Goal: Information Seeking & Learning: Check status

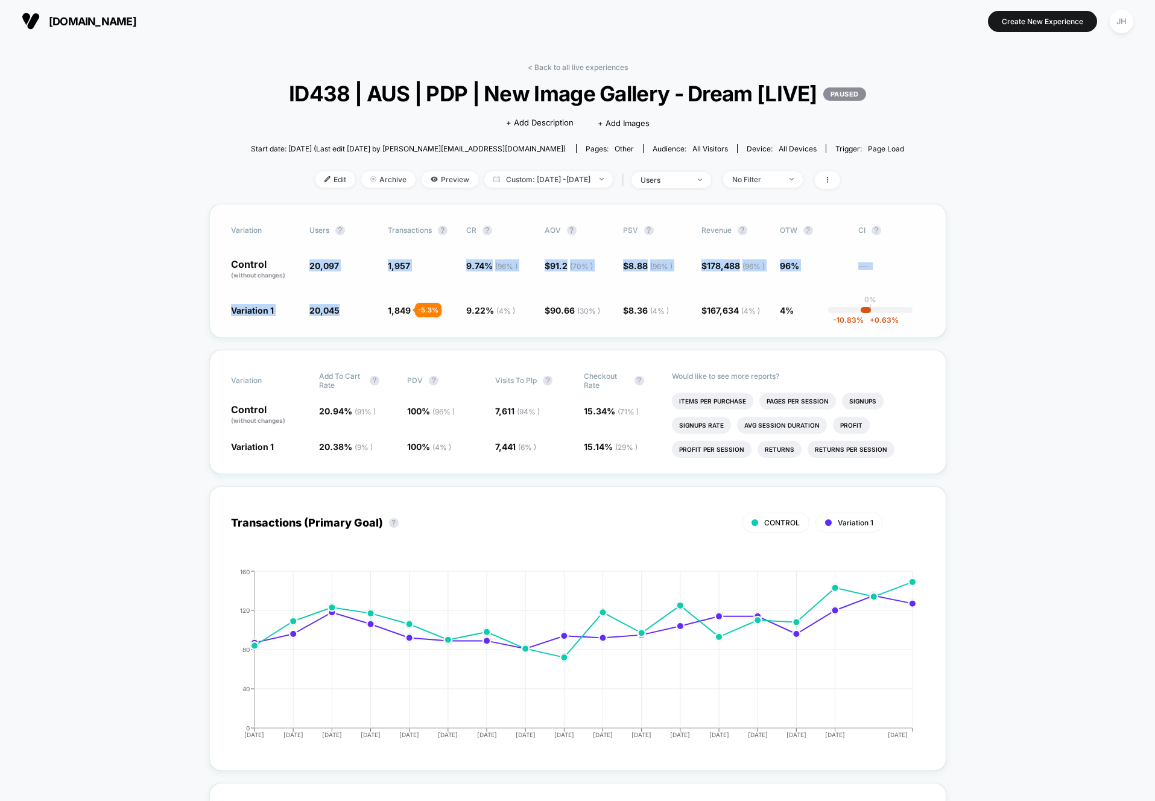
drag, startPoint x: 307, startPoint y: 294, endPoint x: 341, endPoint y: 332, distance: 50.8
click at [341, 332] on div "Variation users ? Transactions ? CR ? AOV ? PSV ? Revenue ? OTW ? CI ? Control …" at bounding box center [577, 271] width 737 height 134
click at [341, 316] on span "20,045 - 0.26 %" at bounding box center [342, 310] width 66 height 12
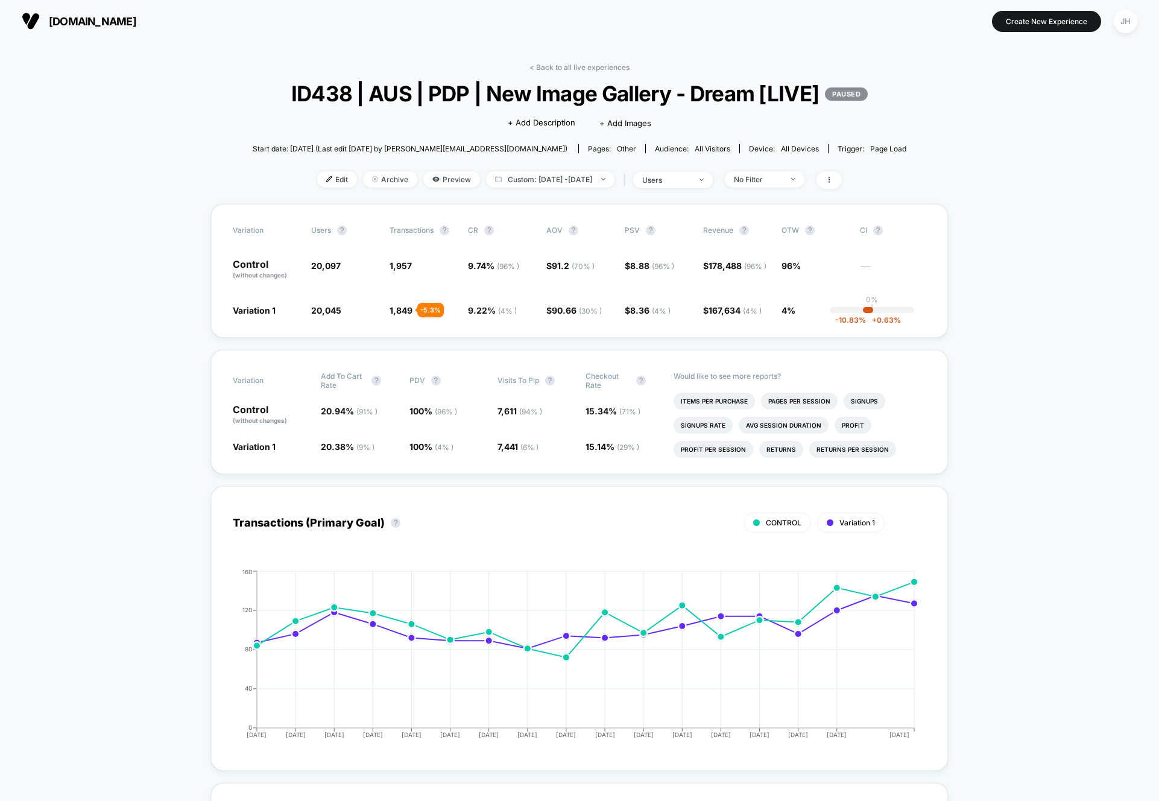
click at [1115, 18] on div "JH" at bounding box center [1126, 22] width 24 height 24
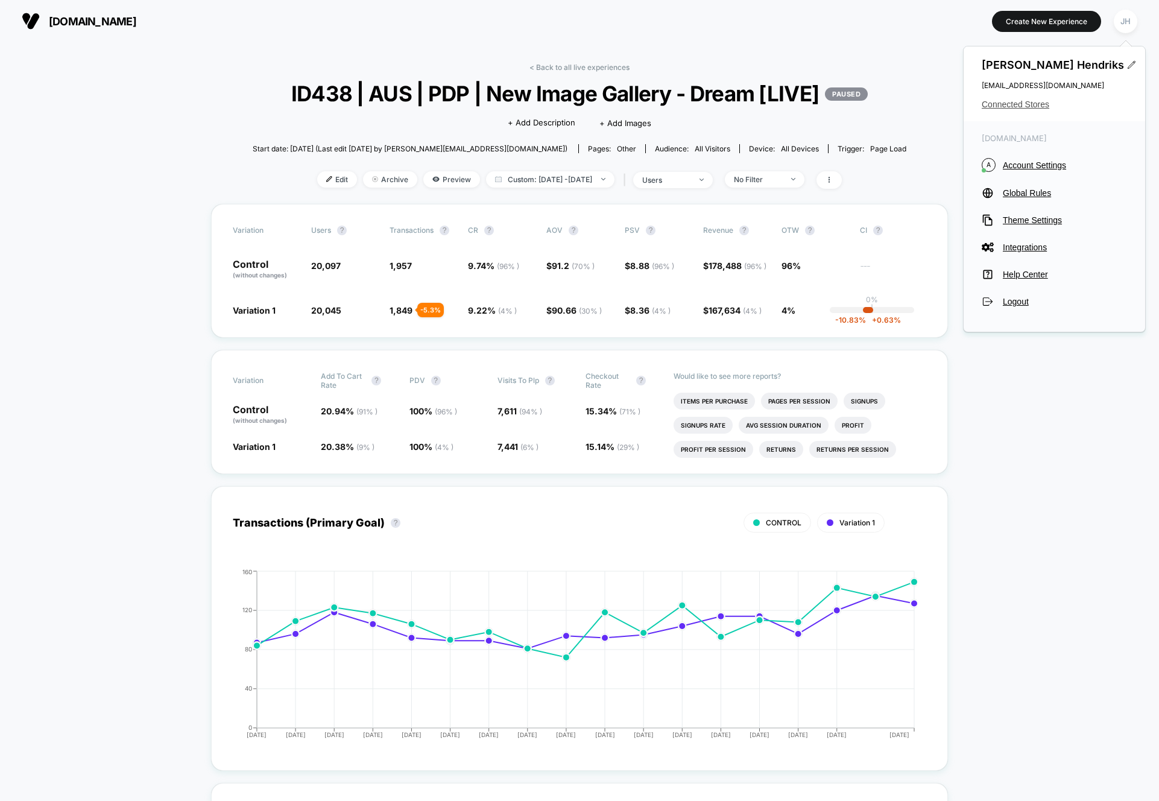
click at [1023, 103] on span "Connected Stores" at bounding box center [1054, 105] width 145 height 10
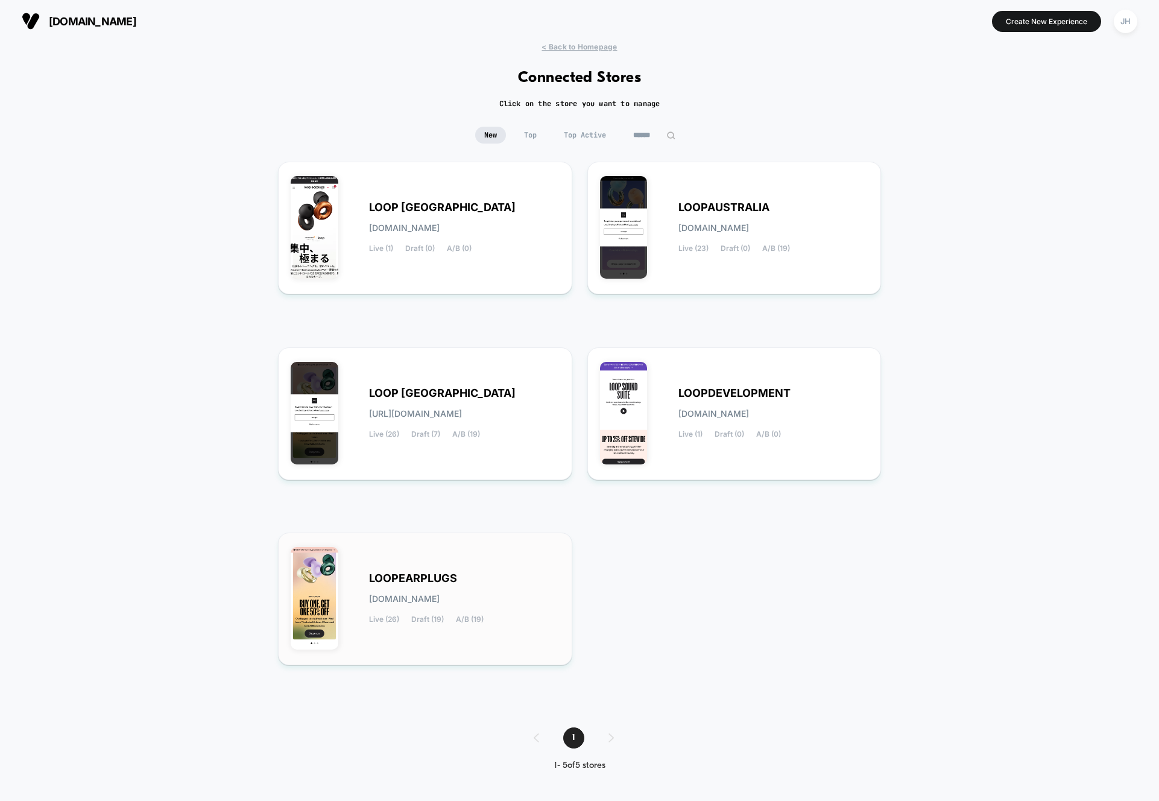
click at [432, 577] on span "LOOPEARPLUGS" at bounding box center [413, 578] width 88 height 8
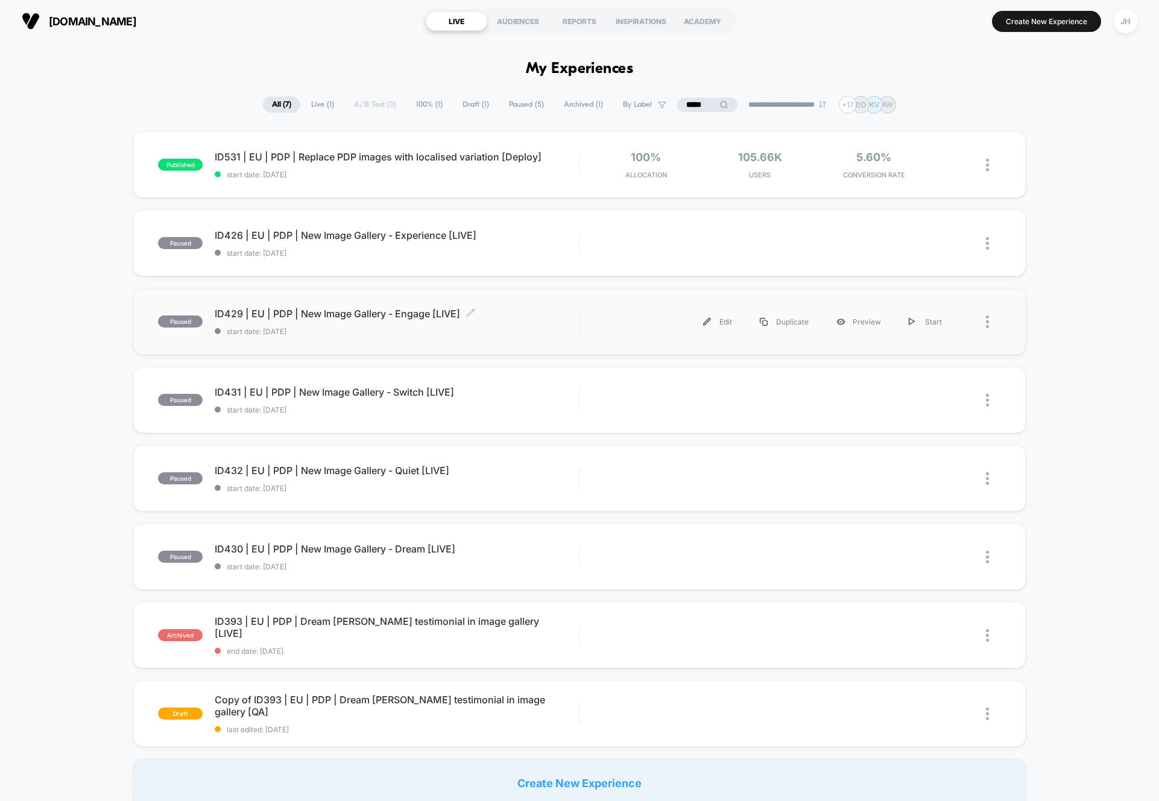
click at [411, 317] on span "ID429 | EU | PDP | New Image Gallery - Engage [LIVE] Click to edit experience d…" at bounding box center [397, 314] width 364 height 12
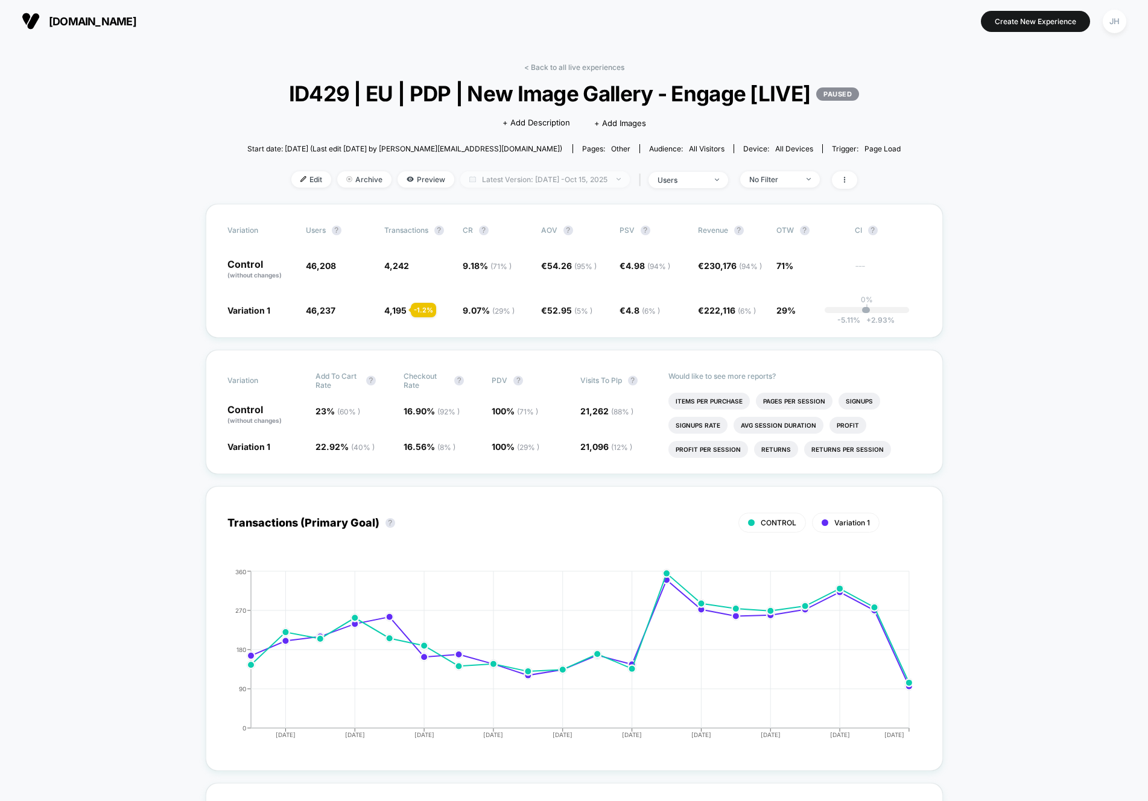
click at [538, 188] on span "Latest Version: [DATE] - [DATE]" at bounding box center [544, 179] width 169 height 16
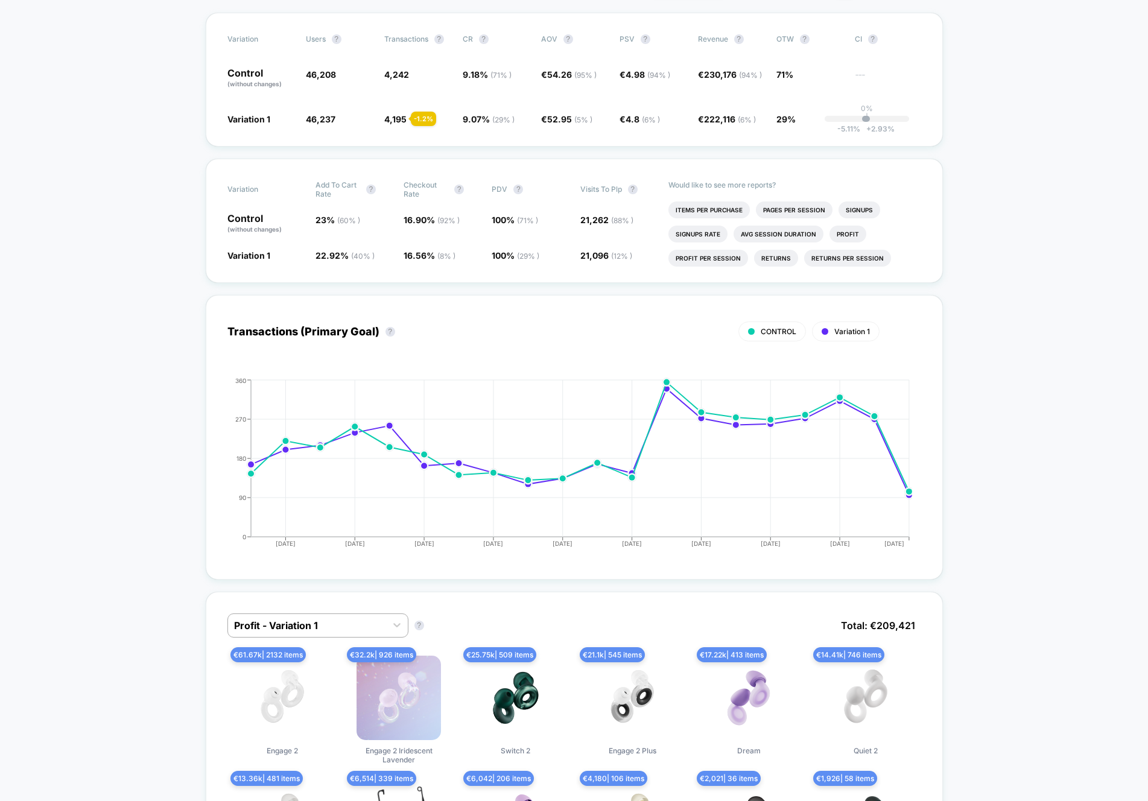
scroll to position [195, 0]
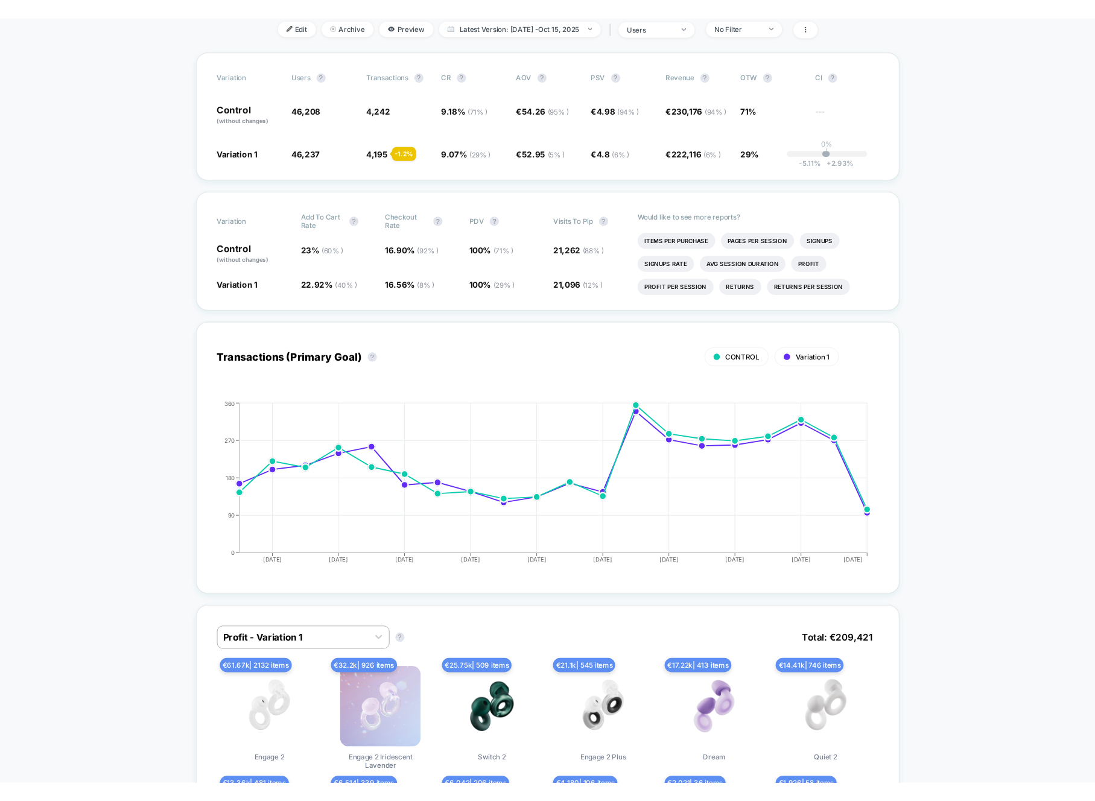
scroll to position [0, 0]
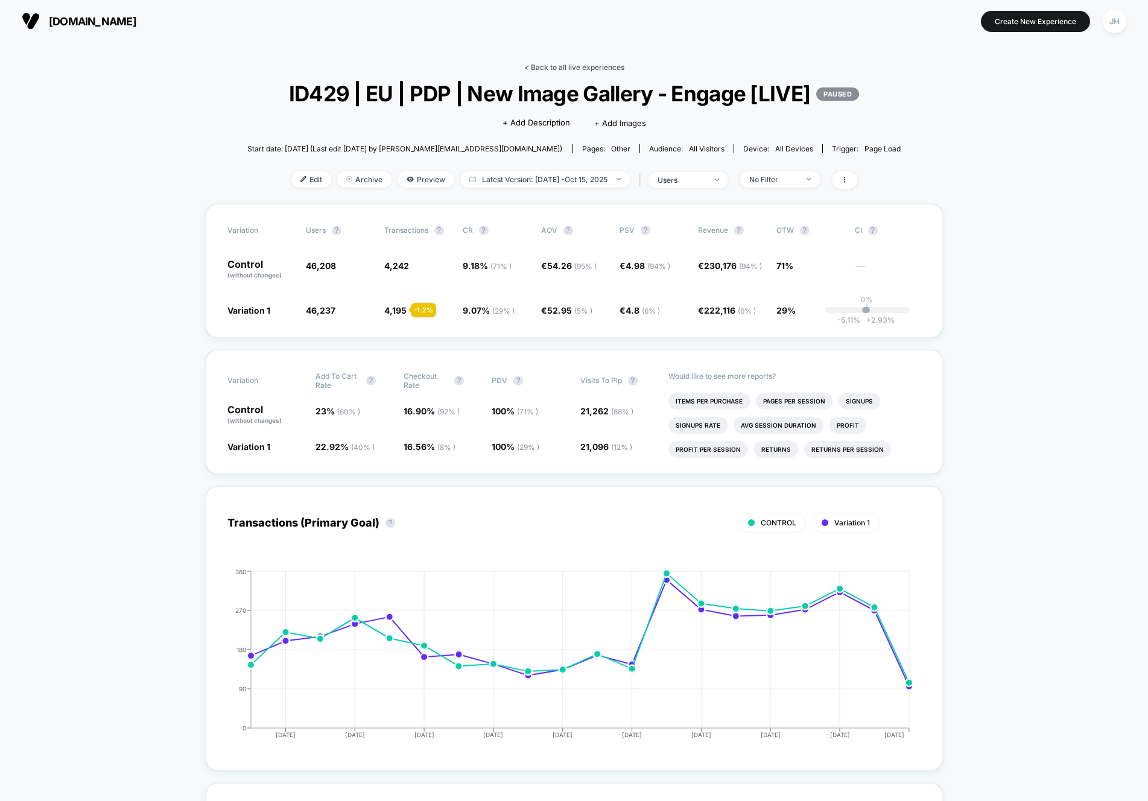
click at [564, 66] on link "< Back to all live experiences" at bounding box center [574, 67] width 100 height 9
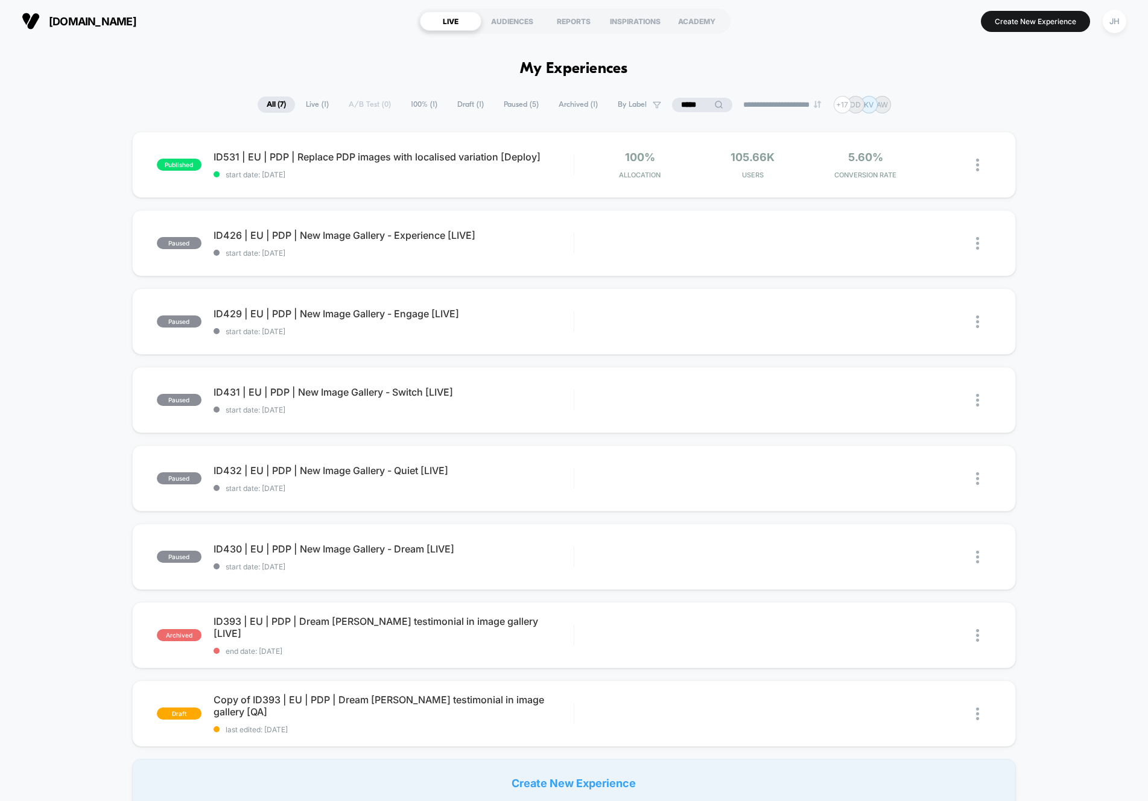
click at [84, 236] on div "published ID531 | EU | PDP | Replace PDP images with localised variation [Deplo…" at bounding box center [574, 468] width 1148 height 675
click at [409, 467] on span "ID432 | EU | PDP | New Image Gallery - Quiet [LIVE] Click to edit experience de…" at bounding box center [393, 470] width 360 height 12
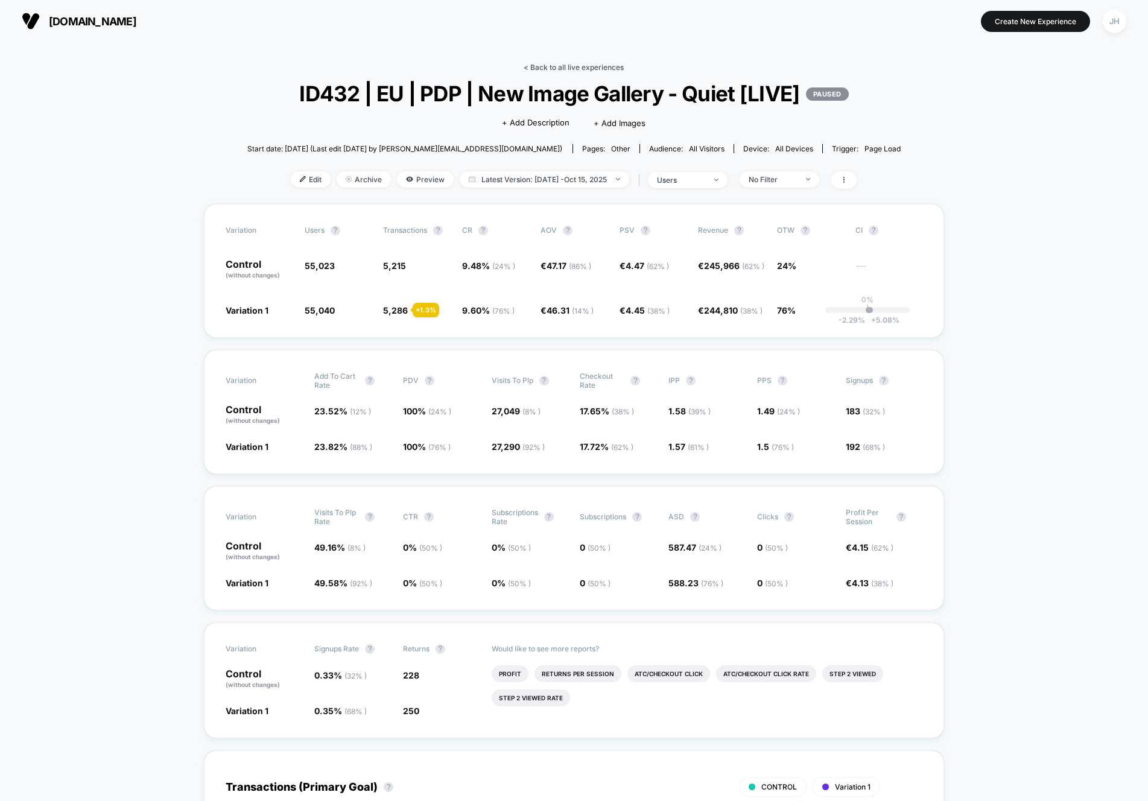
click at [558, 63] on link "< Back to all live experiences" at bounding box center [573, 67] width 100 height 9
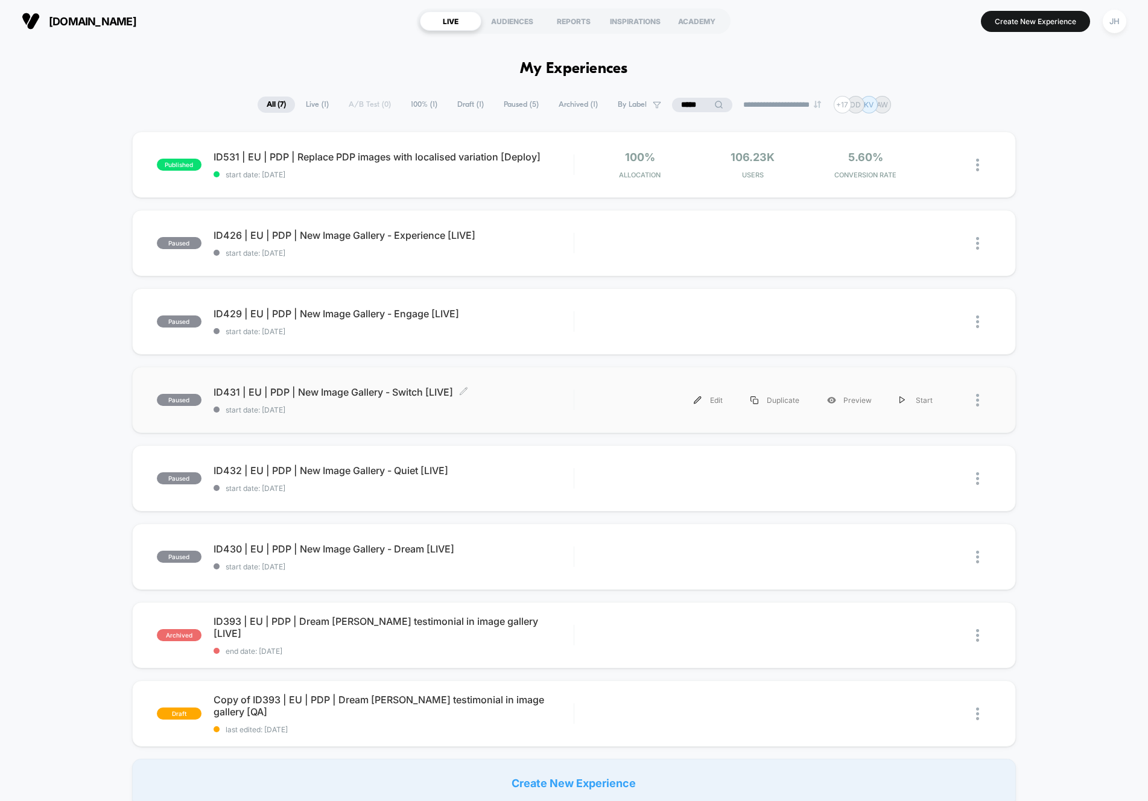
click at [381, 391] on span "ID431 | EU | PDP | New Image Gallery - Switch [LIVE] Click to edit experience d…" at bounding box center [393, 392] width 360 height 12
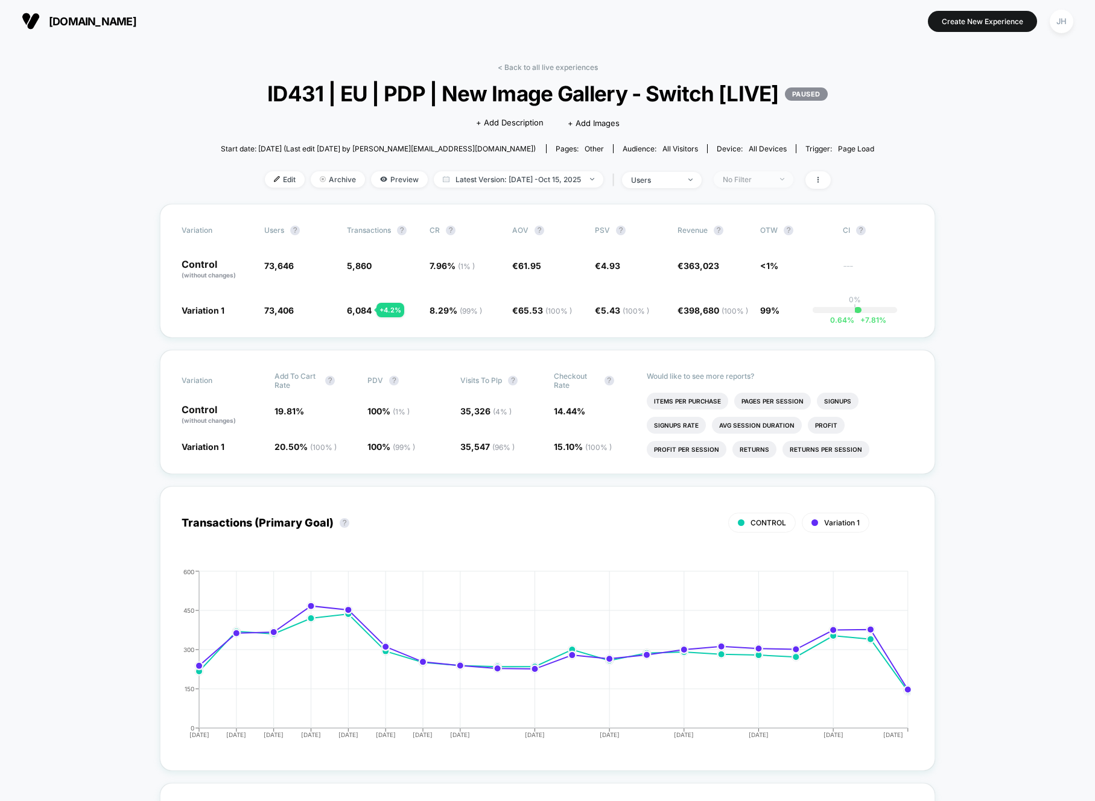
click at [771, 182] on div "No Filter" at bounding box center [747, 179] width 48 height 9
click at [758, 246] on span "Desktop Visitors" at bounding box center [756, 249] width 65 height 10
click at [767, 355] on button "Save" at bounding box center [759, 355] width 110 height 20
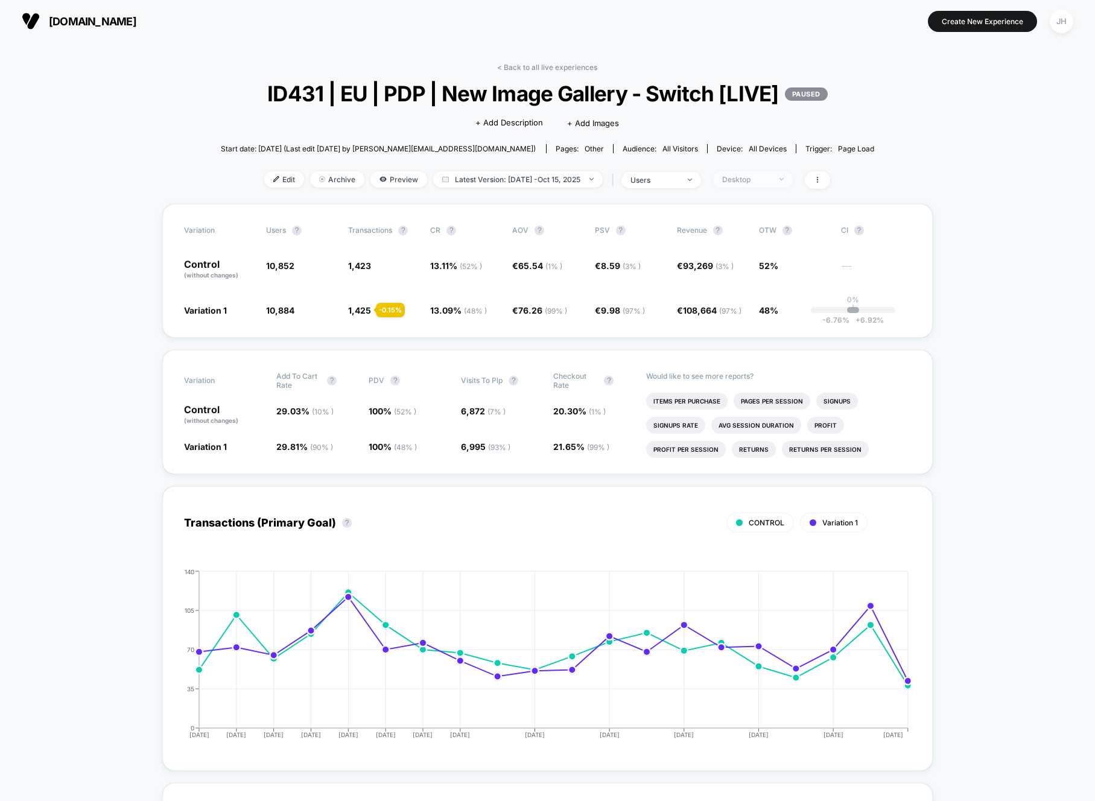
click at [756, 177] on div "Desktop" at bounding box center [746, 179] width 48 height 9
click at [746, 223] on span "Mobile Visitors" at bounding box center [753, 225] width 58 height 10
click at [752, 350] on button "Save" at bounding box center [759, 355] width 110 height 20
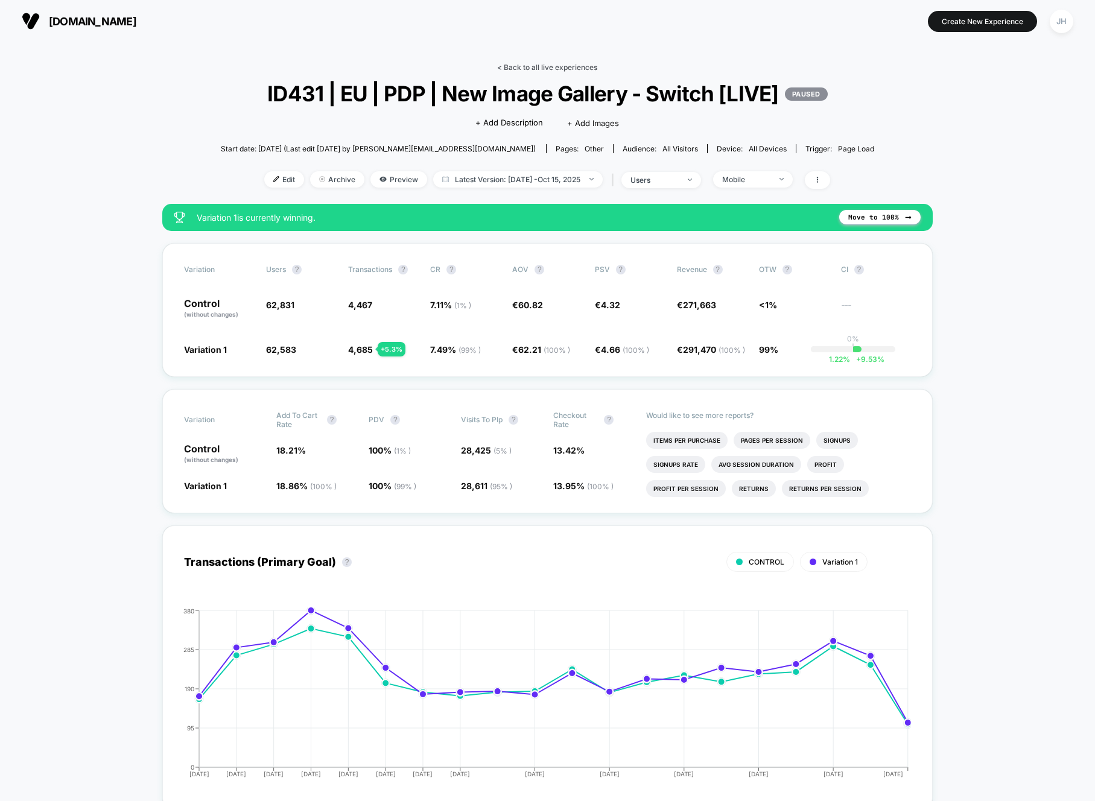
click at [540, 65] on link "< Back to all live experiences" at bounding box center [547, 67] width 100 height 9
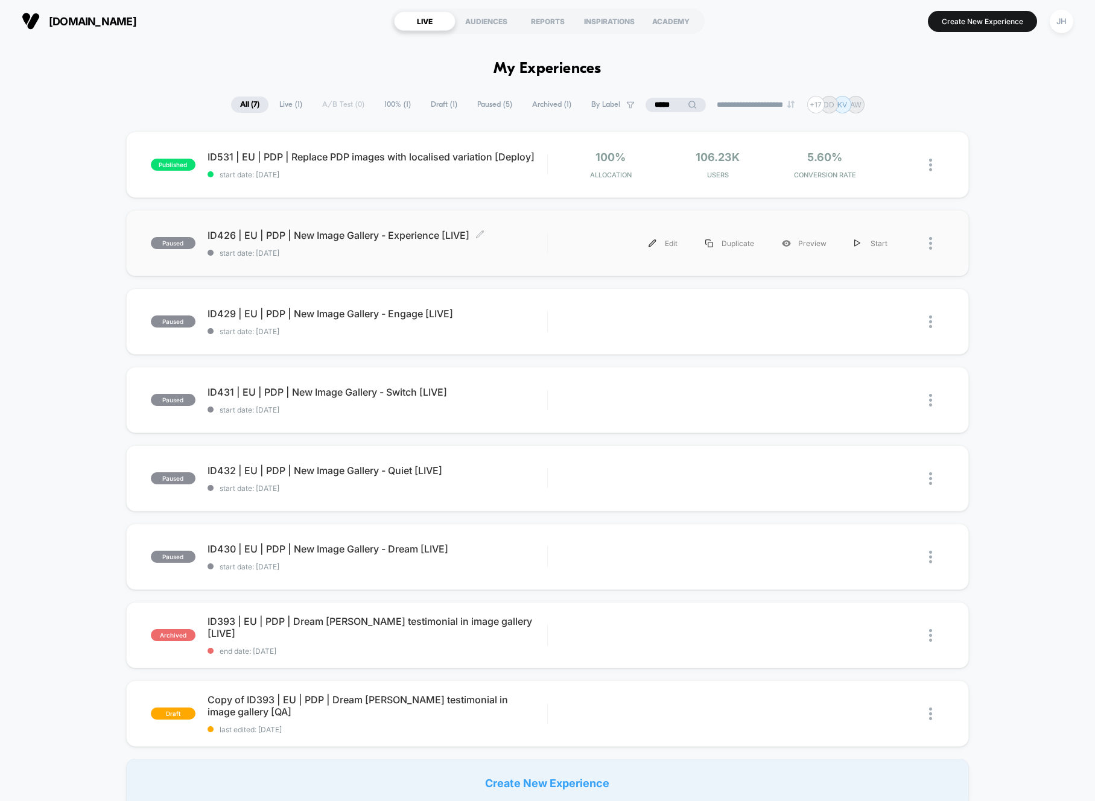
click at [431, 238] on span "ID426 | EU | PDP | New Image Gallery - Experience [LIVE] Click to edit experien…" at bounding box center [377, 235] width 340 height 12
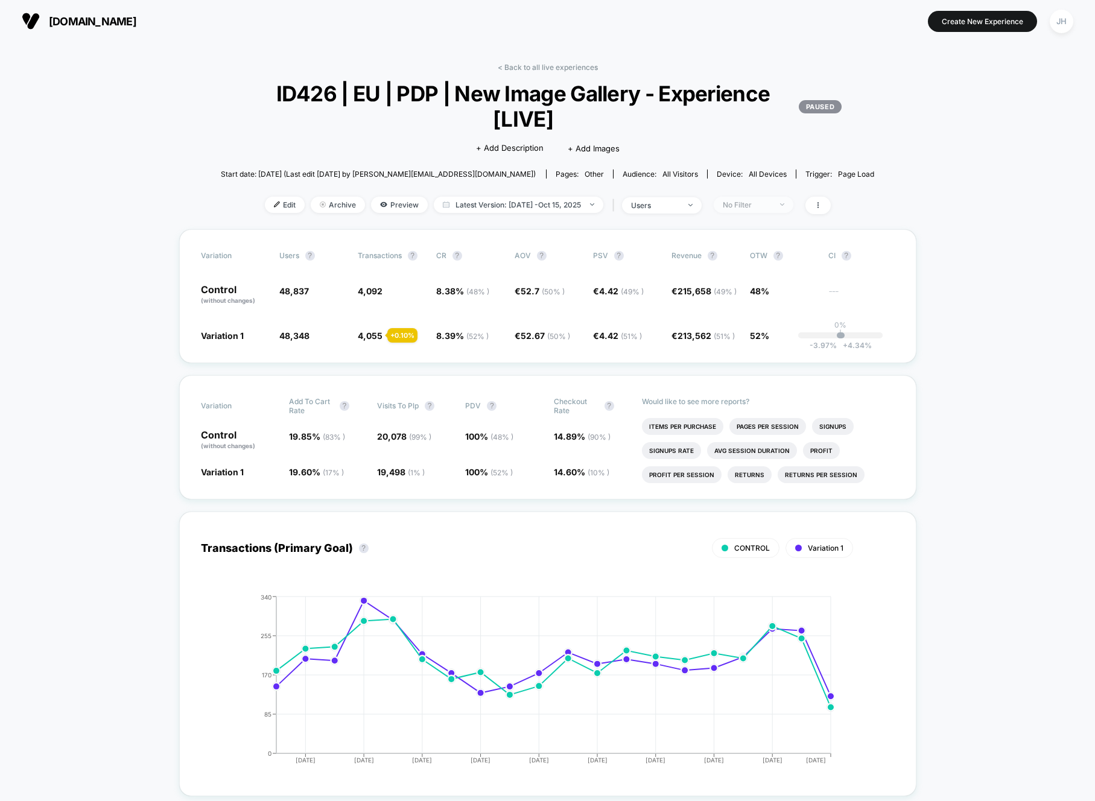
click at [784, 205] on img at bounding box center [782, 204] width 4 height 2
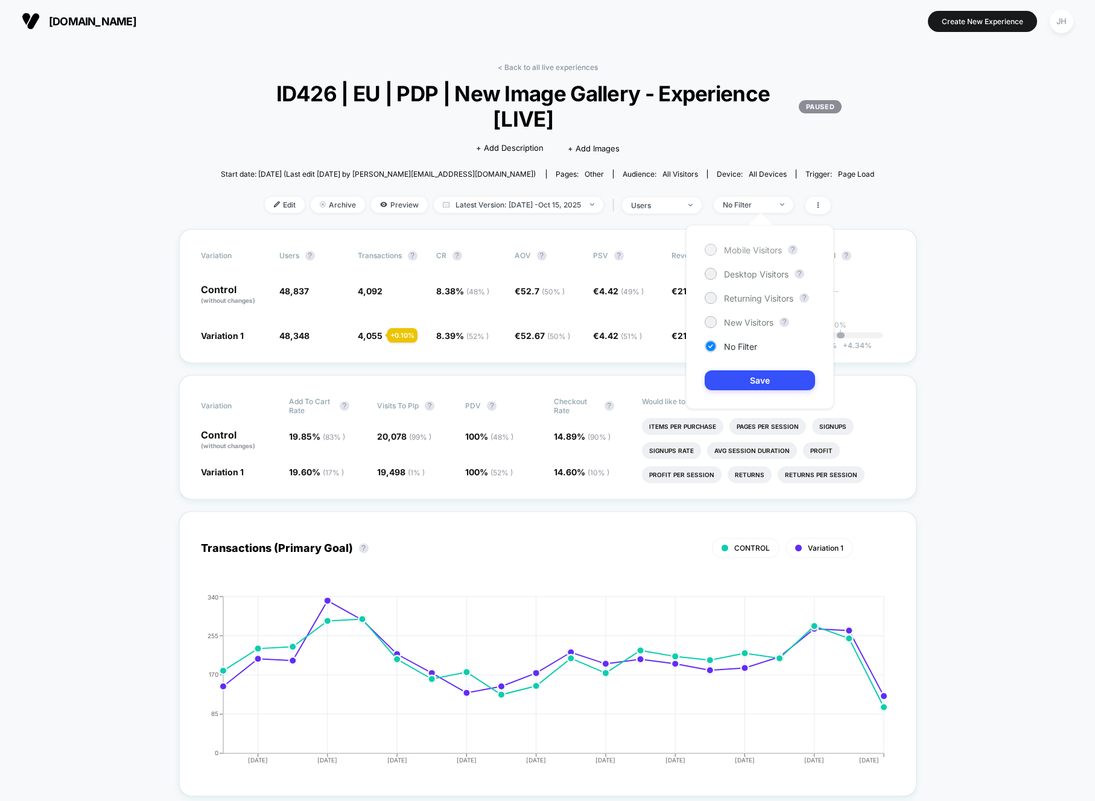
click at [762, 254] on span "Mobile Visitors" at bounding box center [753, 250] width 58 height 10
click at [764, 381] on button "Save" at bounding box center [759, 380] width 110 height 20
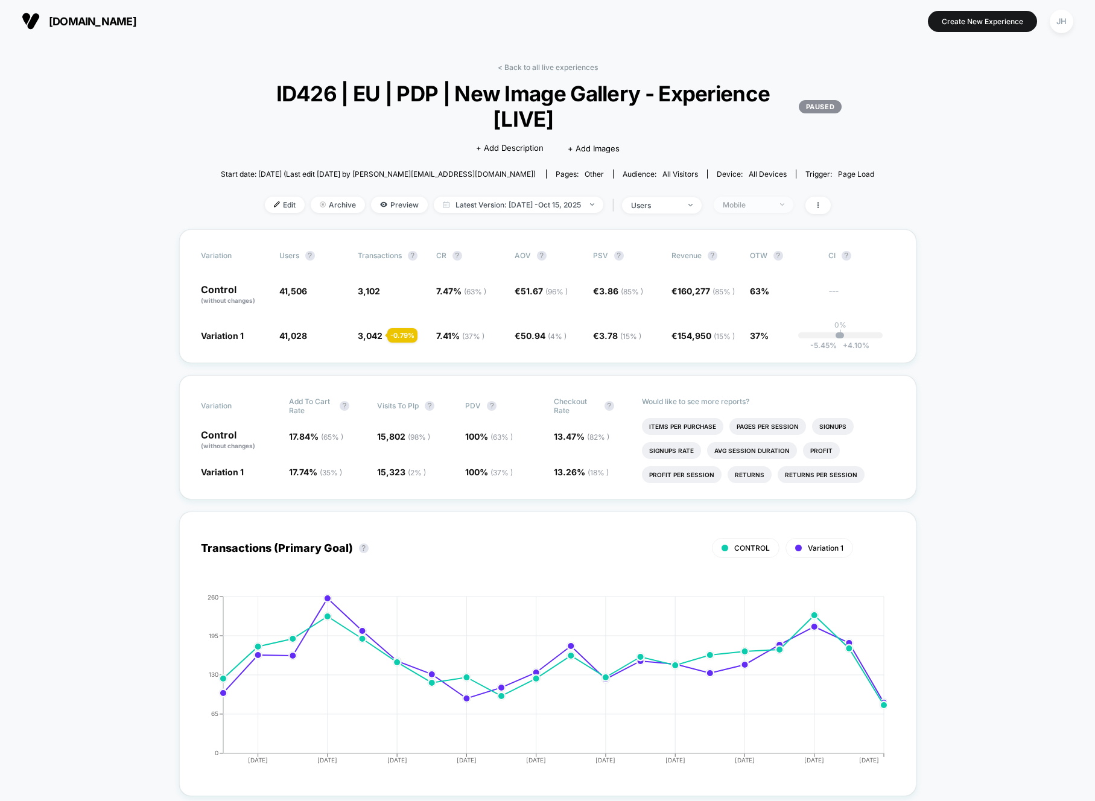
click at [755, 206] on div "Mobile" at bounding box center [747, 204] width 48 height 9
click at [745, 274] on span "Desktop Visitors" at bounding box center [756, 274] width 65 height 10
click at [758, 379] on button "Save" at bounding box center [759, 380] width 110 height 20
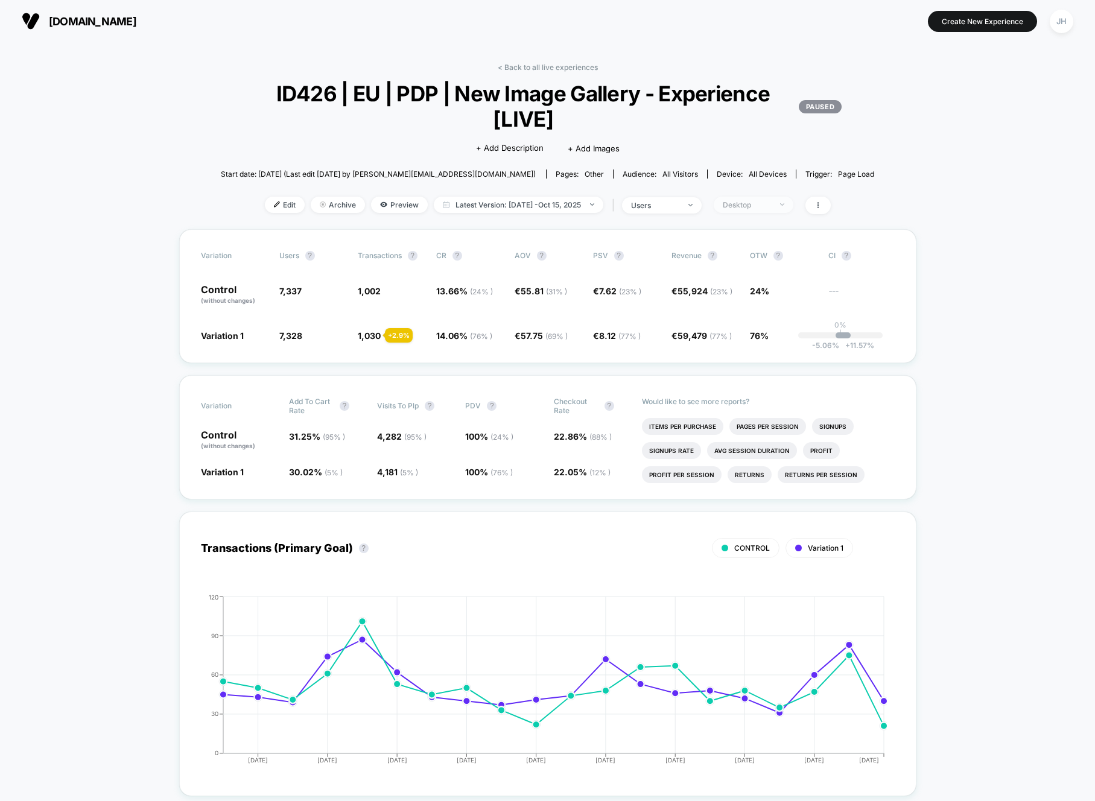
click at [775, 210] on span "Desktop" at bounding box center [753, 205] width 80 height 16
click at [746, 344] on span "No Filter" at bounding box center [740, 346] width 33 height 10
click at [746, 300] on span "Returning Visitors" at bounding box center [758, 298] width 69 height 10
click at [745, 380] on button "Save" at bounding box center [759, 380] width 110 height 20
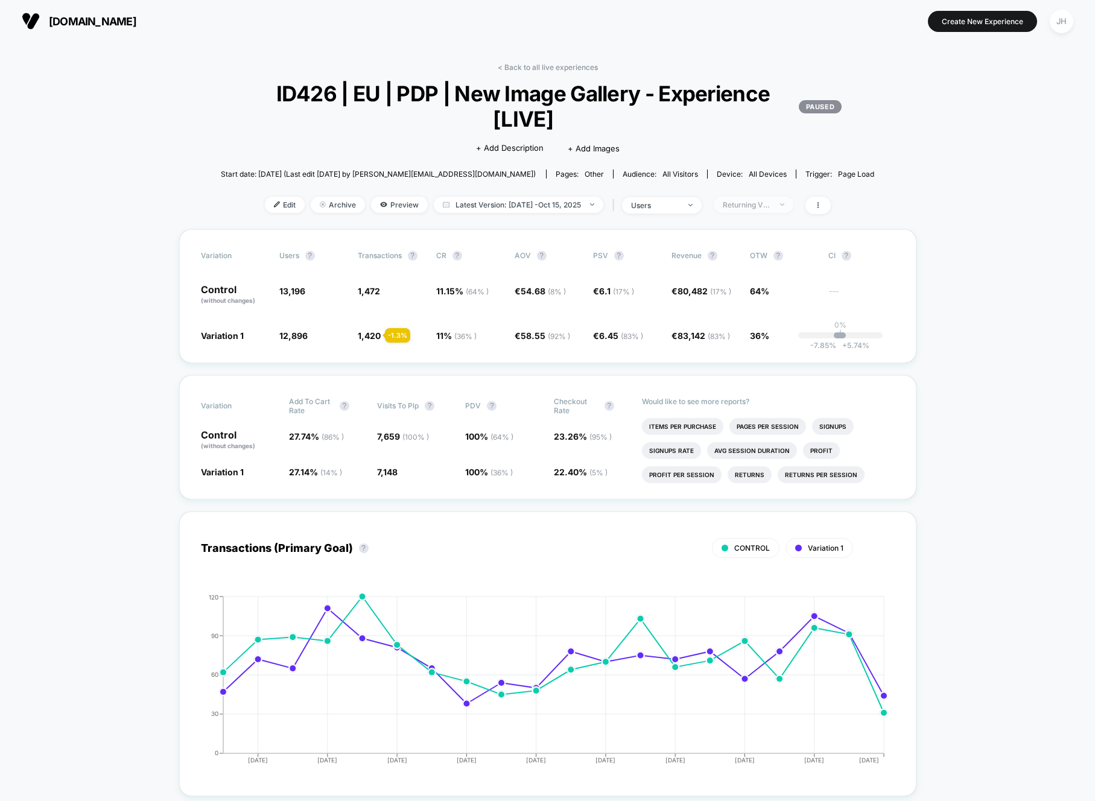
click at [765, 209] on div "Returning Visitors" at bounding box center [747, 204] width 48 height 9
click at [742, 321] on span "New Visitors" at bounding box center [748, 322] width 49 height 10
click at [748, 387] on button "Save" at bounding box center [759, 380] width 110 height 20
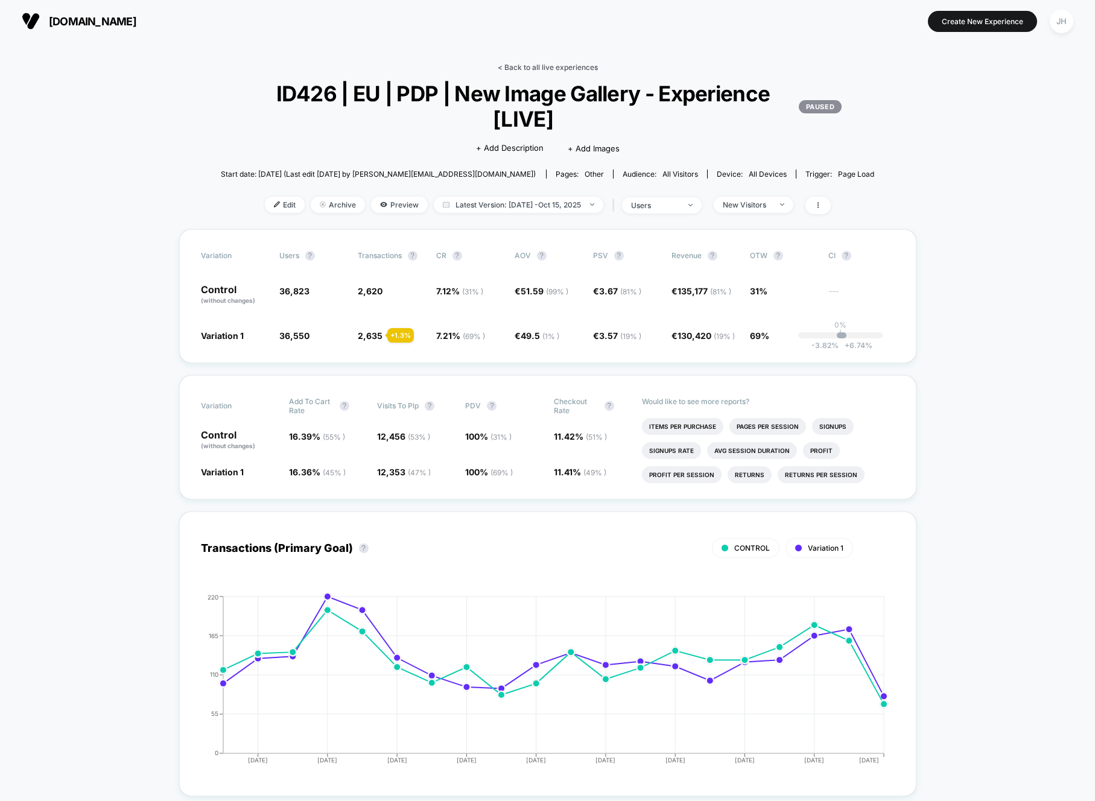
click at [543, 71] on link "< Back to all live experiences" at bounding box center [548, 67] width 100 height 9
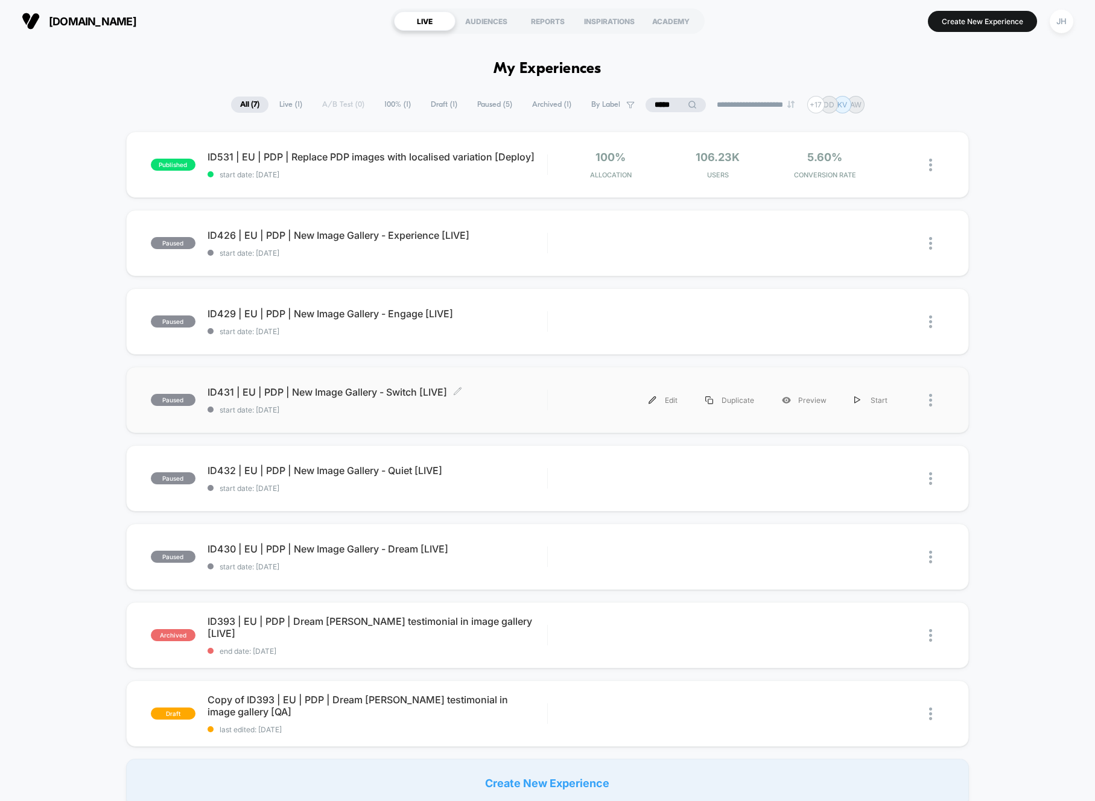
click at [394, 391] on span "ID431 | EU | PDP | New Image Gallery - Switch [LIVE] Click to edit experience d…" at bounding box center [377, 392] width 340 height 12
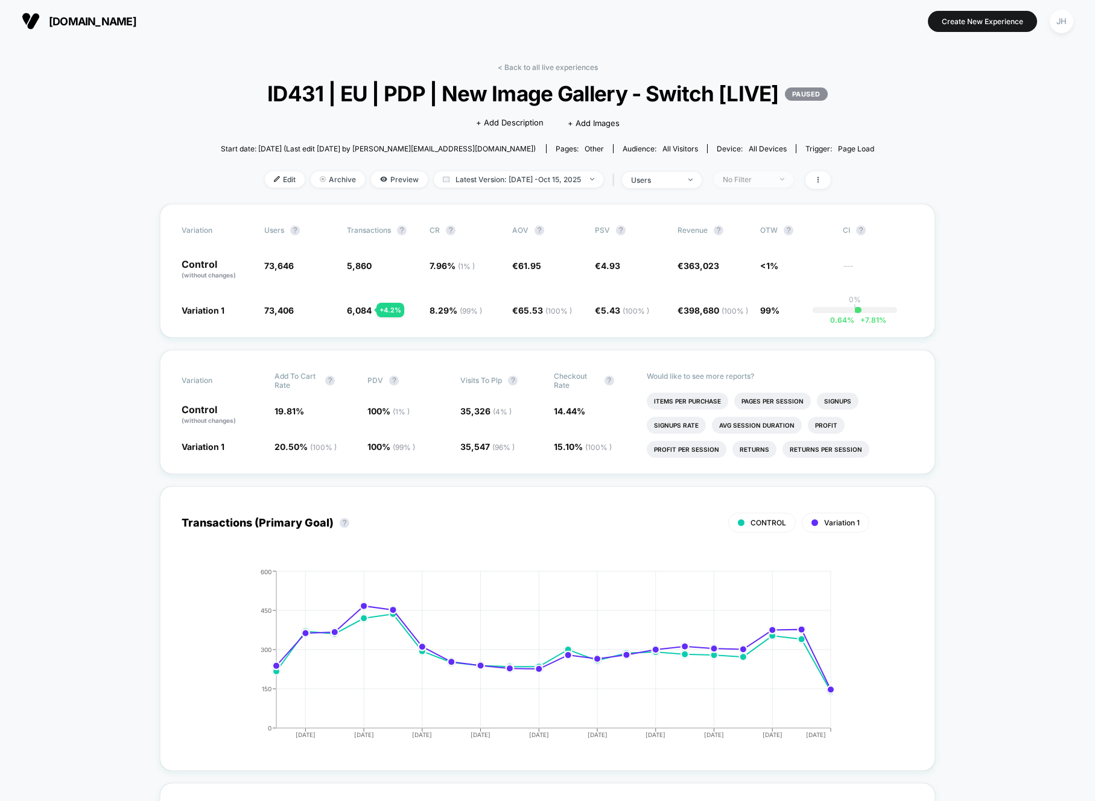
click at [767, 176] on div "No Filter" at bounding box center [747, 179] width 48 height 9
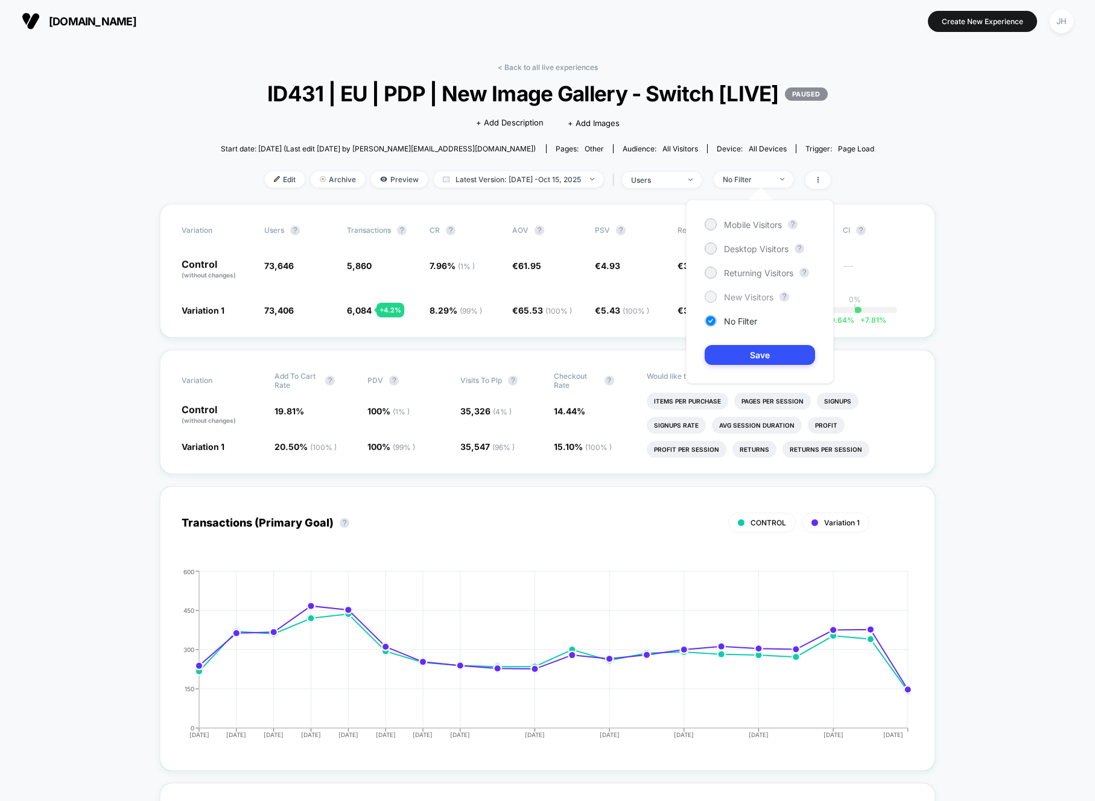
click at [739, 300] on span "New Visitors" at bounding box center [748, 297] width 49 height 10
click at [745, 352] on button "Save" at bounding box center [759, 355] width 110 height 20
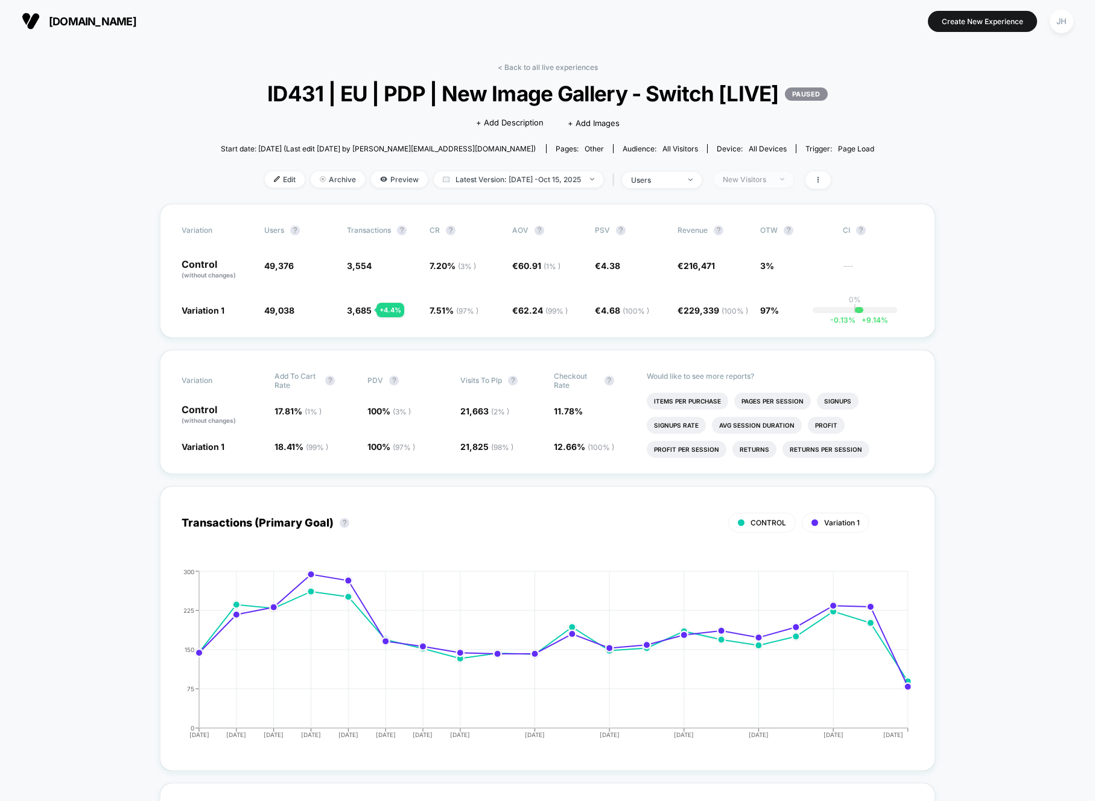
click at [765, 182] on div "New Visitors" at bounding box center [747, 179] width 48 height 9
click at [762, 271] on span "Returning Visitors" at bounding box center [758, 273] width 69 height 10
click at [758, 364] on button "Save" at bounding box center [759, 355] width 110 height 20
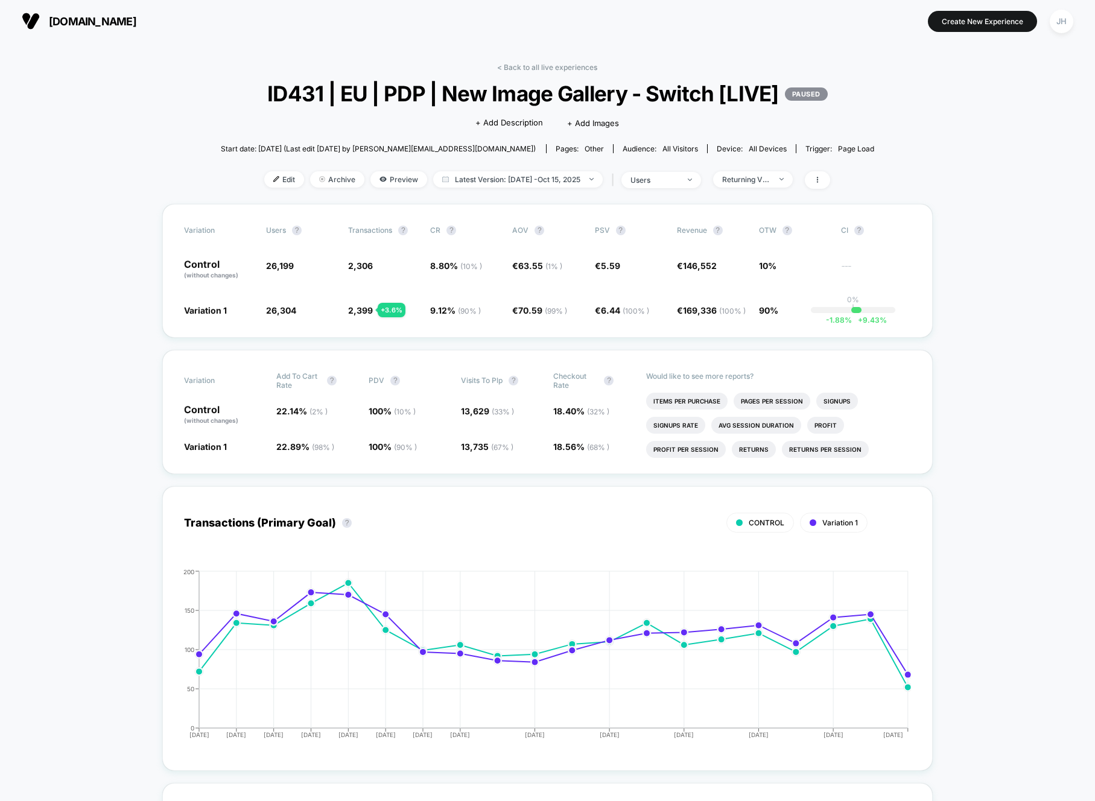
click at [544, 68] on link "< Back to all live experiences" at bounding box center [547, 67] width 100 height 9
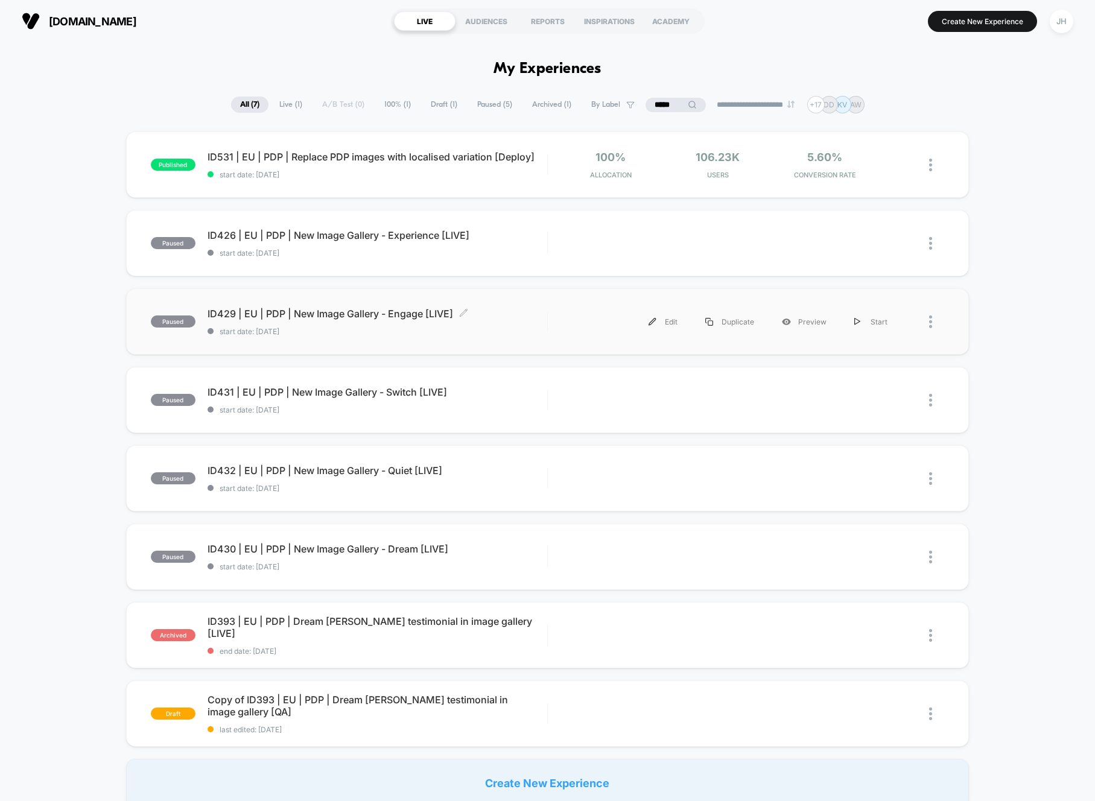
click at [397, 311] on span "ID429 | EU | PDP | New Image Gallery - Engage [LIVE] Click to edit experience d…" at bounding box center [377, 314] width 340 height 12
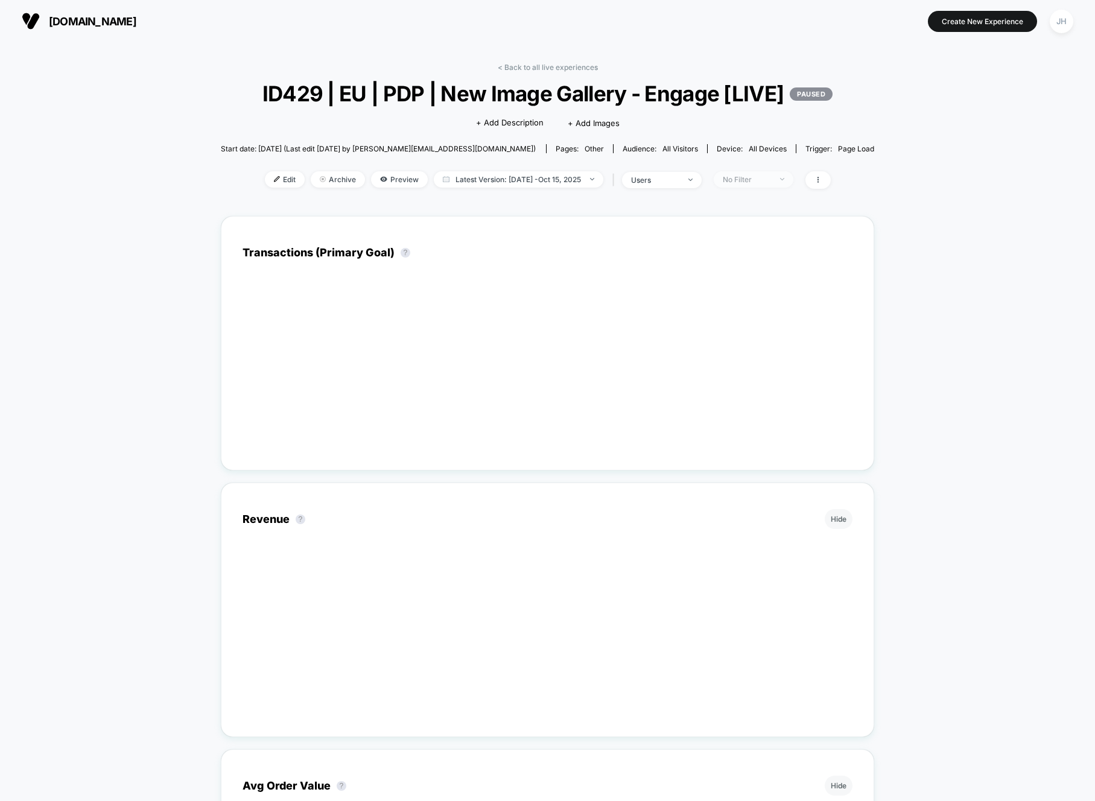
click at [771, 184] on div "No Filter" at bounding box center [747, 179] width 48 height 9
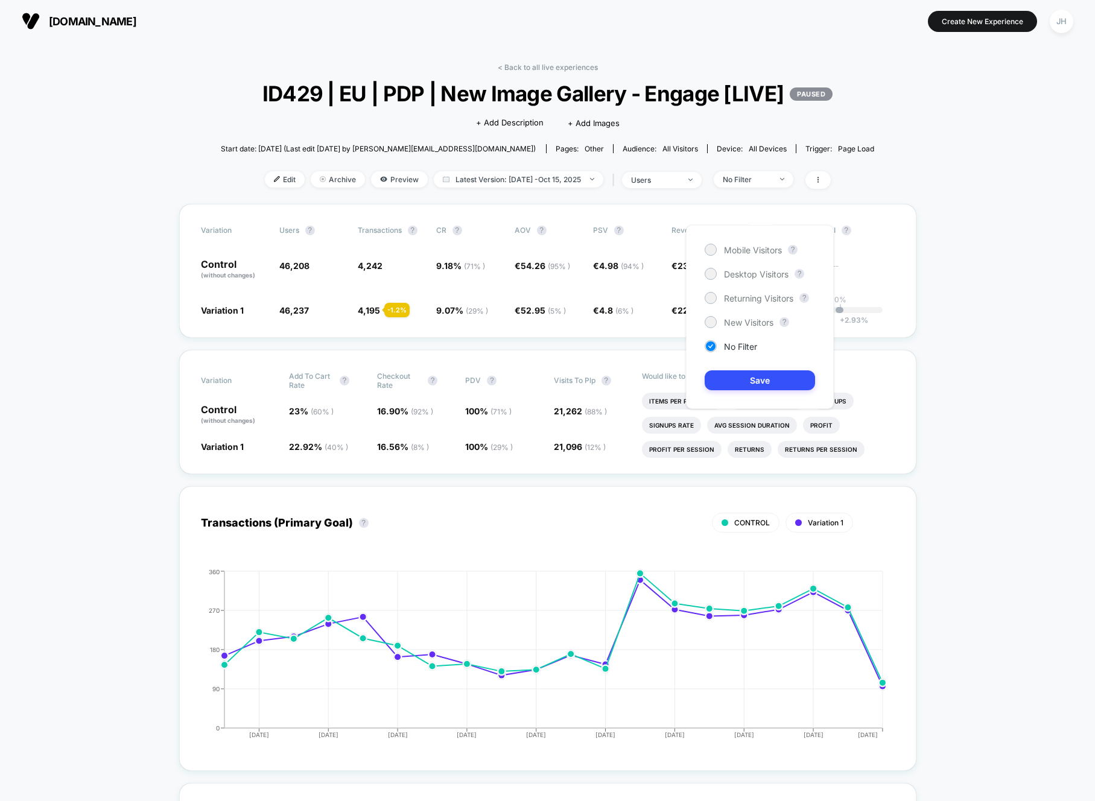
click at [758, 258] on div "Mobile Visitors ? Desktop Visitors ? Returning Visitors ? New Visitors ? No Fil…" at bounding box center [760, 317] width 148 height 184
click at [757, 251] on span "Mobile Visitors" at bounding box center [753, 250] width 58 height 10
click at [760, 390] on button "Save" at bounding box center [759, 380] width 110 height 20
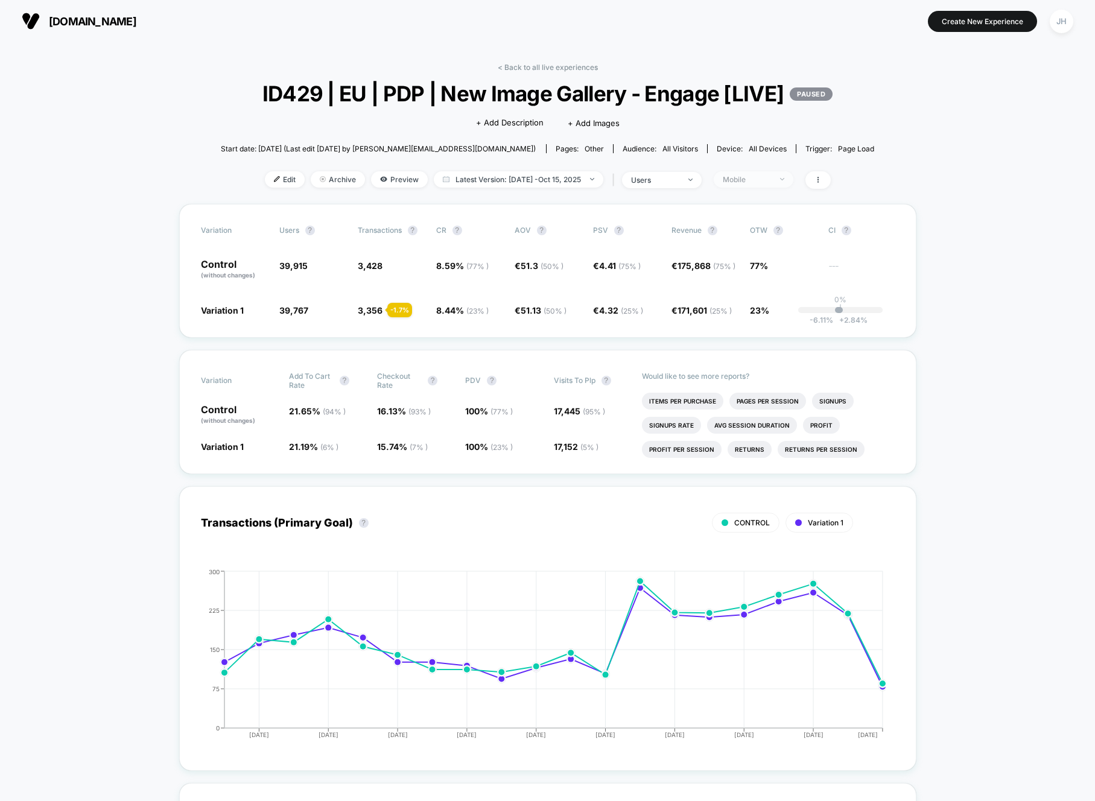
click at [752, 188] on span "Mobile" at bounding box center [753, 179] width 80 height 16
click at [745, 277] on span "Desktop Visitors" at bounding box center [756, 274] width 65 height 10
click at [756, 375] on button "Save" at bounding box center [759, 380] width 110 height 20
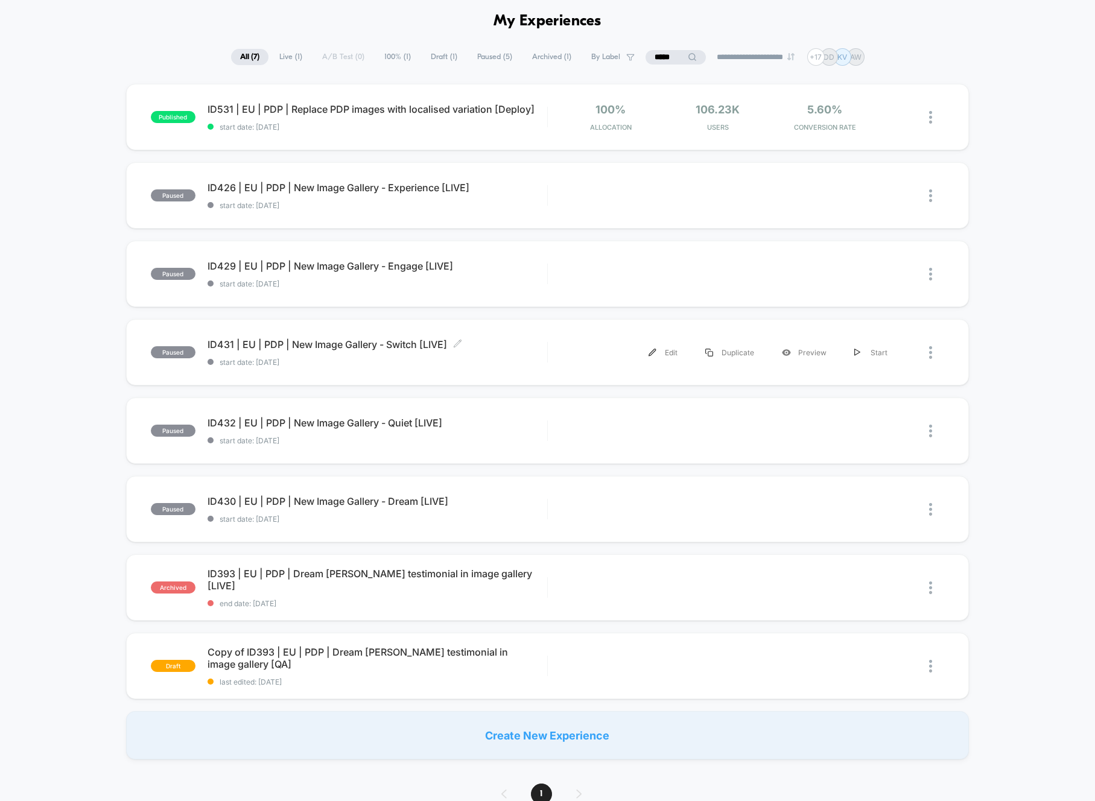
scroll to position [100, 0]
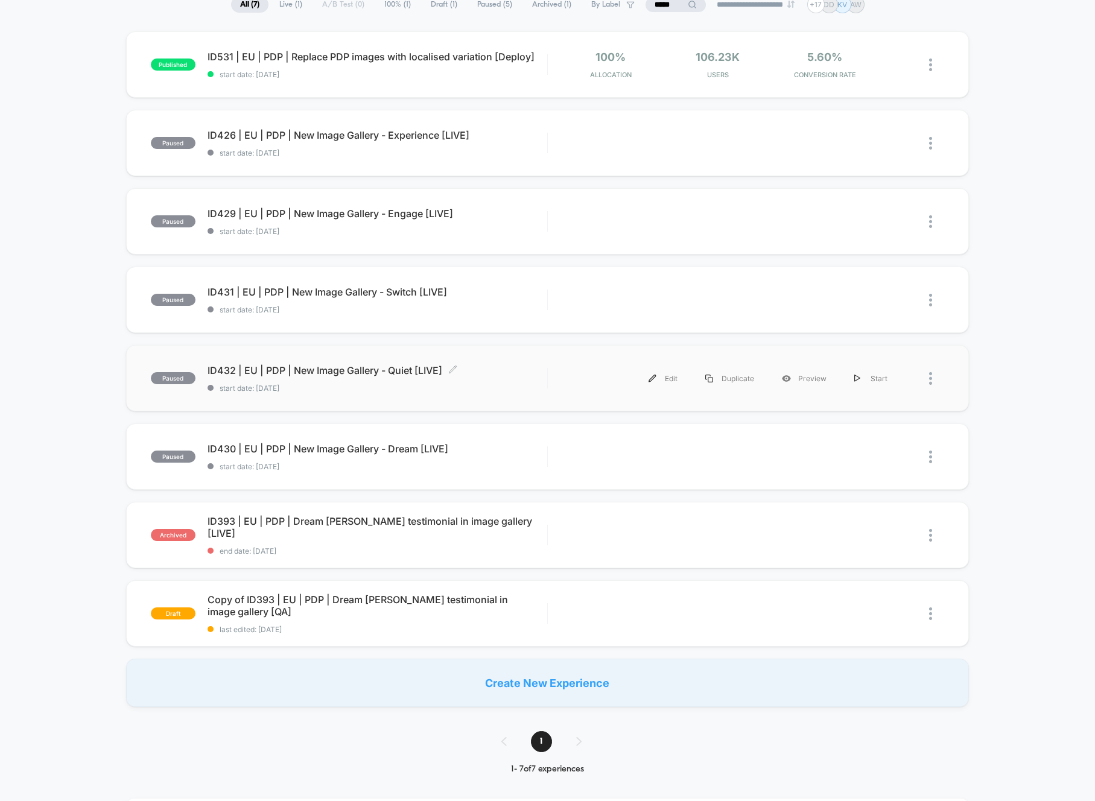
click at [408, 370] on span "ID432 | EU | PDP | New Image Gallery - Quiet [LIVE] Click to edit experience de…" at bounding box center [377, 370] width 340 height 12
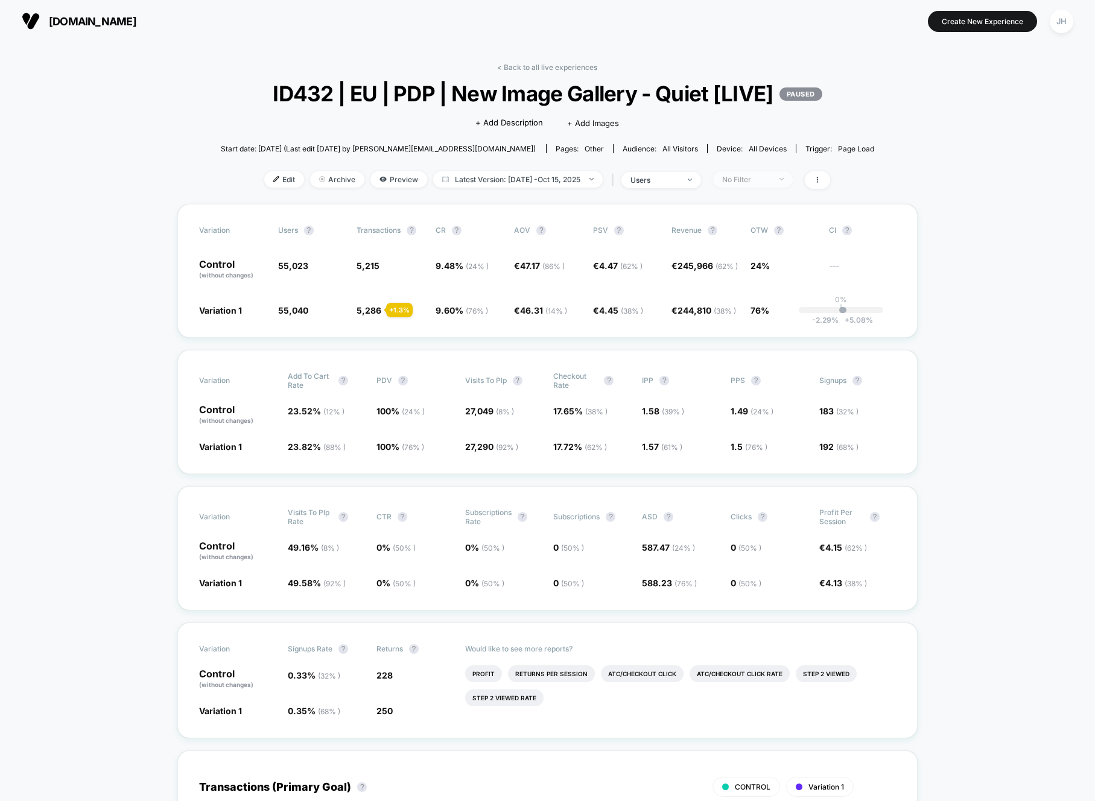
click at [760, 177] on div "No Filter" at bounding box center [746, 179] width 48 height 9
click at [754, 228] on span "Mobile Visitors" at bounding box center [753, 225] width 58 height 10
click at [765, 356] on button "Save" at bounding box center [759, 355] width 110 height 20
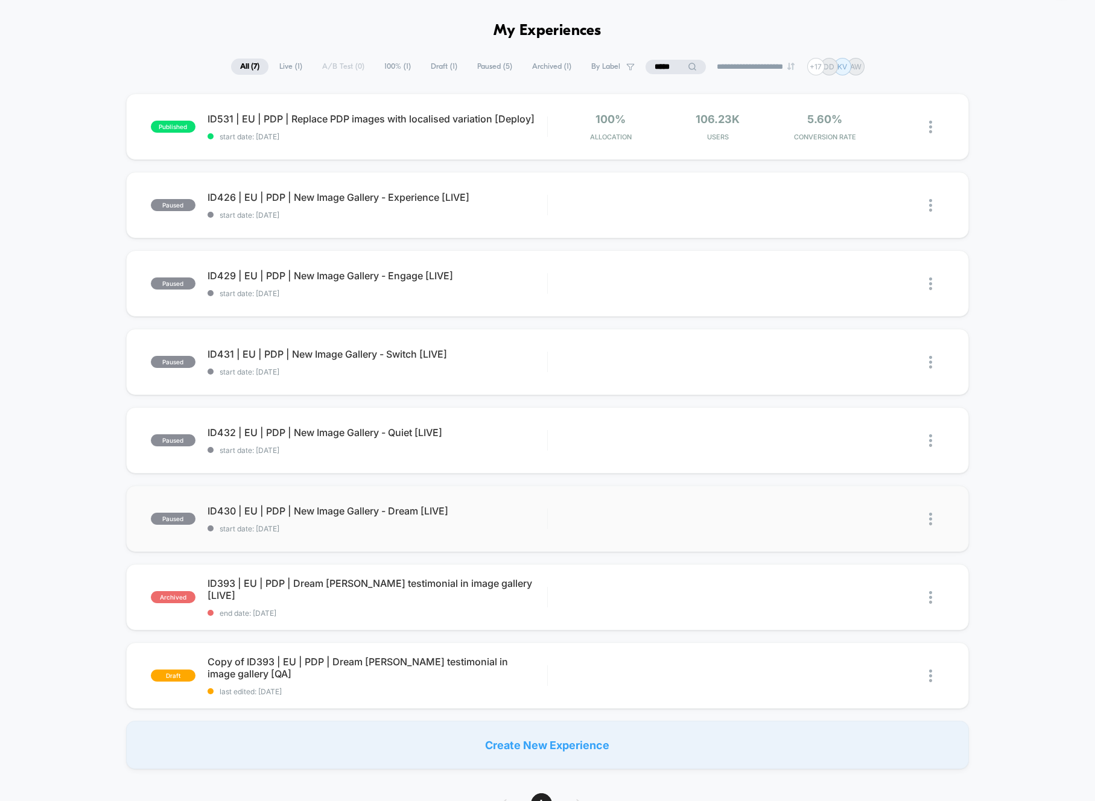
scroll to position [43, 0]
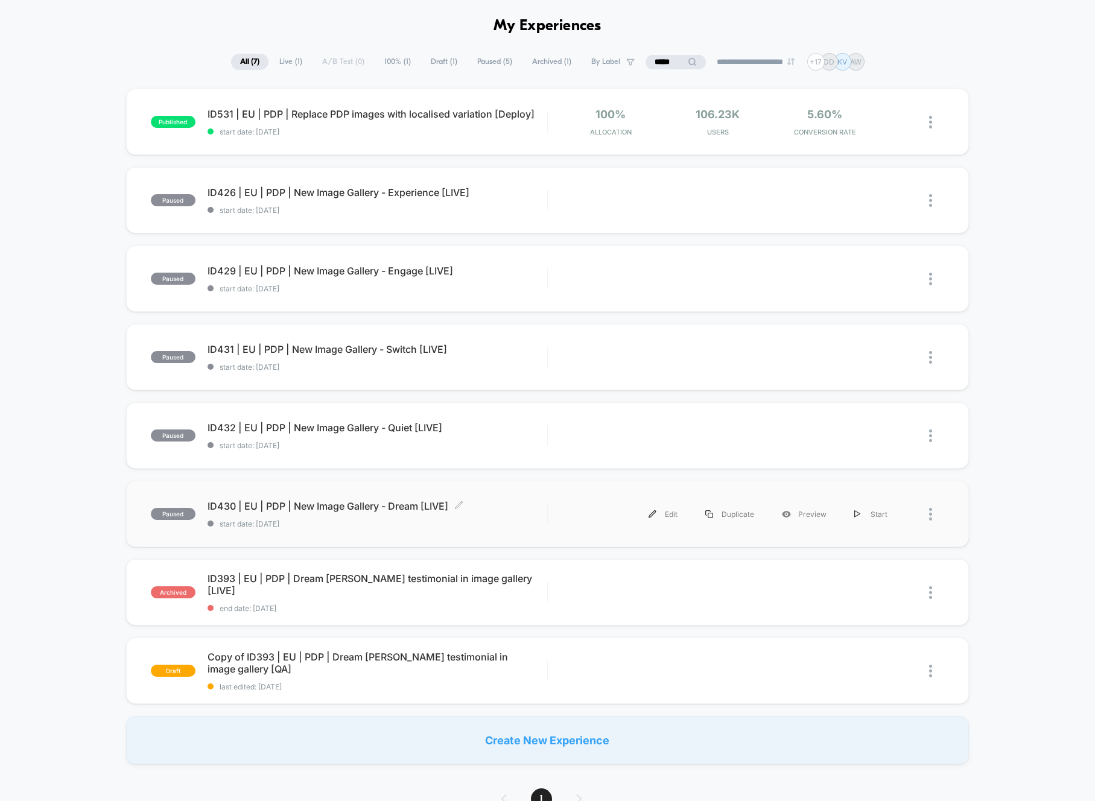
click at [397, 507] on span "ID430 | EU | PDP | New Image Gallery - Dream [LIVE] Click to edit experience de…" at bounding box center [377, 506] width 340 height 12
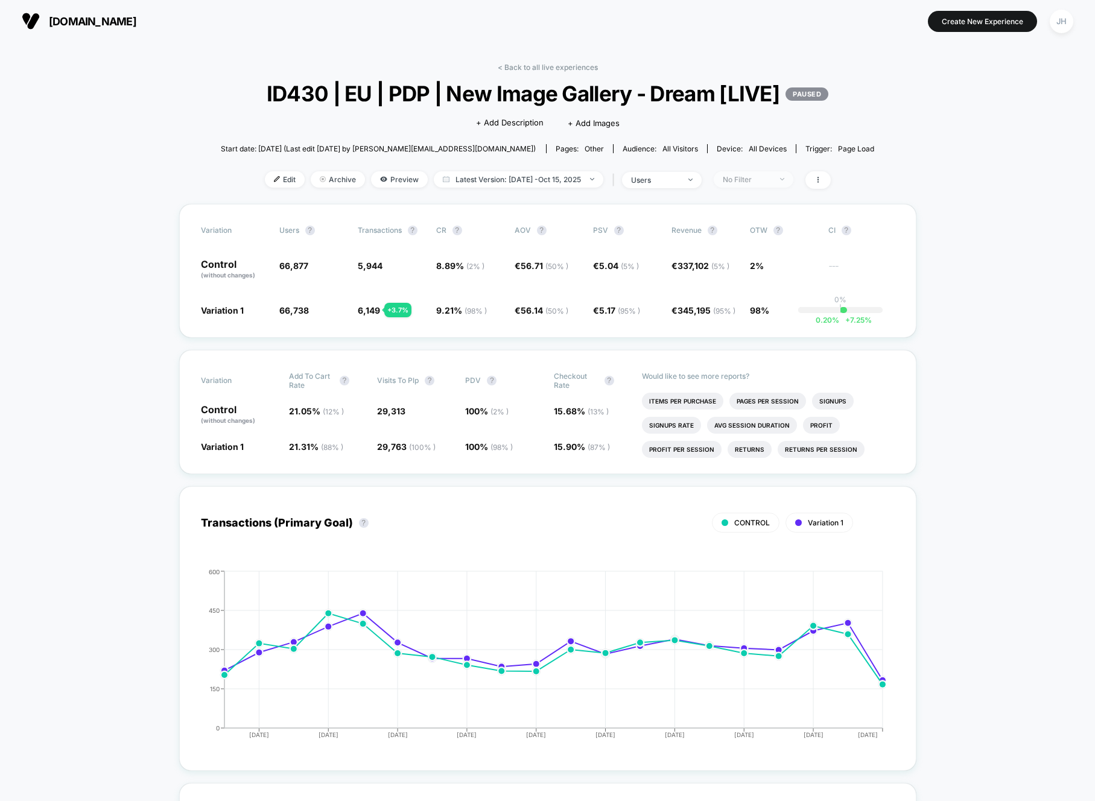
click at [757, 179] on div "No Filter" at bounding box center [747, 179] width 48 height 9
click at [746, 224] on span "Mobile Visitors" at bounding box center [753, 225] width 58 height 10
click at [757, 355] on button "Save" at bounding box center [759, 355] width 110 height 20
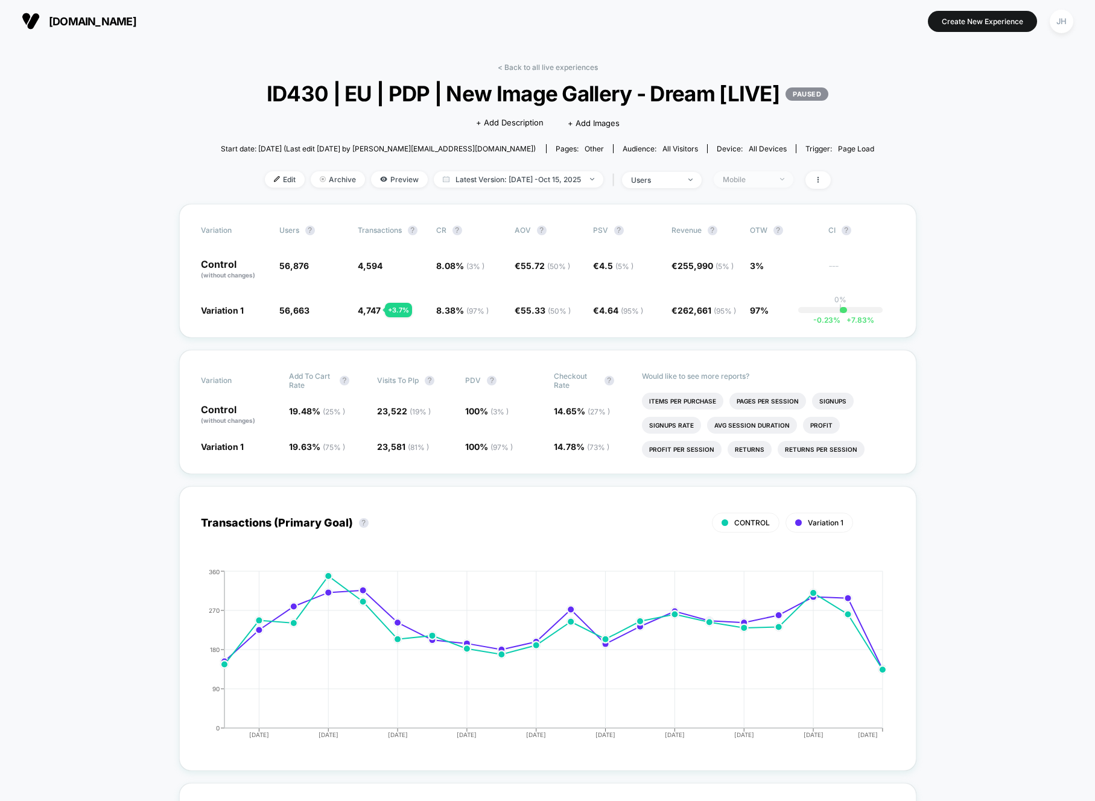
click at [762, 175] on div "Mobile" at bounding box center [747, 179] width 48 height 9
click at [753, 250] on span "Desktop Visitors" at bounding box center [756, 249] width 65 height 10
click at [762, 356] on button "Save" at bounding box center [759, 355] width 110 height 20
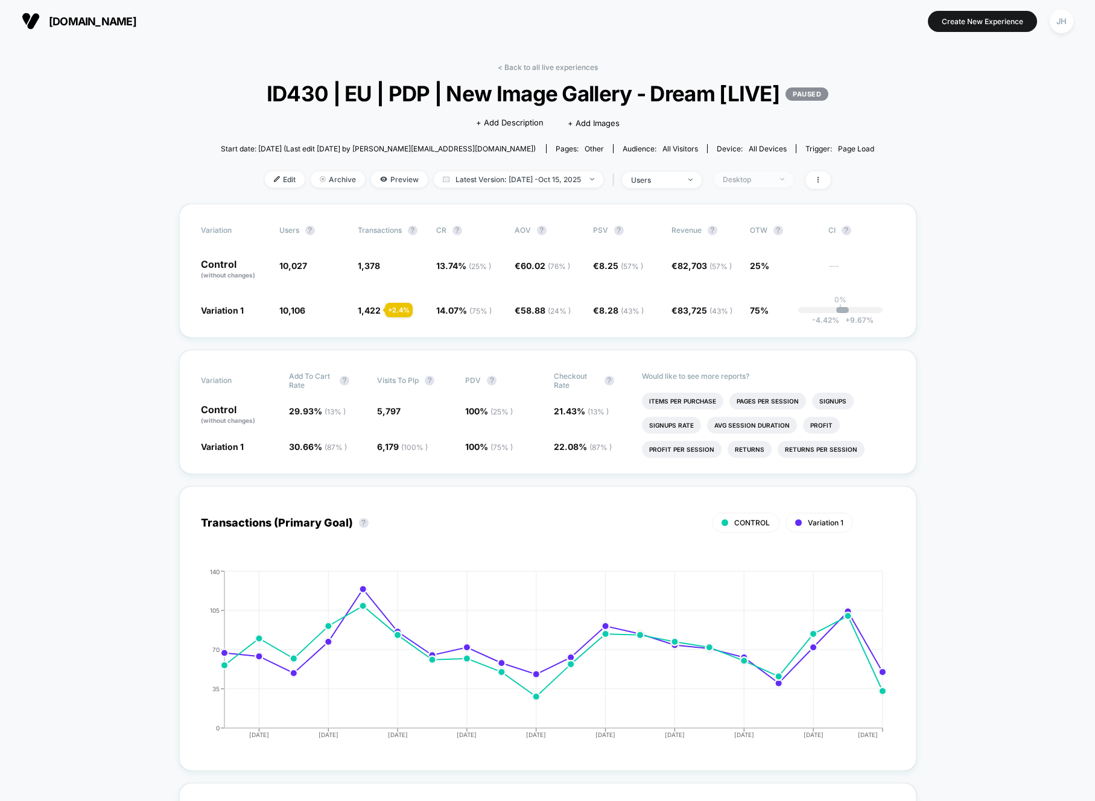
click at [767, 183] on div "Desktop" at bounding box center [747, 179] width 48 height 9
click at [767, 273] on span "Returning Visitors" at bounding box center [758, 273] width 69 height 10
click at [767, 350] on button "Save" at bounding box center [759, 355] width 110 height 20
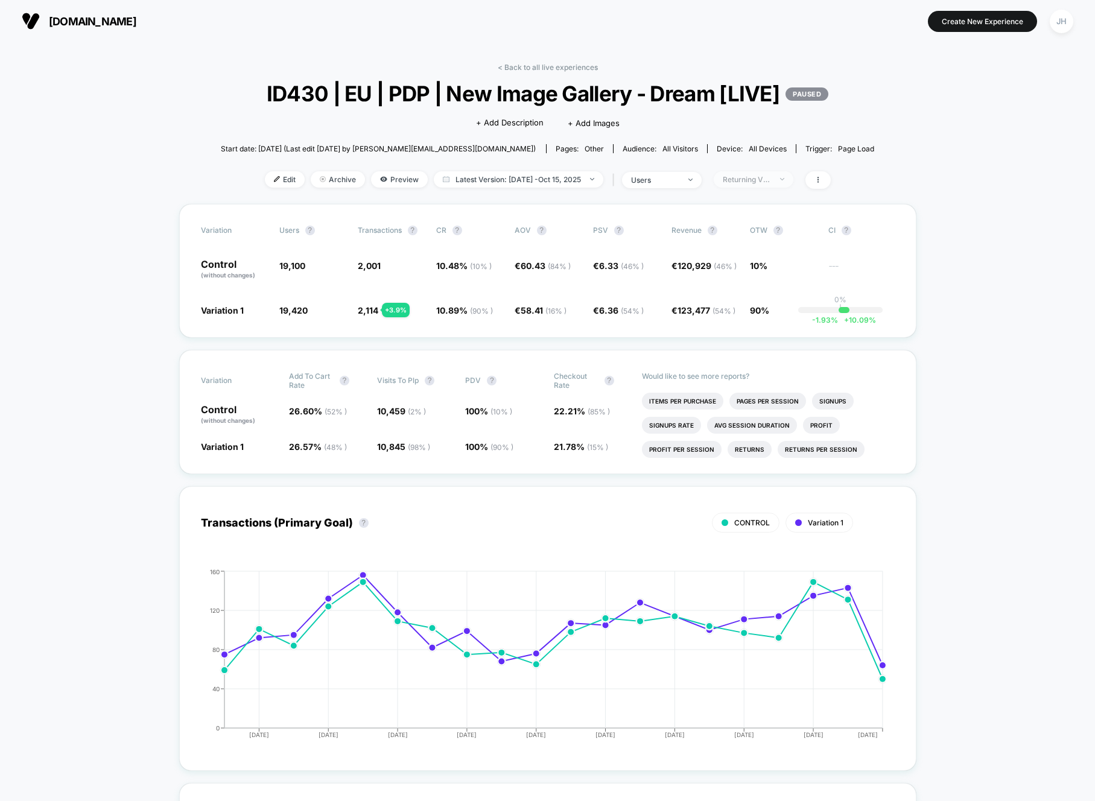
click at [759, 176] on div "Returning Visitors" at bounding box center [747, 179] width 48 height 9
click at [747, 297] on span "New Visitors" at bounding box center [748, 297] width 49 height 10
click at [769, 349] on button "Save" at bounding box center [759, 355] width 110 height 20
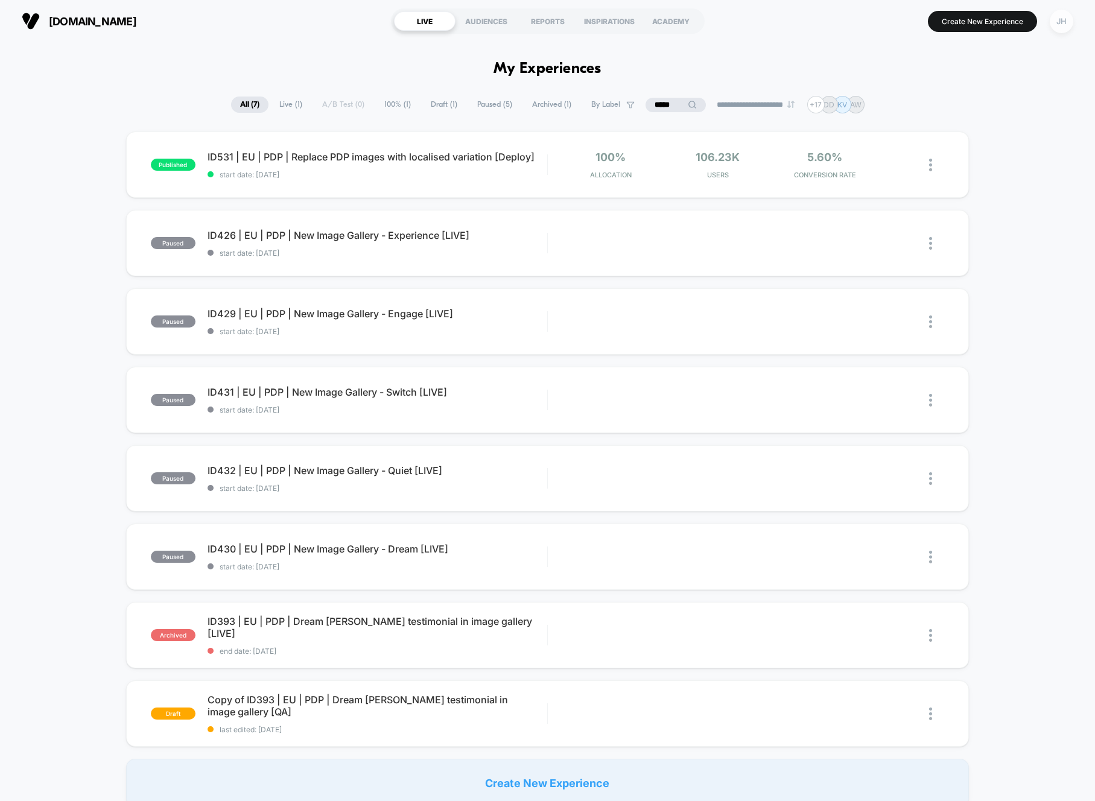
click at [1056, 12] on div "JH" at bounding box center [1061, 22] width 24 height 24
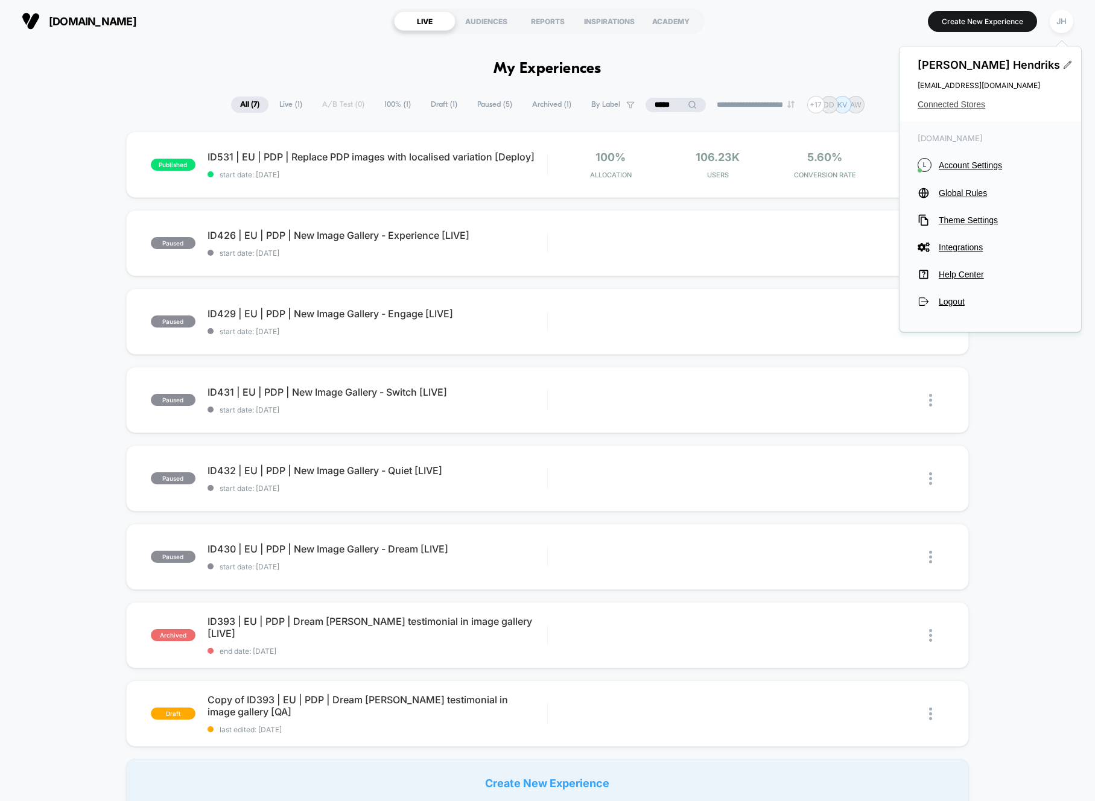
click at [959, 109] on span "Connected Stores" at bounding box center [989, 105] width 145 height 10
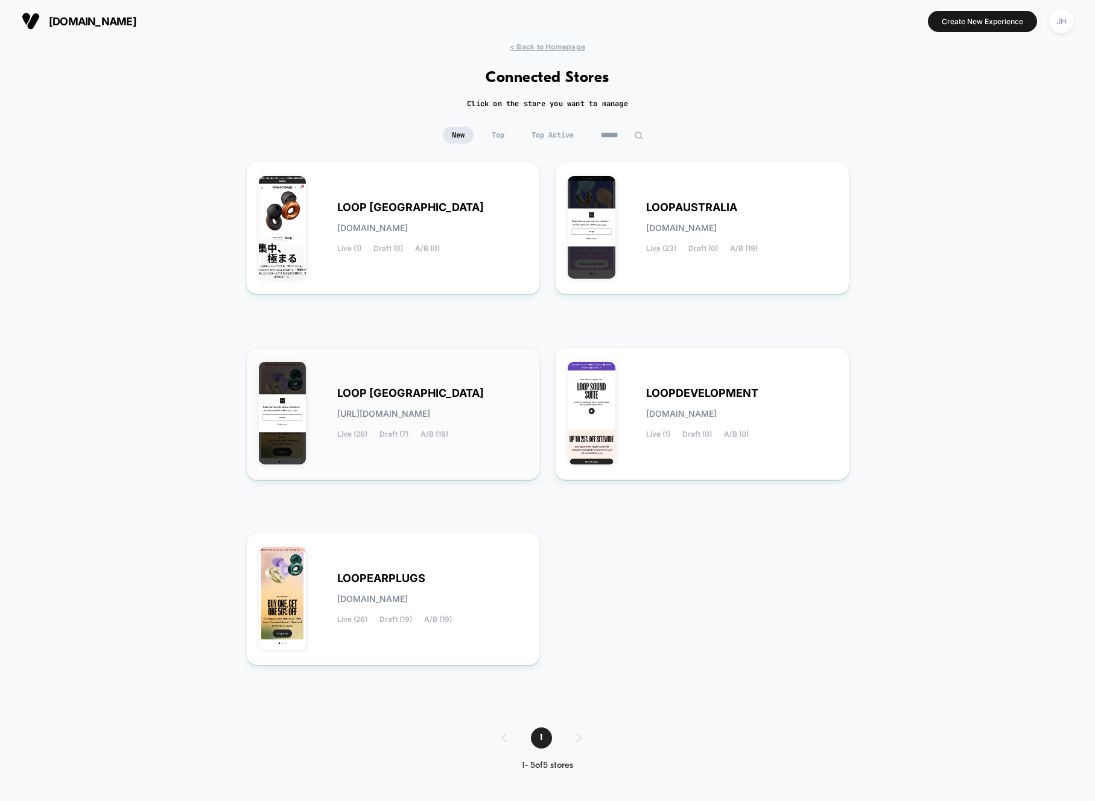
click at [413, 378] on div "LOOP [GEOGRAPHIC_DATA] [URL][DOMAIN_NAME] Live (26) Draft (7) A/B (19)" at bounding box center [393, 413] width 269 height 107
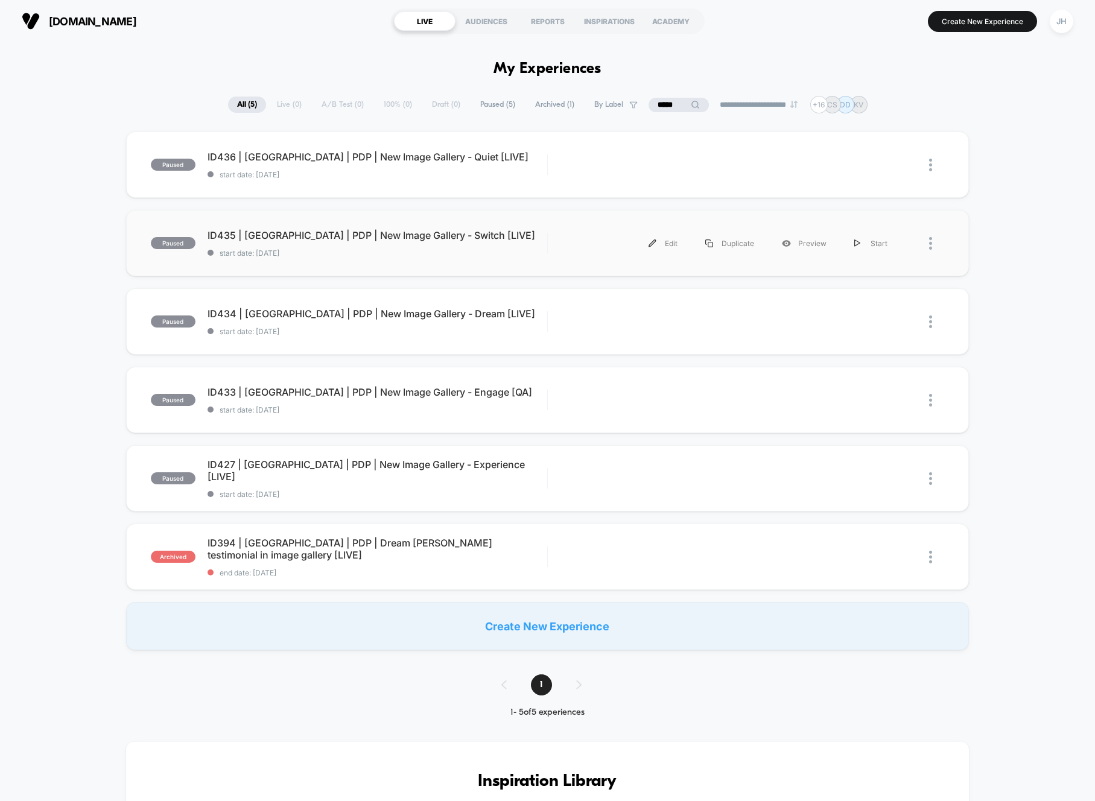
click at [372, 226] on div "paused ID435 | [GEOGRAPHIC_DATA] | PDP | New Image Gallery - Switch [LIVE] star…" at bounding box center [547, 243] width 843 height 66
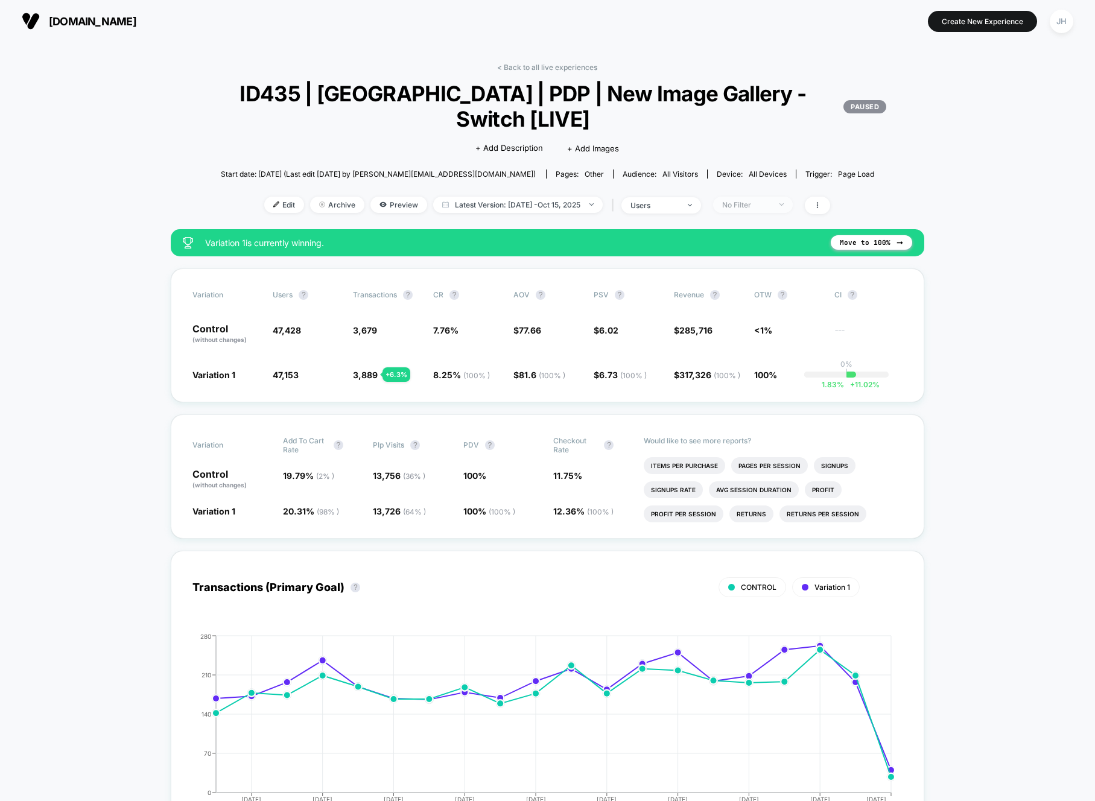
click at [760, 200] on div "No Filter" at bounding box center [746, 204] width 48 height 9
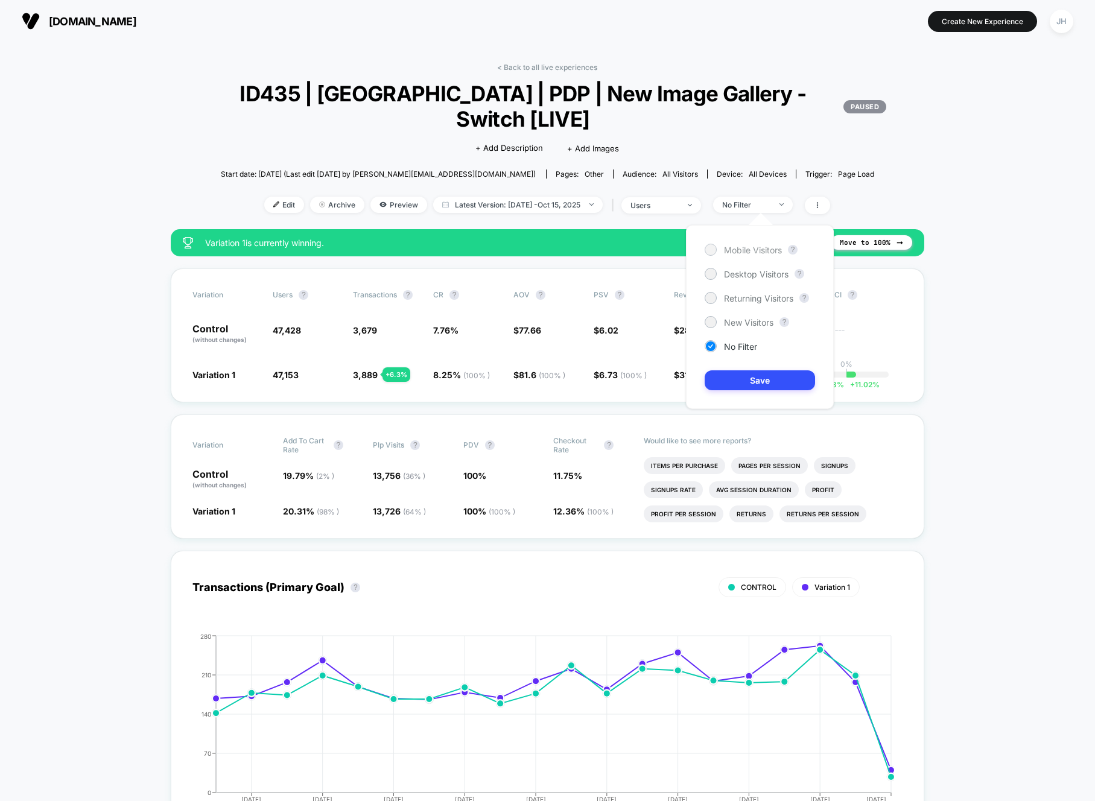
click at [760, 253] on span "Mobile Visitors" at bounding box center [753, 250] width 58 height 10
click at [759, 374] on button "Save" at bounding box center [759, 380] width 110 height 20
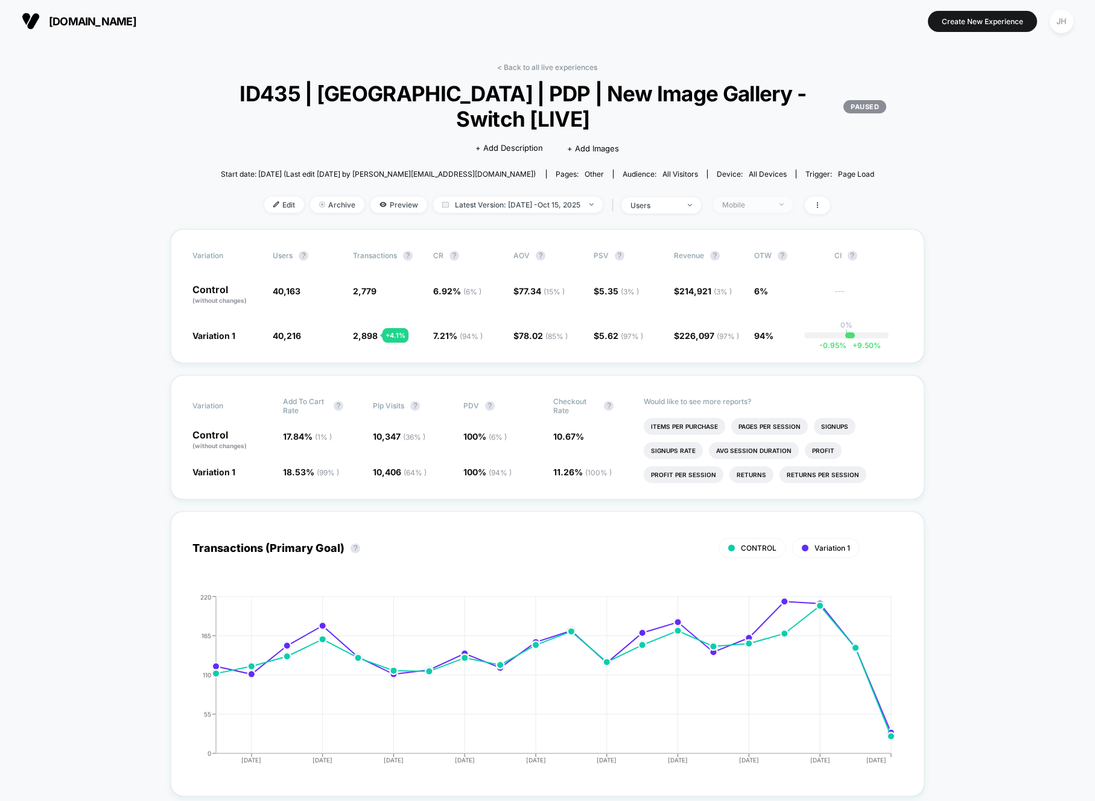
click at [765, 206] on div "Mobile" at bounding box center [746, 204] width 48 height 9
click at [747, 280] on div "Mobile Visitors ? Desktop Visitors ? Returning Visitors ? New Visitors ? No Fil…" at bounding box center [760, 317] width 148 height 184
click at [747, 277] on span "Desktop Visitors" at bounding box center [756, 274] width 65 height 10
click at [747, 384] on button "Save" at bounding box center [759, 380] width 110 height 20
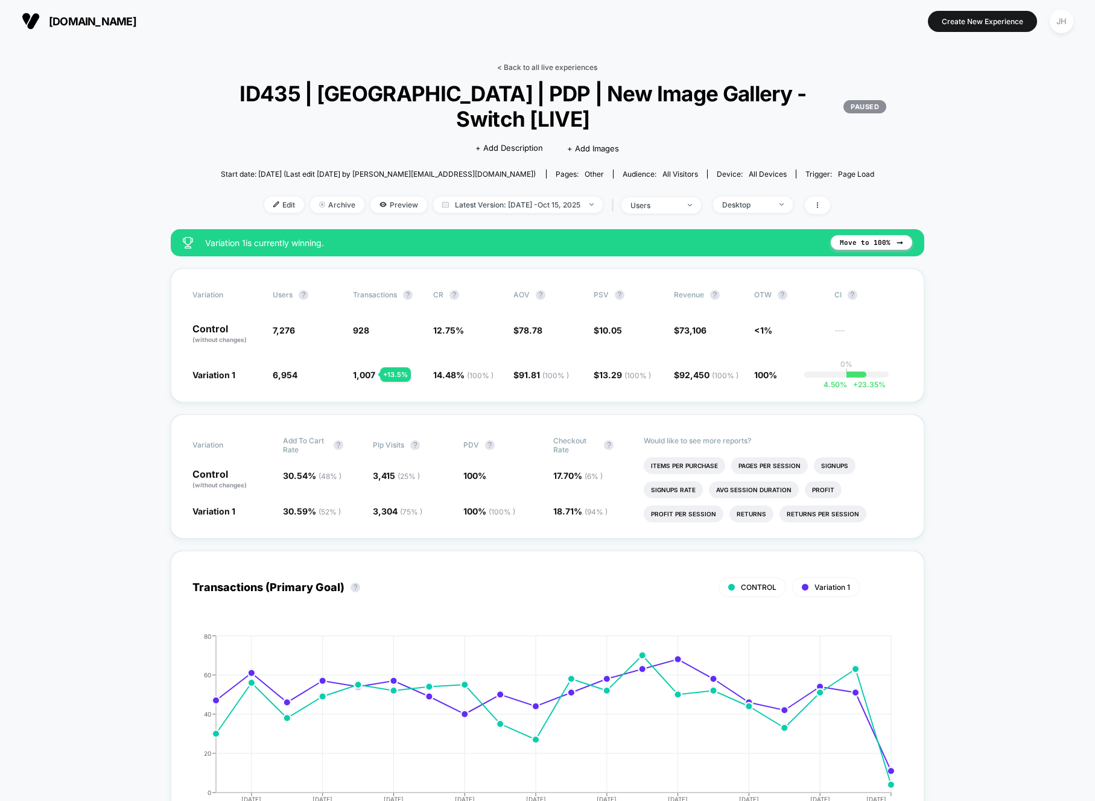
click at [562, 65] on link "< Back to all live experiences" at bounding box center [547, 67] width 100 height 9
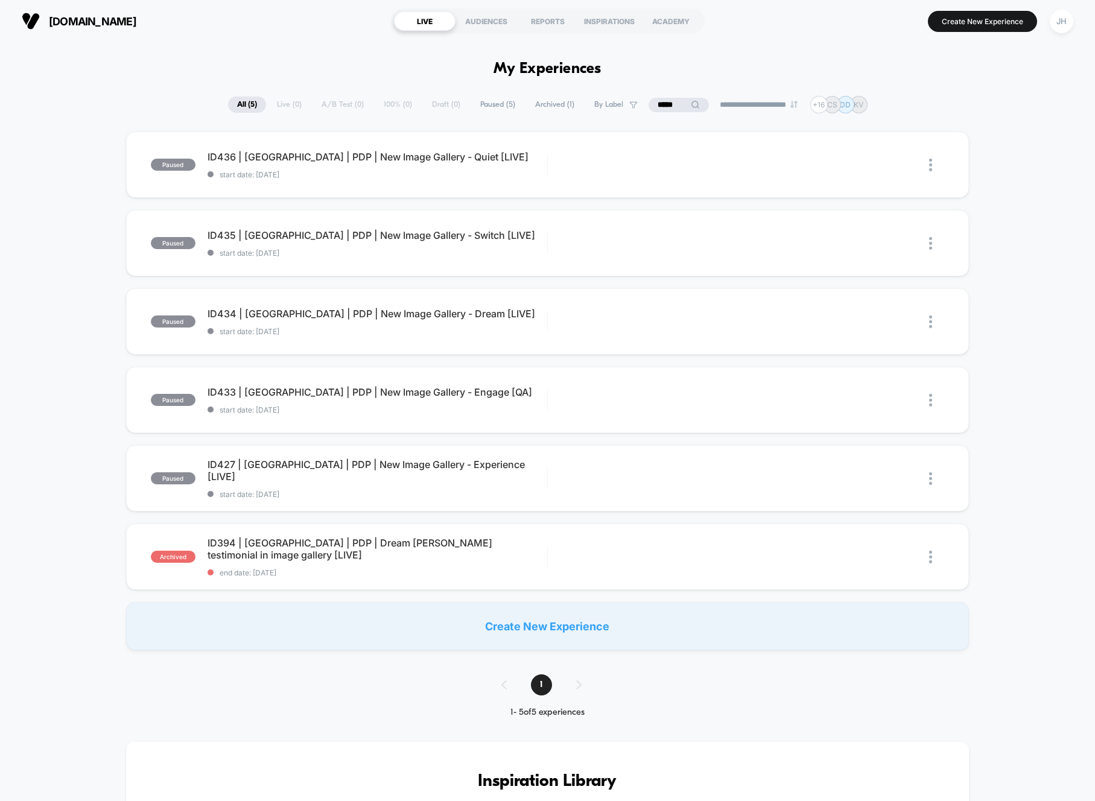
click at [78, 362] on div "paused ID436 | [GEOGRAPHIC_DATA] | PDP | New Image Gallery - Quiet [LIVE] start…" at bounding box center [547, 390] width 1095 height 519
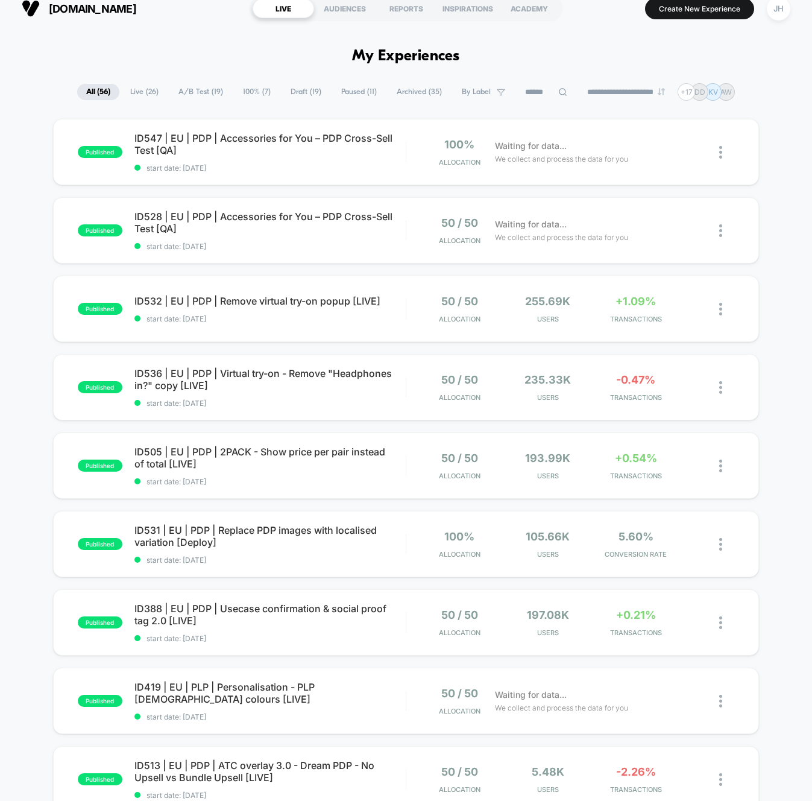
scroll to position [14, 0]
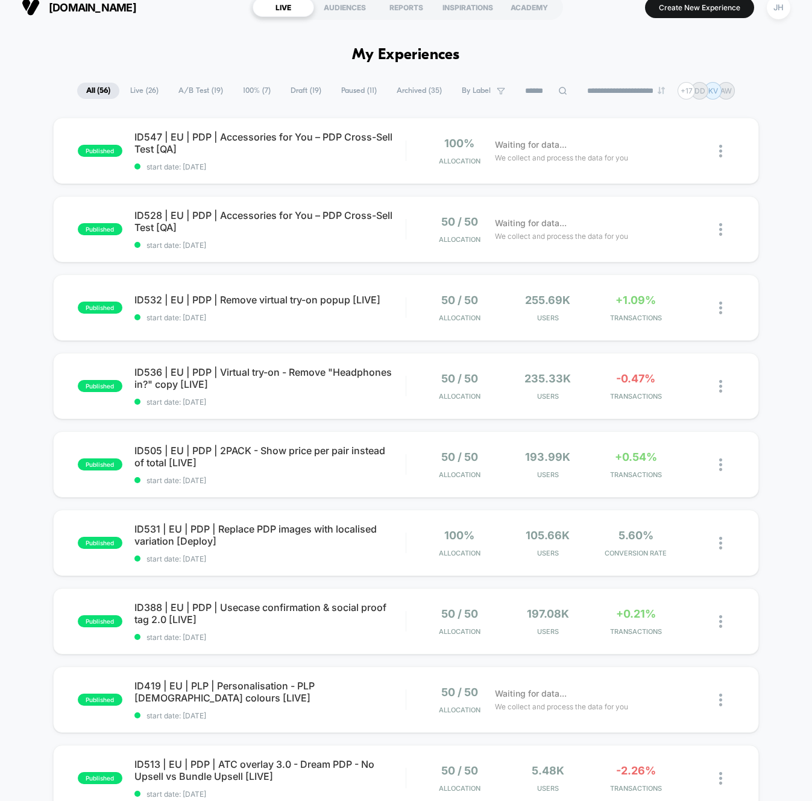
click at [795, 270] on div "published ID547 | EU | PDP | Accessories for You – PDP Cross-Sell Test [QA] sta…" at bounding box center [406, 612] width 812 height 989
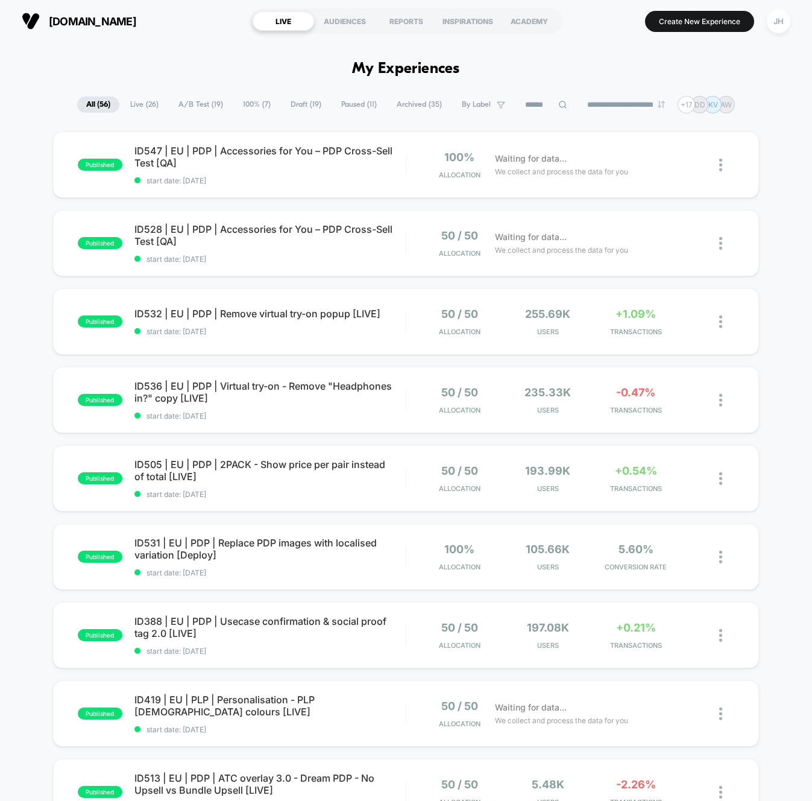
click at [787, 266] on div "published ID547 | EU | PDP | Accessories for You – PDP Cross-Sell Test [QA] sta…" at bounding box center [406, 625] width 812 height 989
click at [296, 467] on span "ID505 | EU | PDP | 2PACK - Show price per pair instead of total [LIVE] Click to…" at bounding box center [269, 470] width 271 height 24
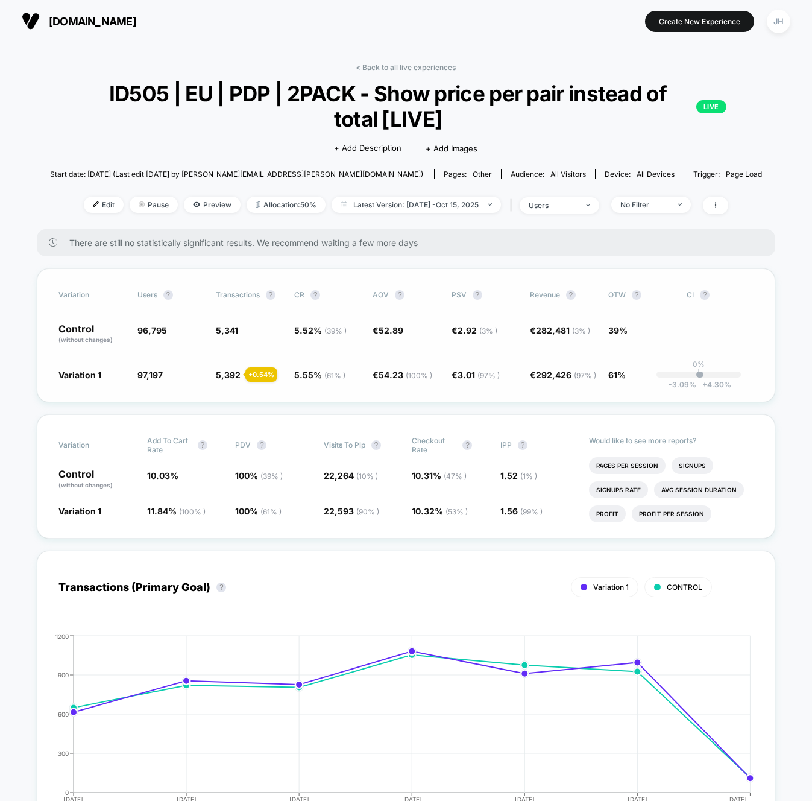
click at [396, 390] on div "Variation users ? Transactions ? CR ? AOV ? PSV ? Revenue ? OTW ? CI ? Control …" at bounding box center [406, 335] width 738 height 134
click at [584, 388] on div "Variation users ? Transactions ? CR ? AOV ? PSV ? Revenue ? OTW ? CI ? Control …" at bounding box center [406, 335] width 738 height 134
click at [357, 397] on div "Variation users ? Transactions ? CR ? AOV ? PSV ? Revenue ? OTW ? CI ? Control …" at bounding box center [406, 335] width 738 height 134
click at [385, 64] on link "< Back to all live experiences" at bounding box center [406, 67] width 100 height 9
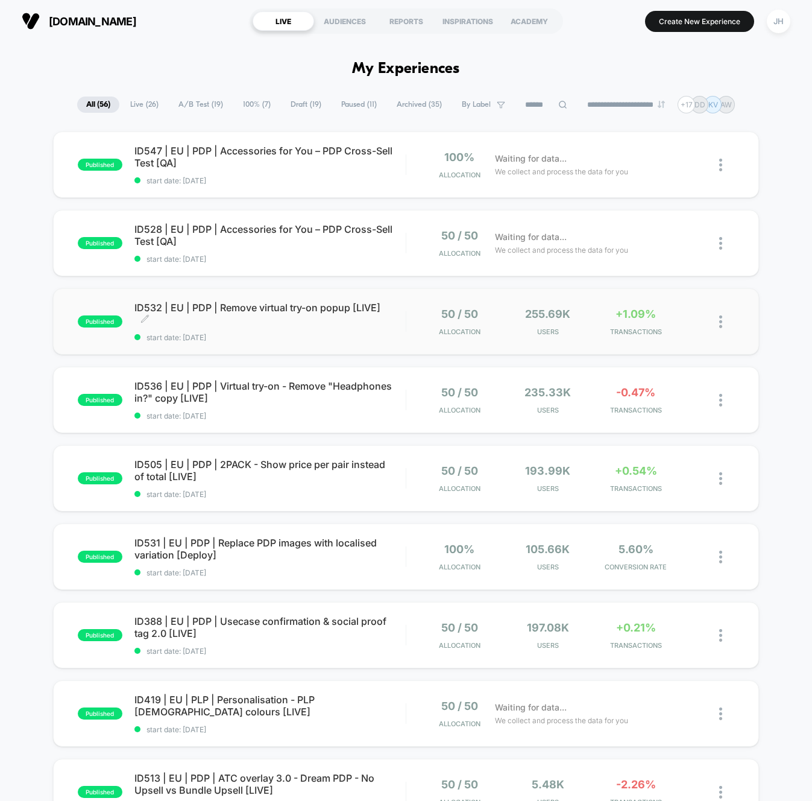
click at [314, 311] on span "ID532 | EU | PDP | Remove virtual try-on popup [LIVE] Click to edit experience …" at bounding box center [269, 314] width 271 height 24
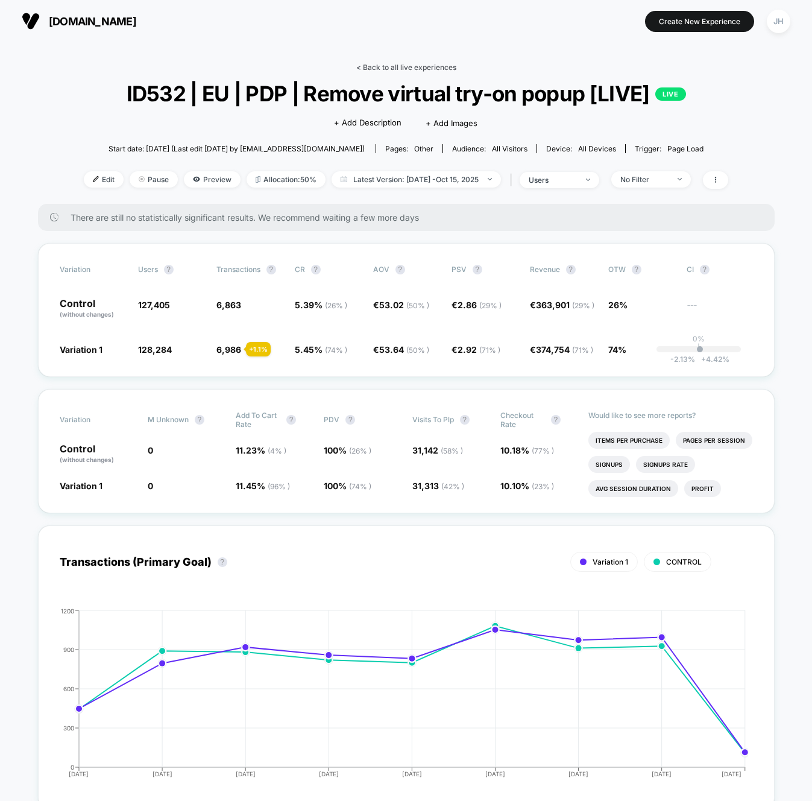
click at [426, 66] on link "< Back to all live experiences" at bounding box center [406, 67] width 100 height 9
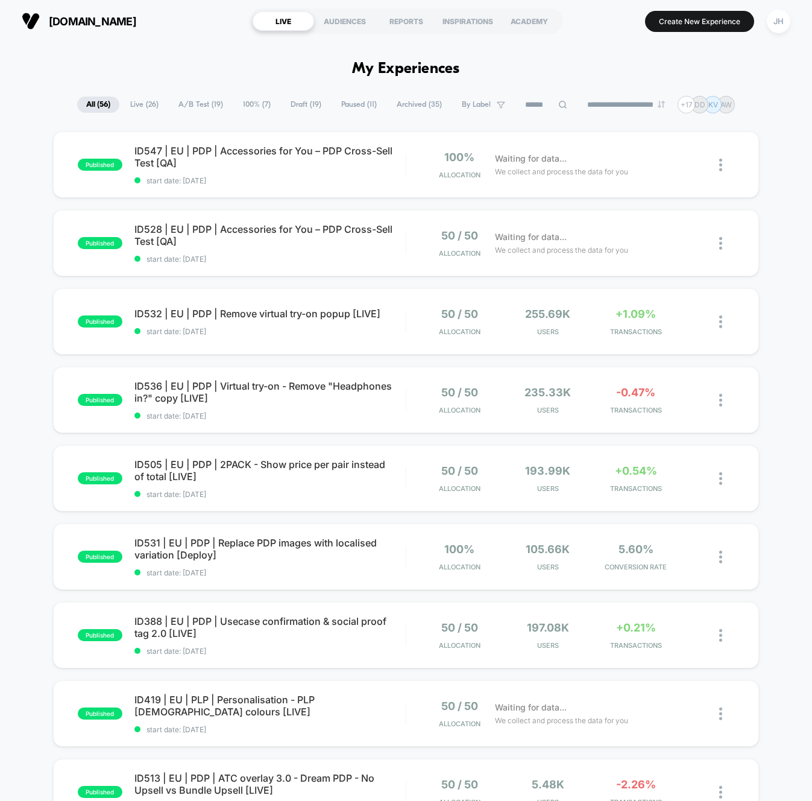
click at [26, 392] on div "published ID547 | EU | PDP | Accessories for You – PDP Cross-Sell Test [QA] sta…" at bounding box center [406, 625] width 812 height 989
click at [265, 385] on span "ID536 | EU | PDP | Virtual try-on - Remove "Headphones in?" copy [LIVE] Click t…" at bounding box center [269, 392] width 271 height 24
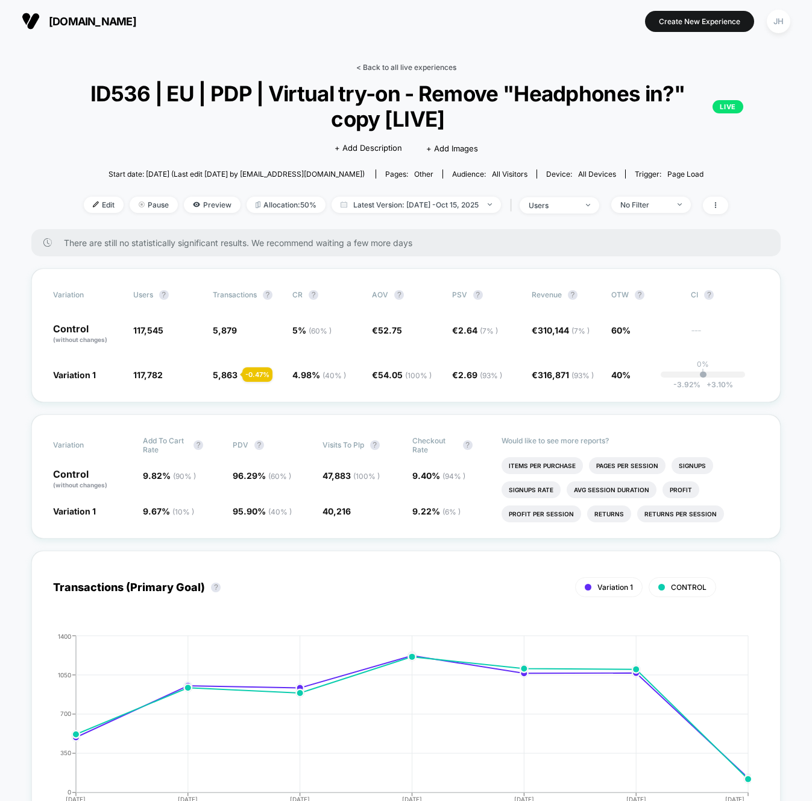
click at [386, 69] on link "< Back to all live experiences" at bounding box center [406, 67] width 100 height 9
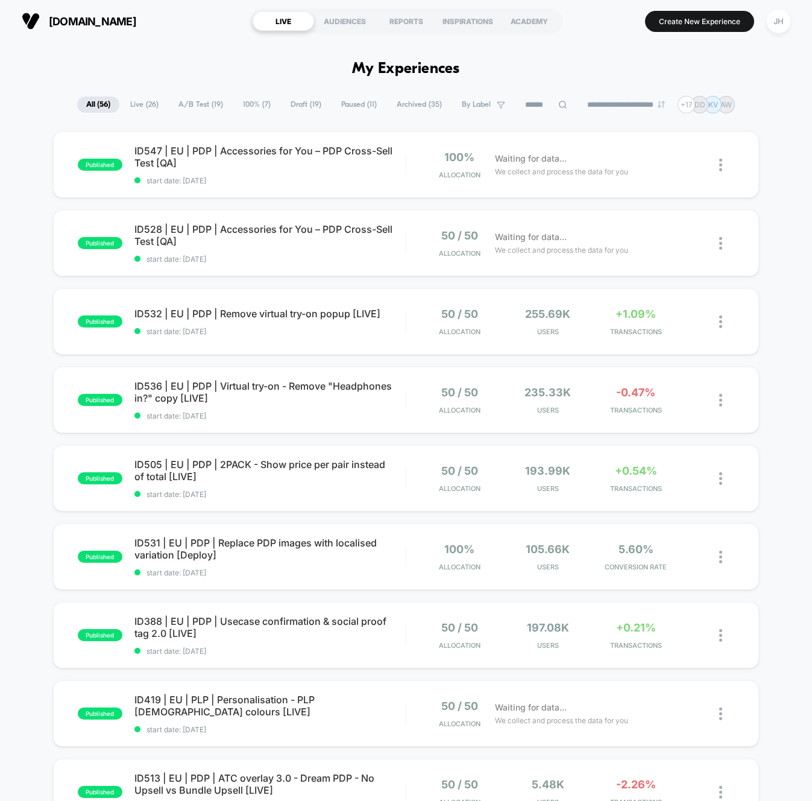
click at [772, 391] on div "published ID547 | EU | PDP | Accessories for You – PDP Cross-Sell Test [QA] sta…" at bounding box center [406, 625] width 812 height 989
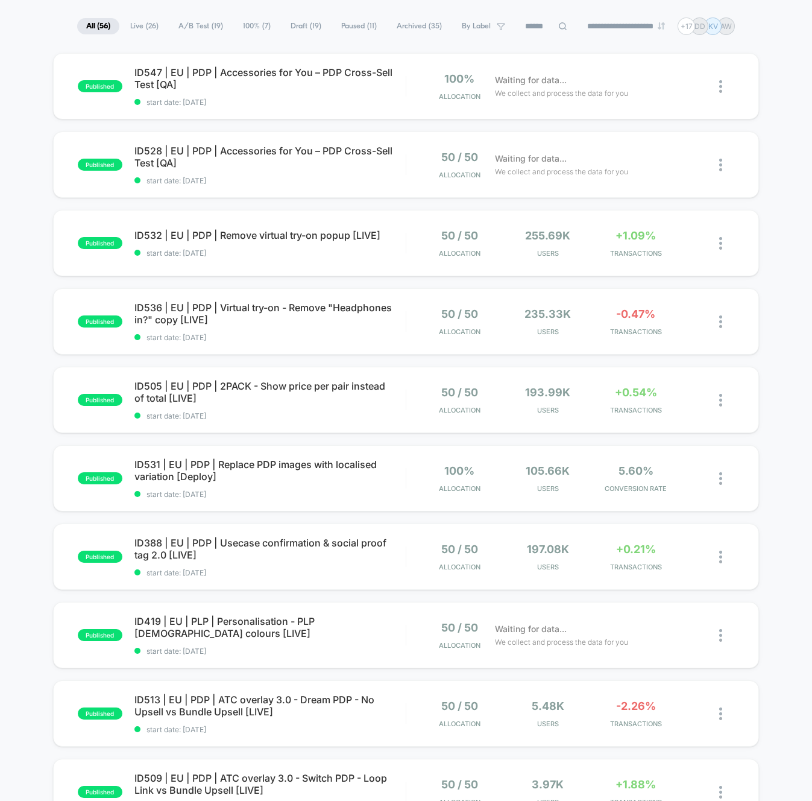
scroll to position [84, 0]
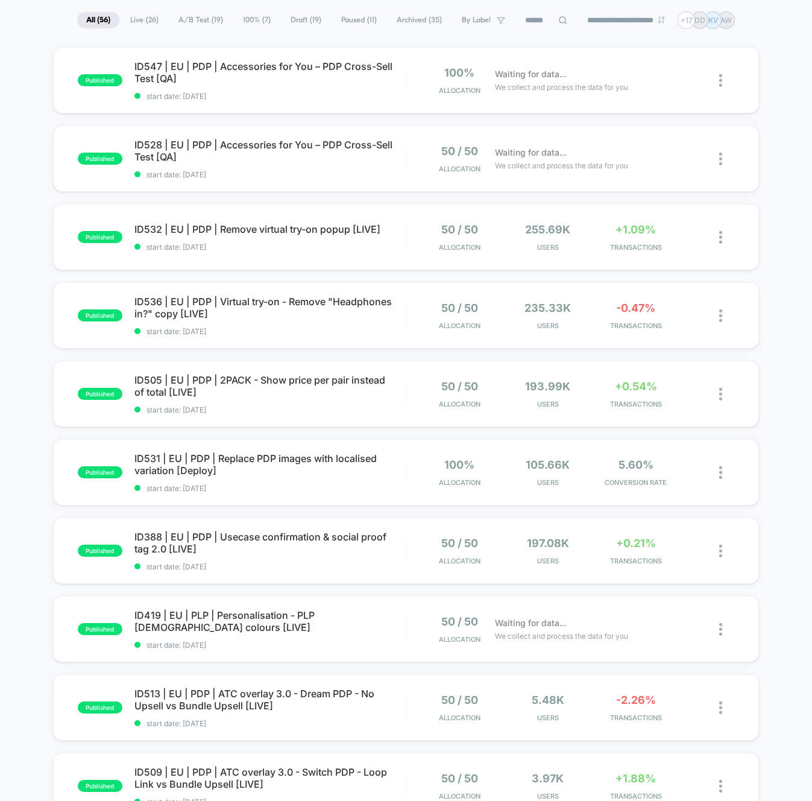
click at [776, 384] on div "published ID547 | EU | PDP | Accessories for You – PDP Cross-Sell Test [QA] sta…" at bounding box center [406, 541] width 812 height 989
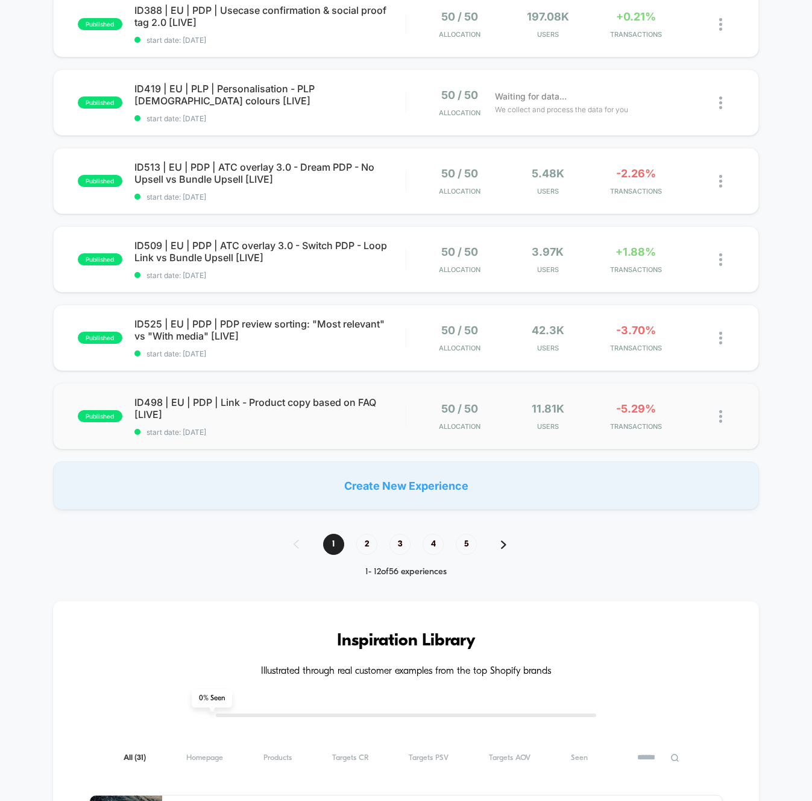
scroll to position [619, 0]
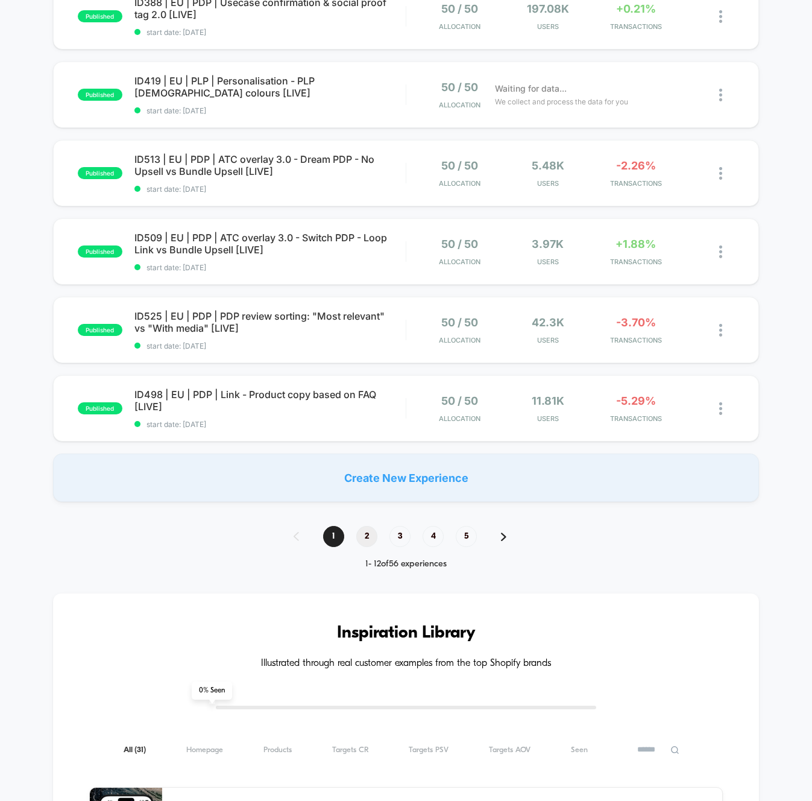
click at [364, 539] on span "2" at bounding box center [366, 536] width 21 height 21
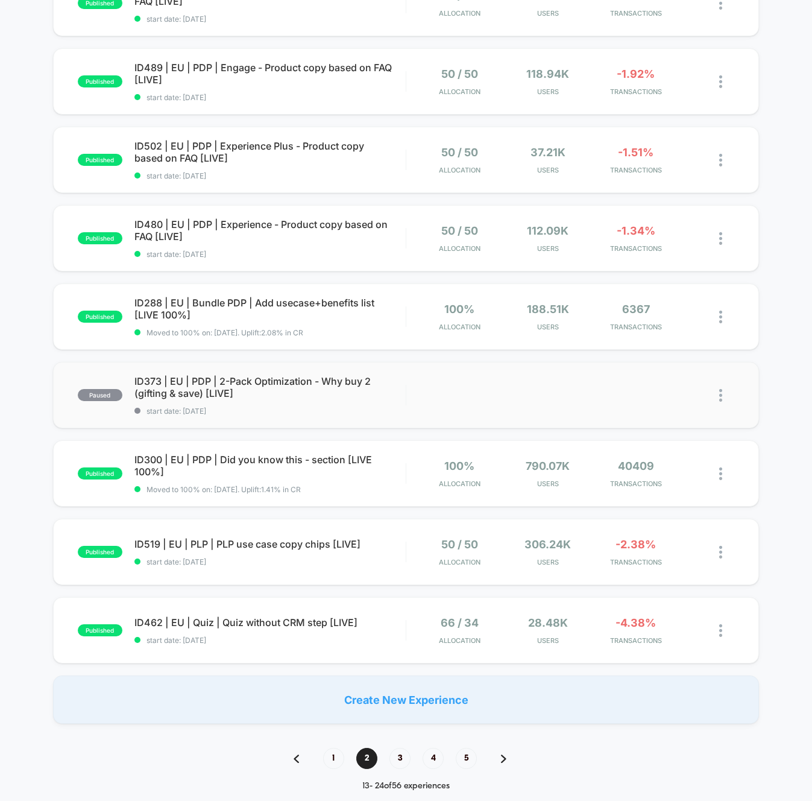
scroll to position [399, 0]
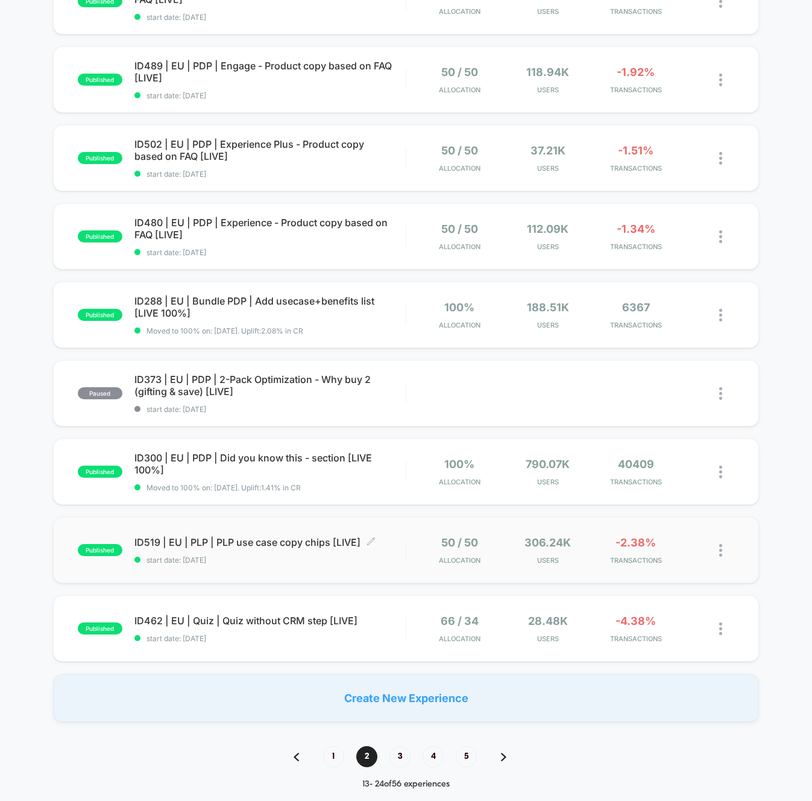
click at [332, 542] on span "ID519 | EU | PLP | PLP use case copy chips [LIVE] Click to edit experience deta…" at bounding box center [269, 542] width 271 height 12
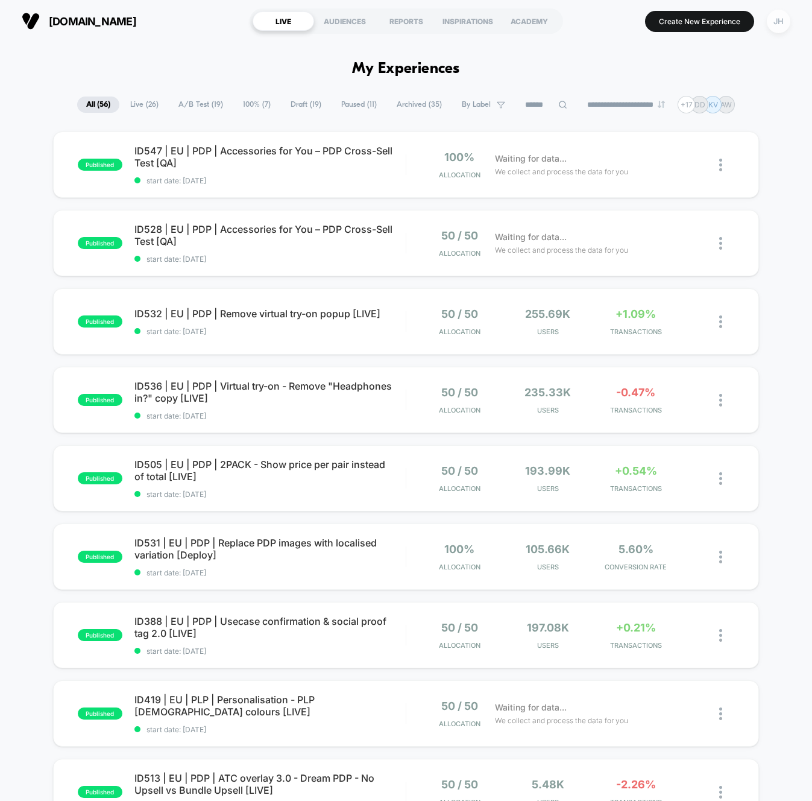
click at [783, 23] on div "JH" at bounding box center [779, 22] width 24 height 24
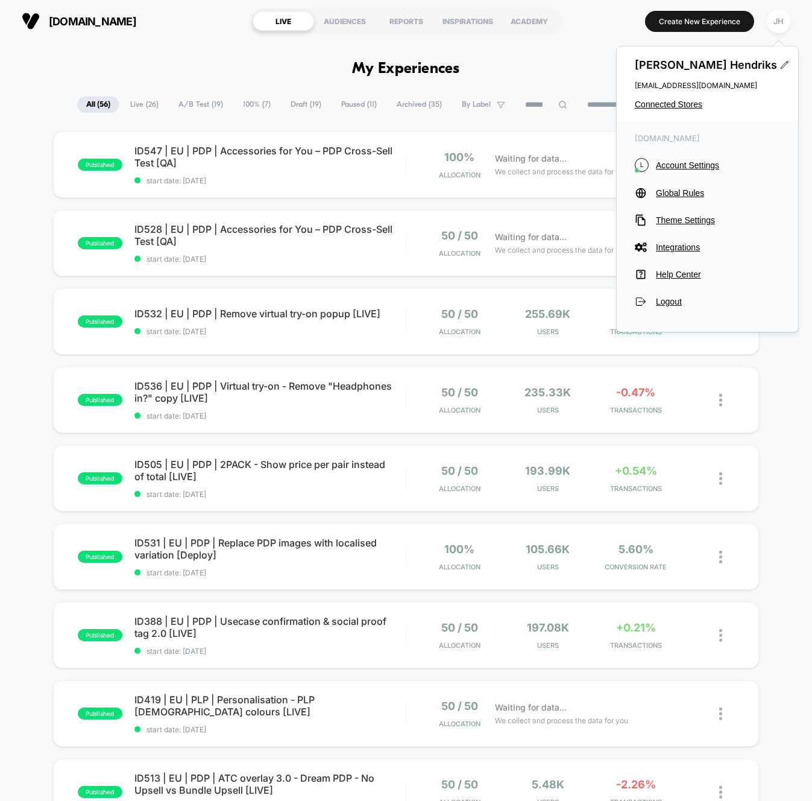
click at [668, 110] on div "Jelmer Hendriks jelmer.hendriks@loopearplugs.com Connected Stores" at bounding box center [708, 83] width 182 height 75
click at [668, 106] on span "Connected Stores" at bounding box center [707, 105] width 145 height 10
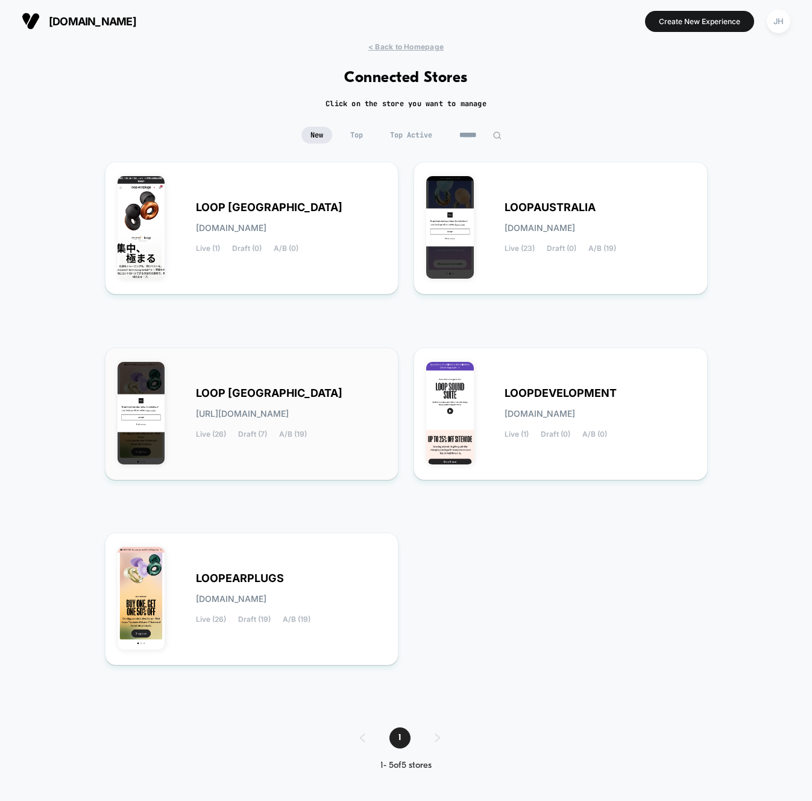
click at [278, 397] on span "LOOP [GEOGRAPHIC_DATA]" at bounding box center [269, 393] width 147 height 8
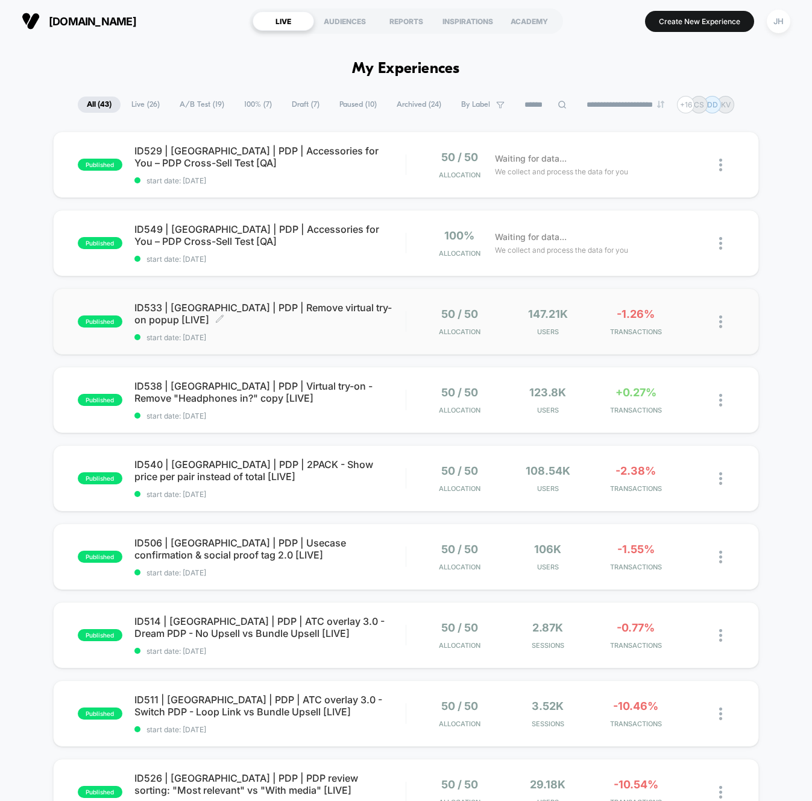
click at [333, 310] on span "ID533 | USA | PDP | Remove virtual try-on popup [LIVE] Click to edit experience…" at bounding box center [269, 314] width 271 height 24
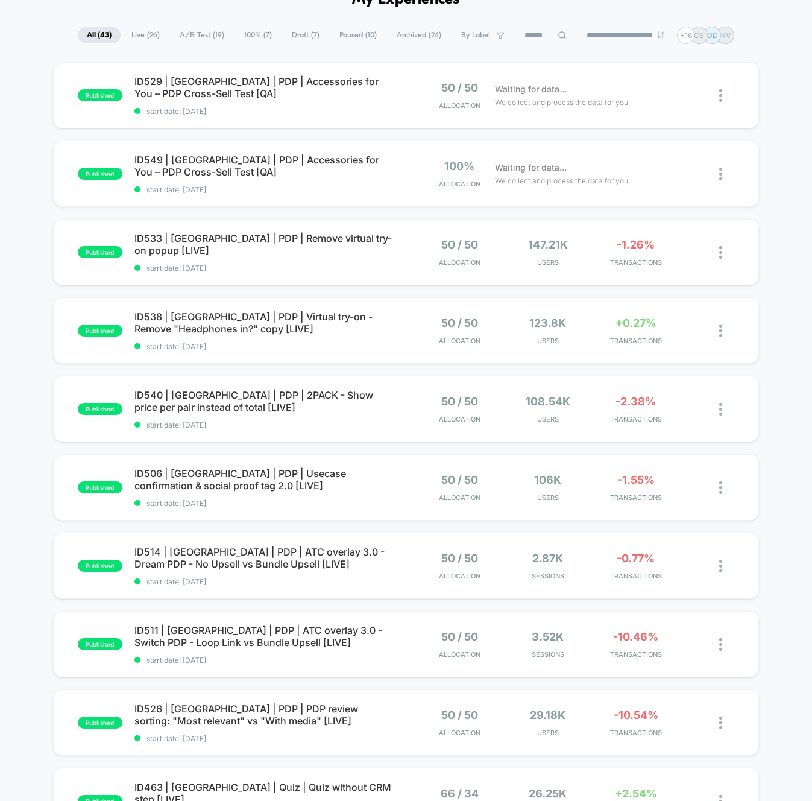
scroll to position [72, 0]
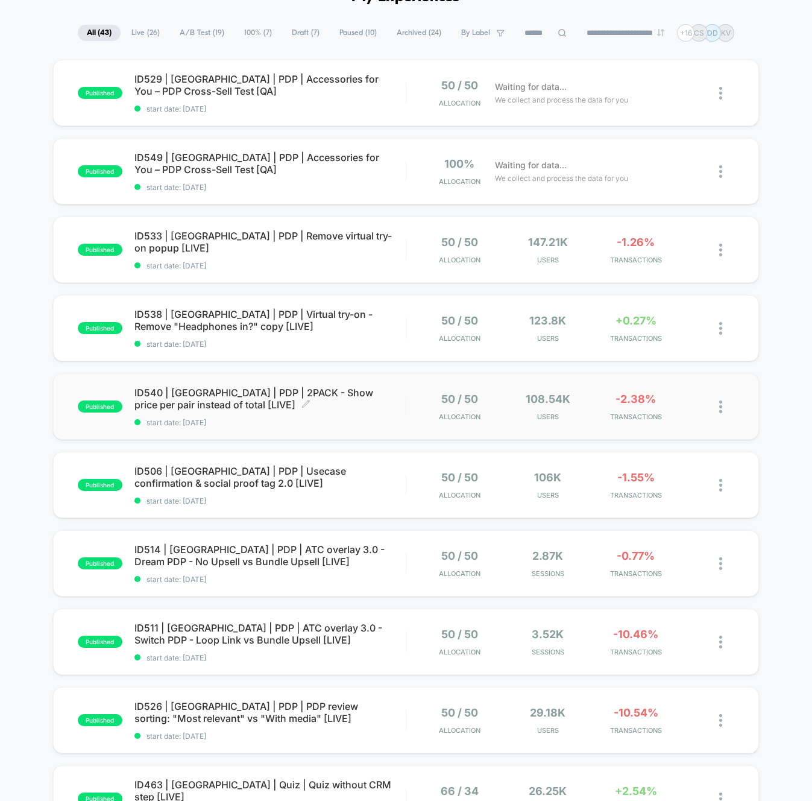
click at [294, 393] on span "ID540 | USA | PDP | 2PACK - Show price per pair instead of total [LIVE] Click t…" at bounding box center [269, 399] width 271 height 24
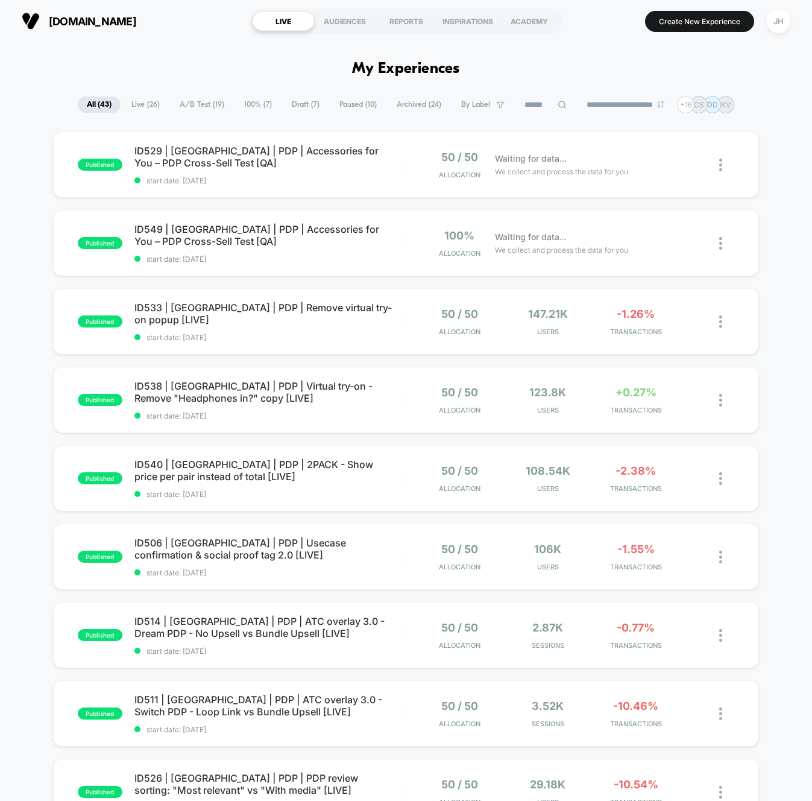
click at [781, 419] on div "published ID529 | USA | PDP | Accessories for You – PDP Cross-Sell Test [QA] st…" at bounding box center [406, 625] width 812 height 989
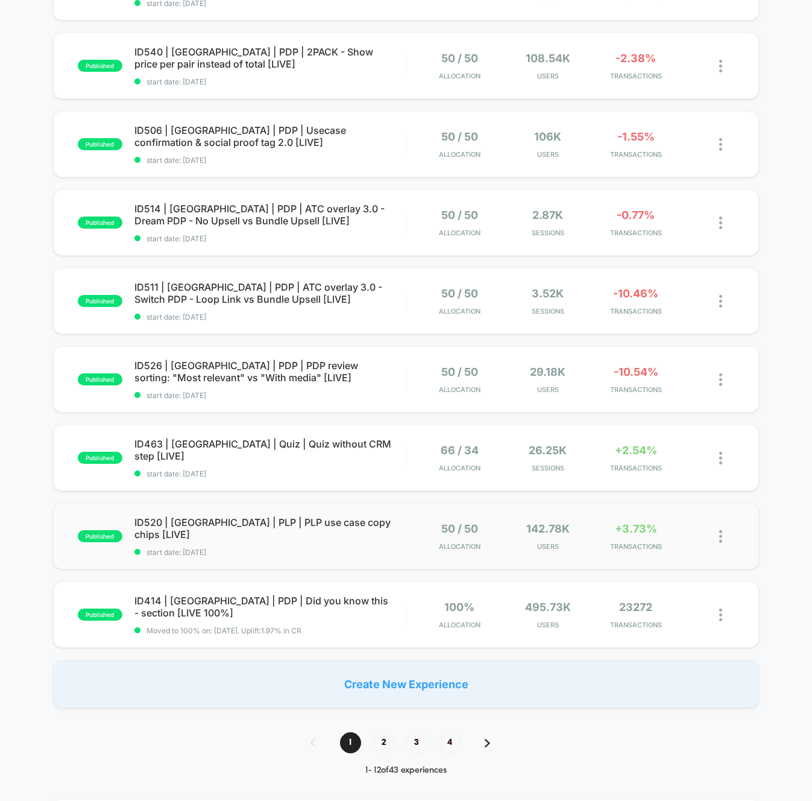
scroll to position [415, 0]
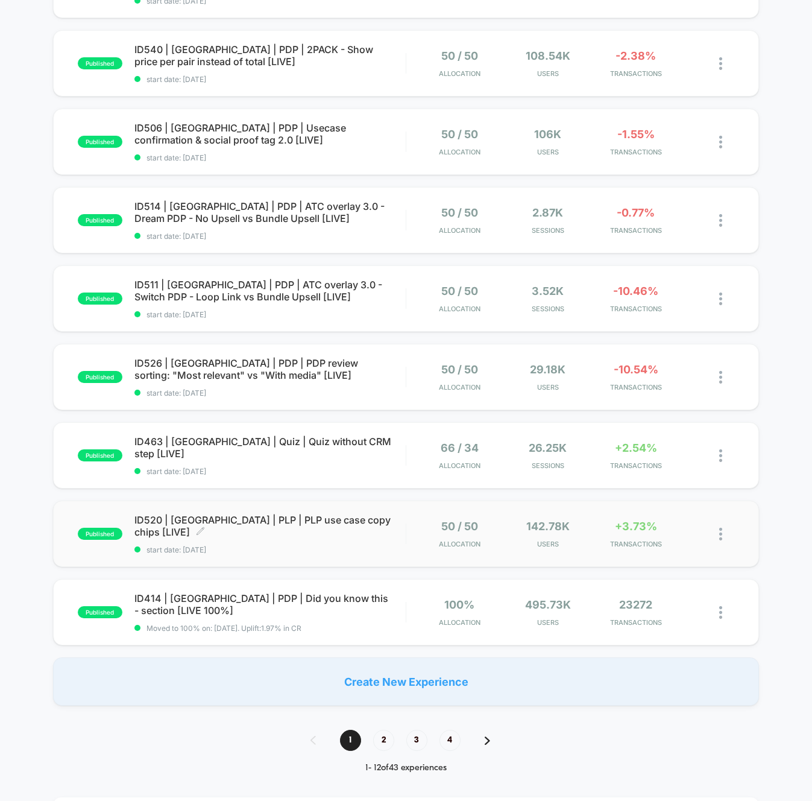
click at [294, 527] on span "ID520 | USA | PLP | PLP use case copy chips [LIVE] Click to edit experience det…" at bounding box center [269, 526] width 271 height 24
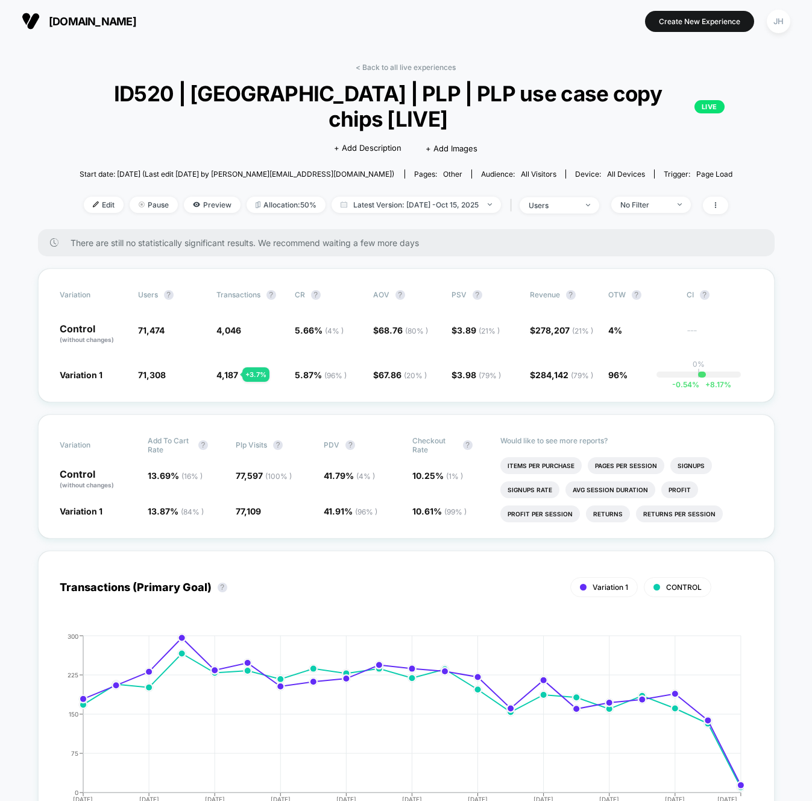
click at [458, 197] on span "Latest Version: Sep 25, 2025 - Oct 15, 2025" at bounding box center [416, 205] width 169 height 16
select select "*"
select select "****"
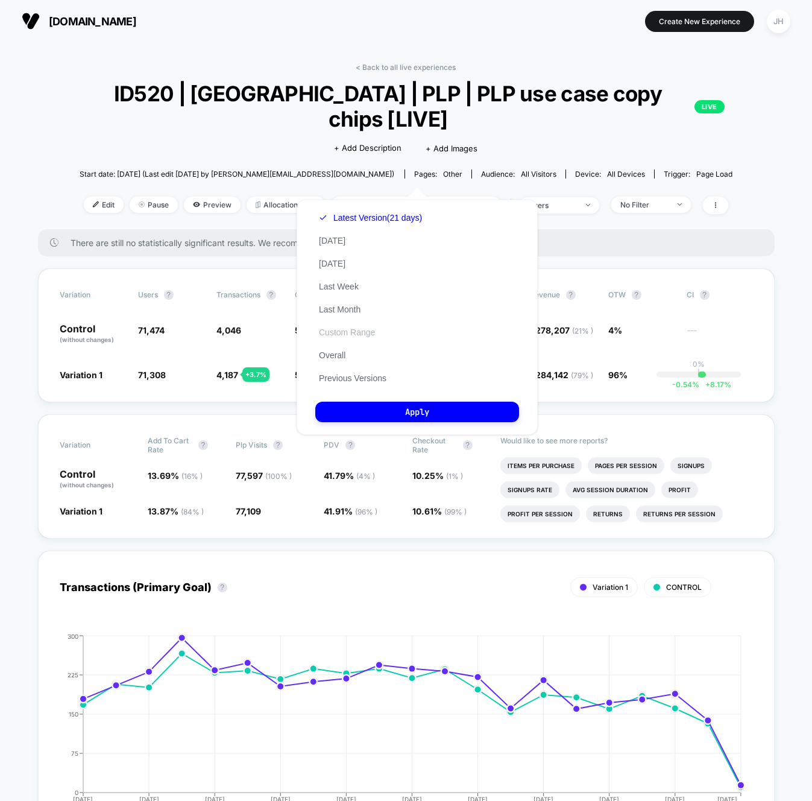
click at [358, 333] on button "Custom Range" at bounding box center [346, 332] width 63 height 11
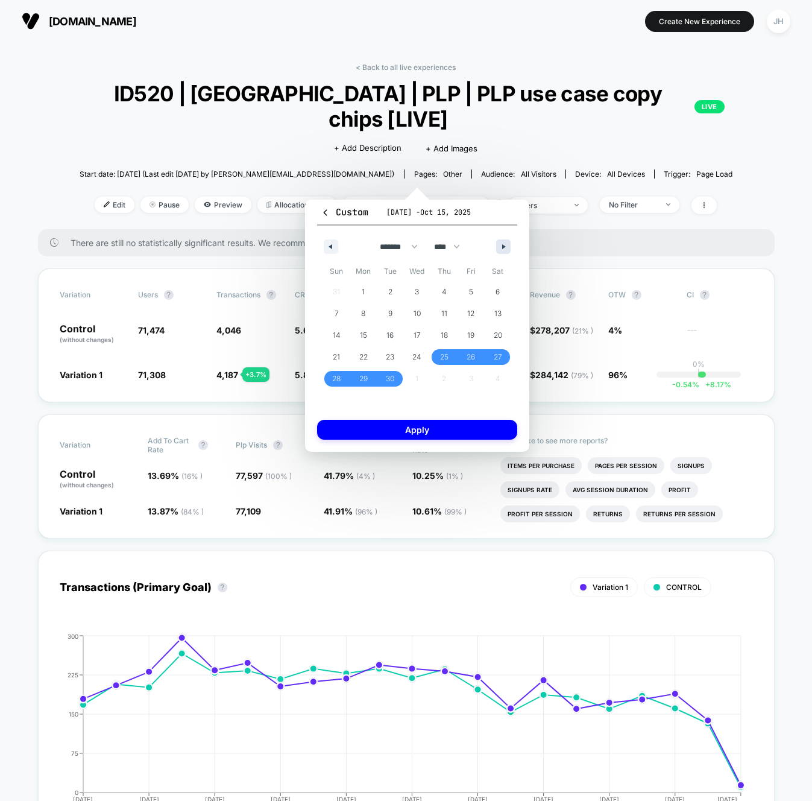
click at [498, 245] on button "button" at bounding box center [503, 246] width 14 height 14
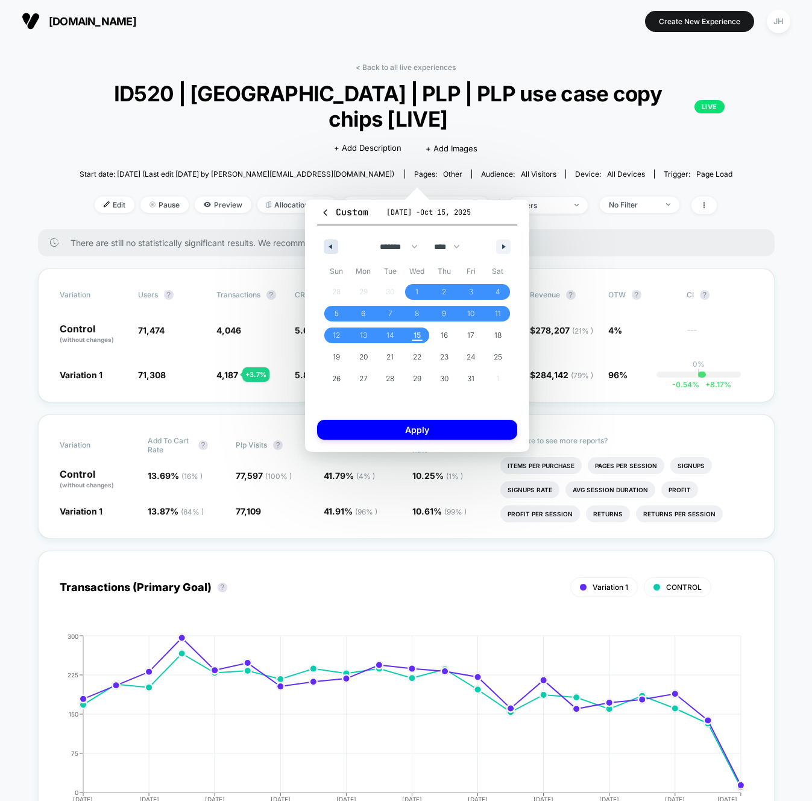
click at [334, 250] on button "button" at bounding box center [331, 246] width 14 height 14
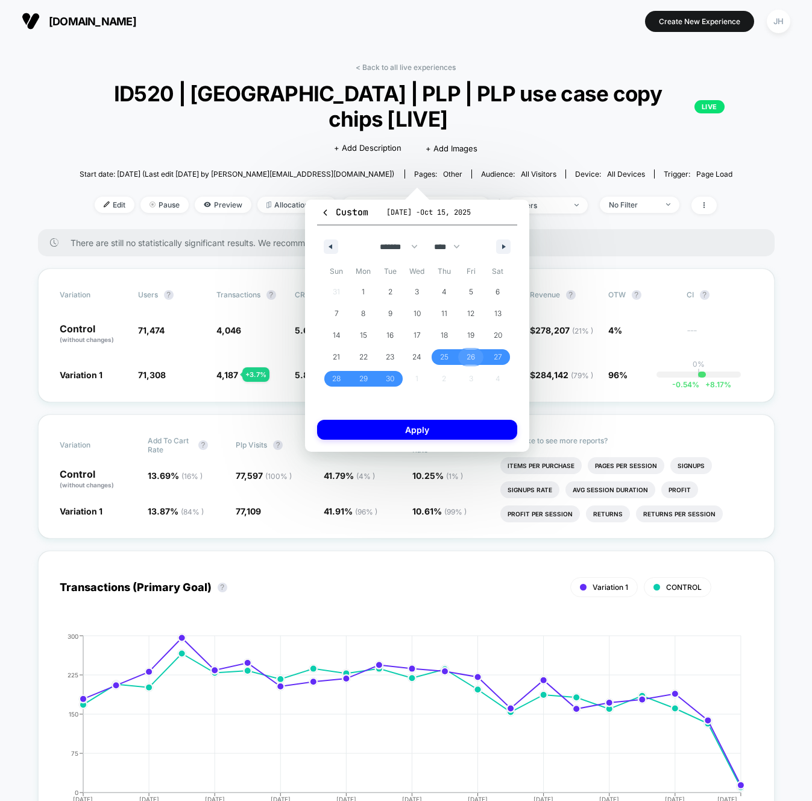
click at [472, 352] on span "26" at bounding box center [471, 357] width 8 height 22
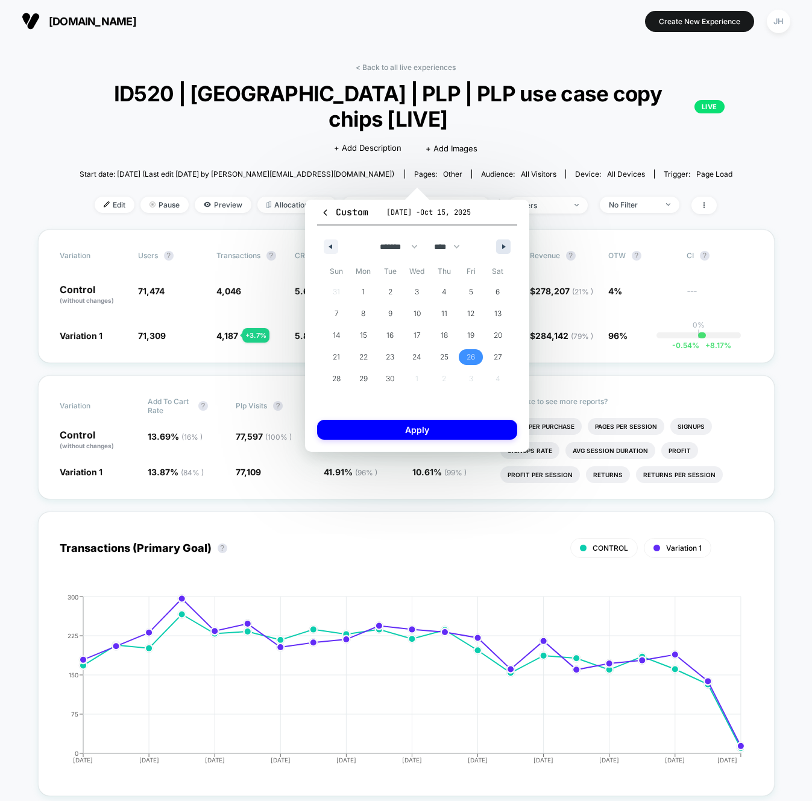
click at [507, 251] on button "button" at bounding box center [503, 246] width 14 height 14
click at [390, 331] on span "14" at bounding box center [391, 335] width 8 height 22
click at [504, 244] on icon "button" at bounding box center [505, 246] width 6 height 5
select select "*"
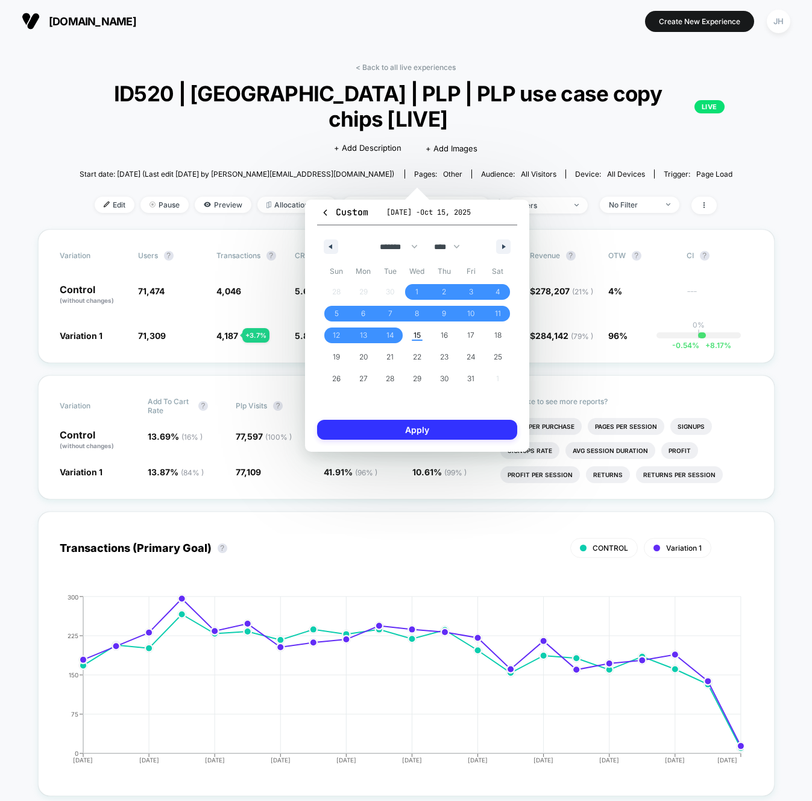
click at [437, 431] on button "Apply" at bounding box center [417, 430] width 200 height 20
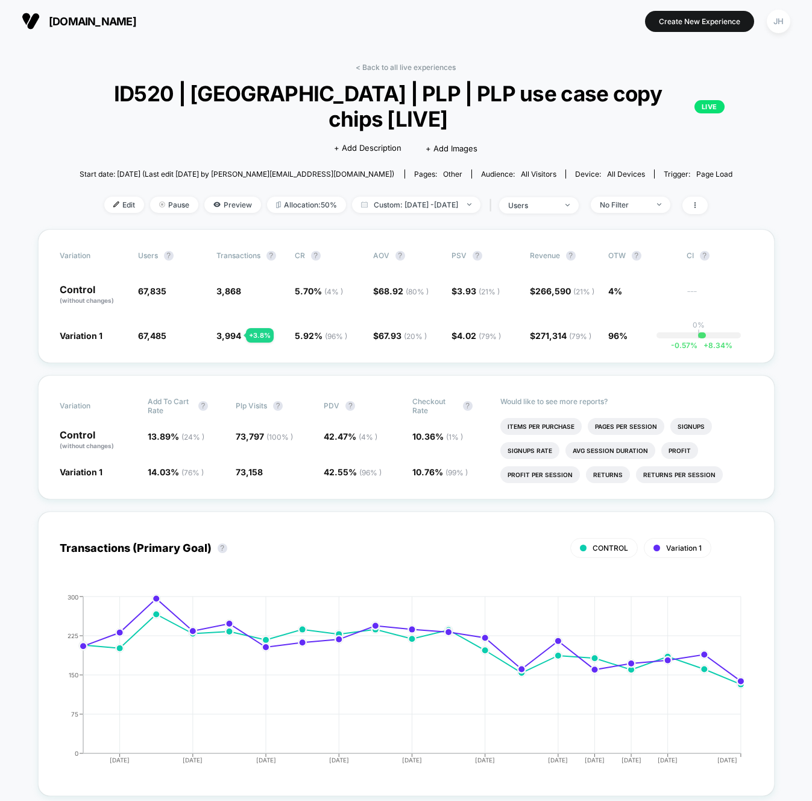
click at [371, 66] on link "< Back to all live experiences" at bounding box center [406, 67] width 100 height 9
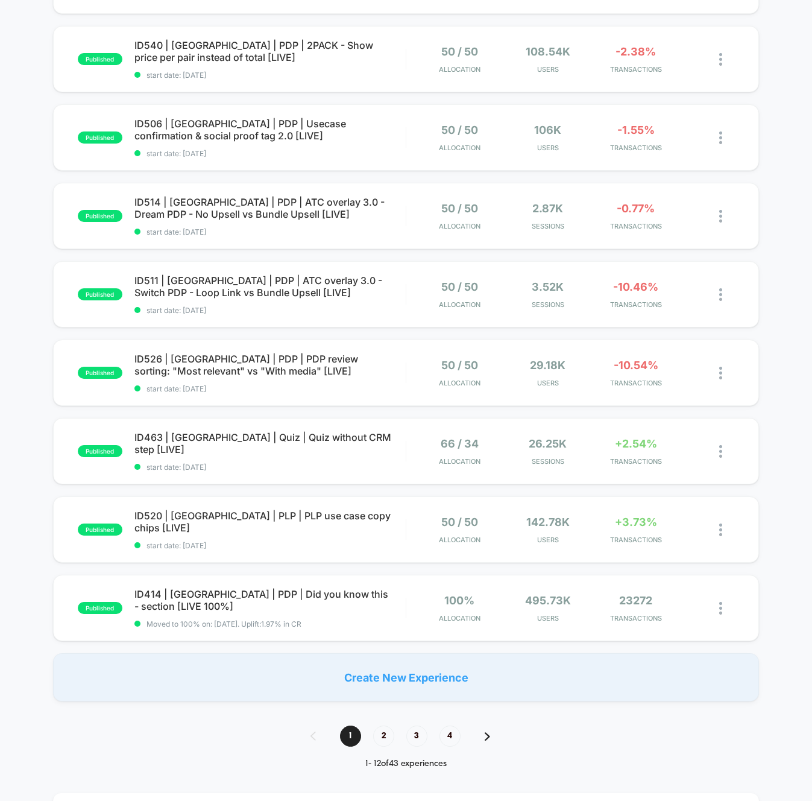
scroll to position [439, 0]
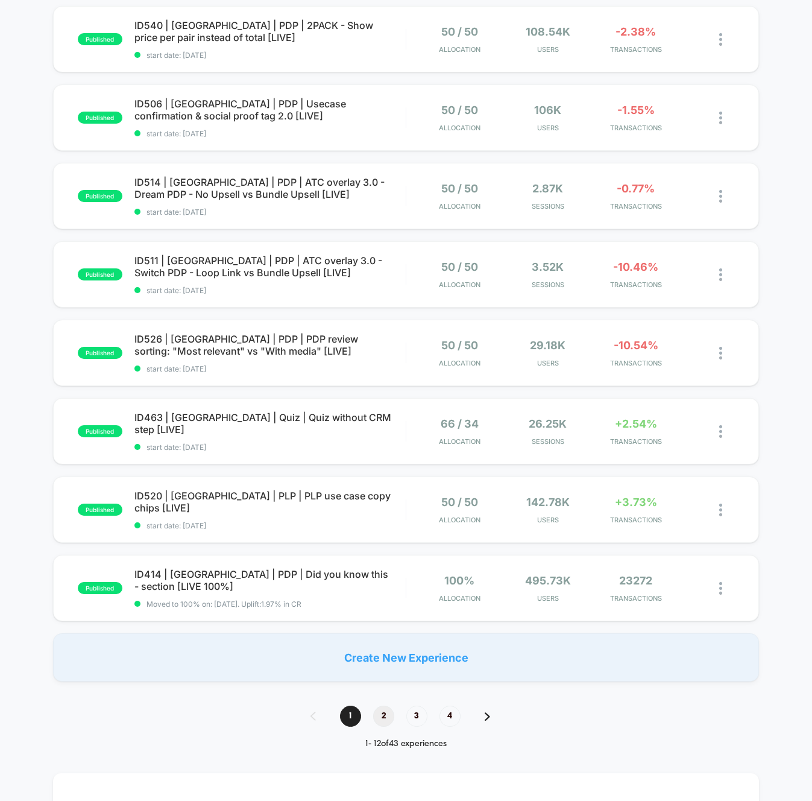
click at [386, 719] on span "2" at bounding box center [383, 716] width 21 height 21
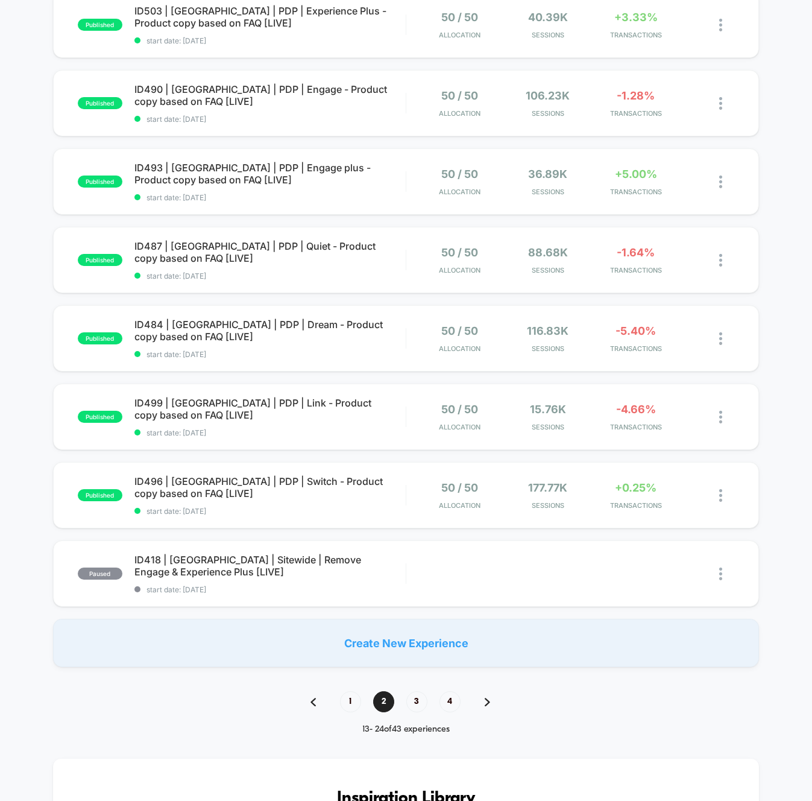
scroll to position [461, 0]
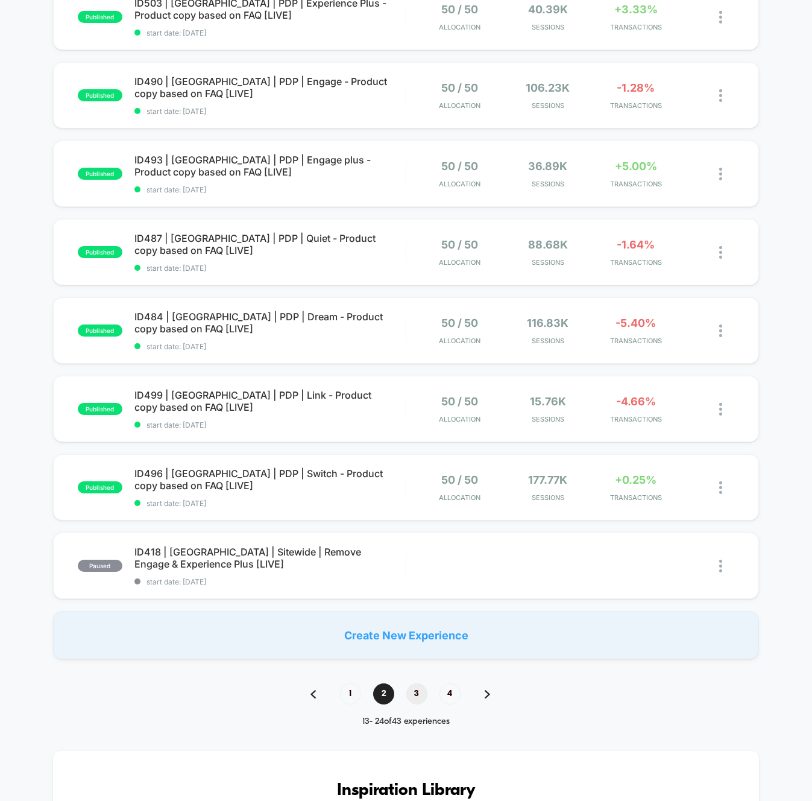
click at [420, 690] on span "3" at bounding box center [416, 693] width 21 height 21
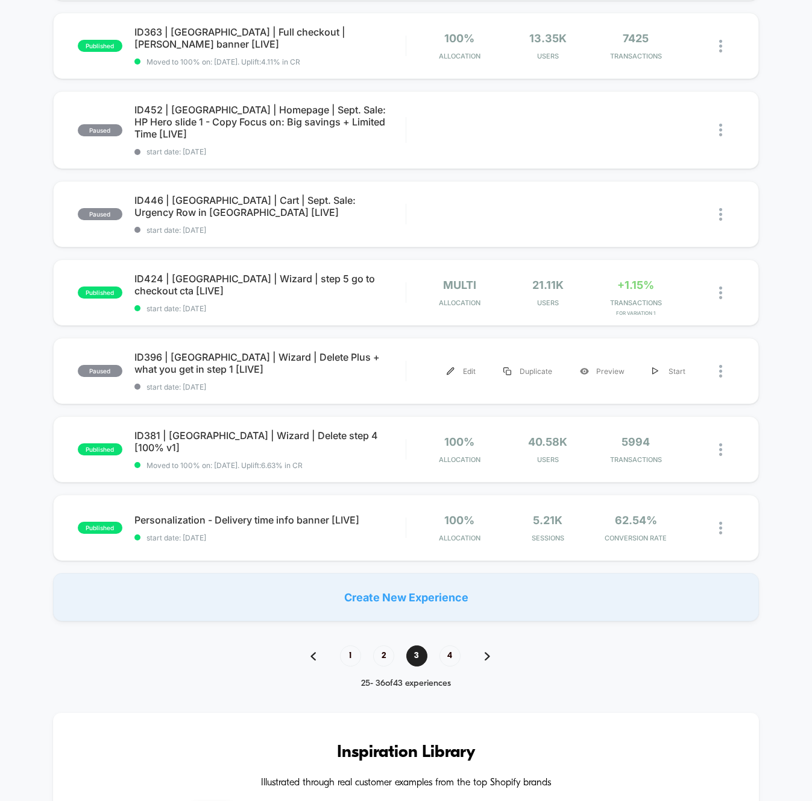
scroll to position [519, 0]
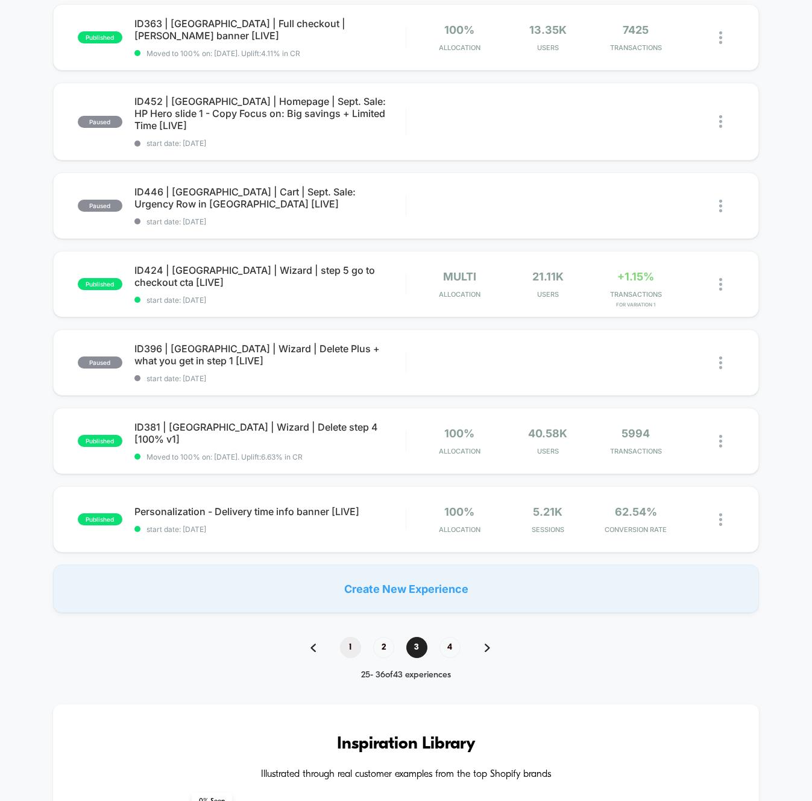
click at [352, 637] on span "1" at bounding box center [350, 647] width 21 height 21
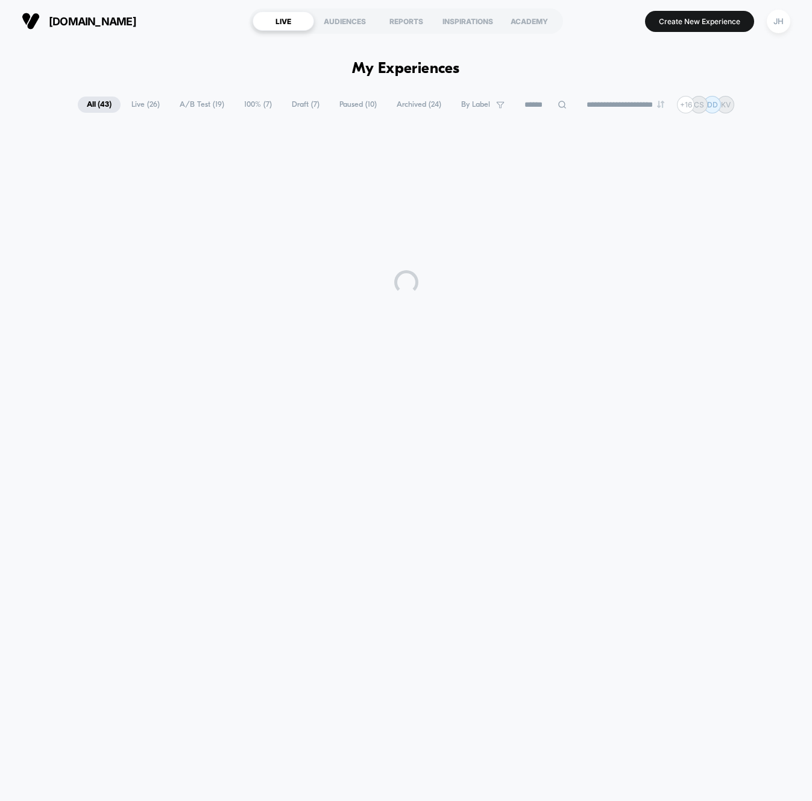
scroll to position [0, 0]
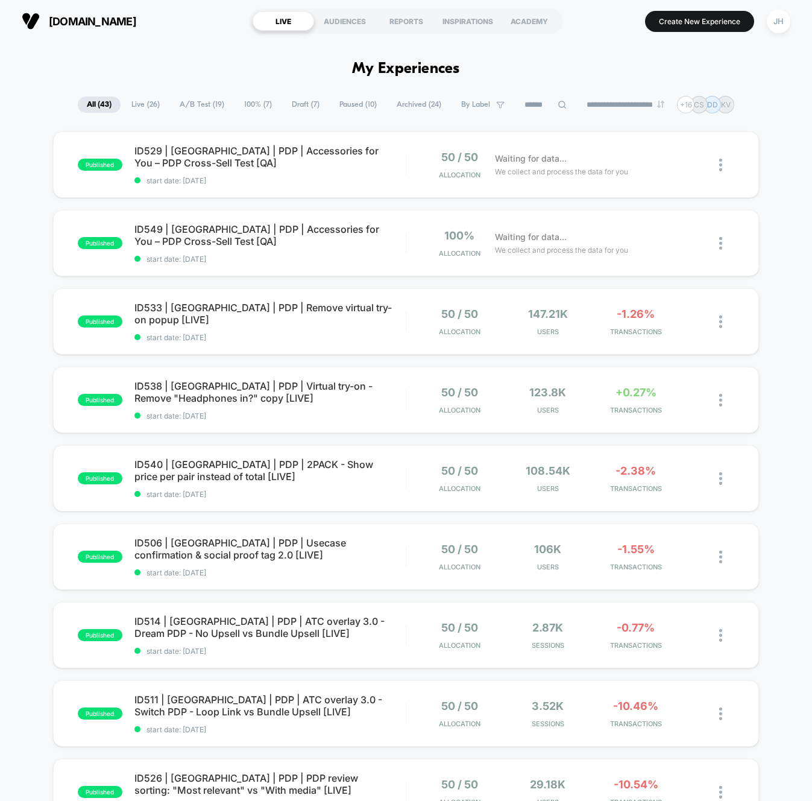
click at [796, 280] on div "published ID529 | USA | PDP | Accessories for You – PDP Cross-Sell Test [QA] st…" at bounding box center [406, 625] width 812 height 989
